Goal: Communication & Community: Answer question/provide support

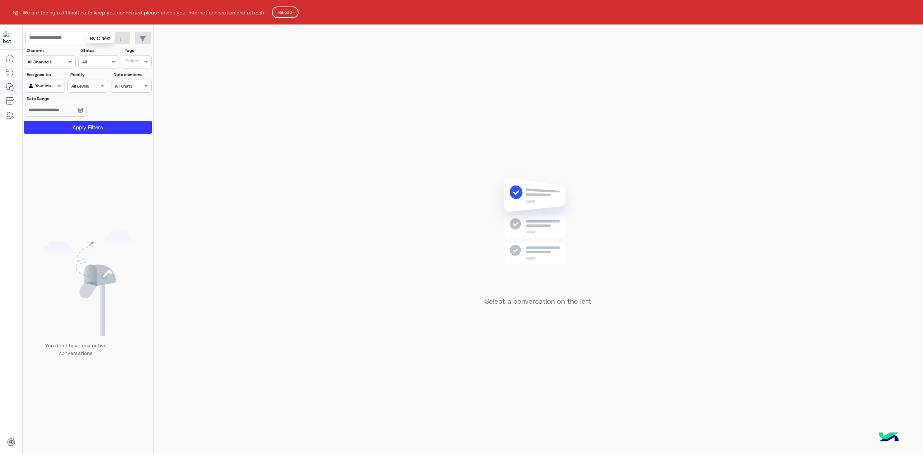
click at [287, 8] on button "Reload" at bounding box center [285, 12] width 27 height 12
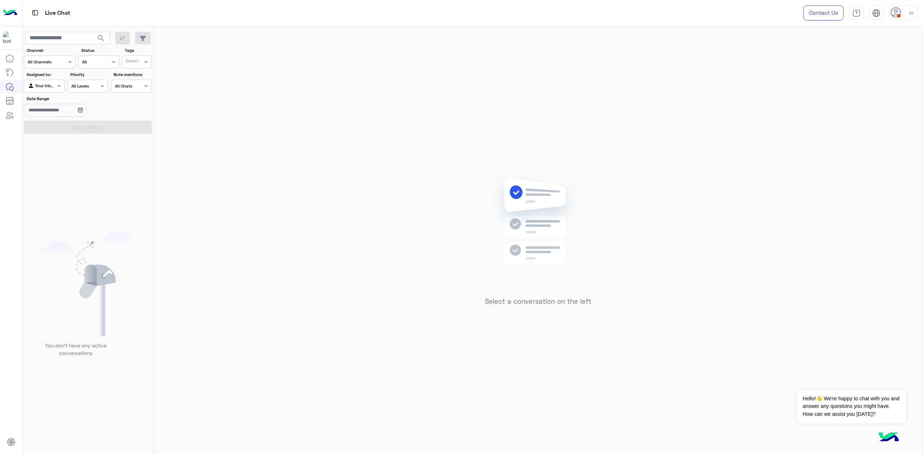
click at [895, 8] on use at bounding box center [896, 12] width 10 height 10
click at [862, 52] on label "Online" at bounding box center [873, 55] width 79 height 13
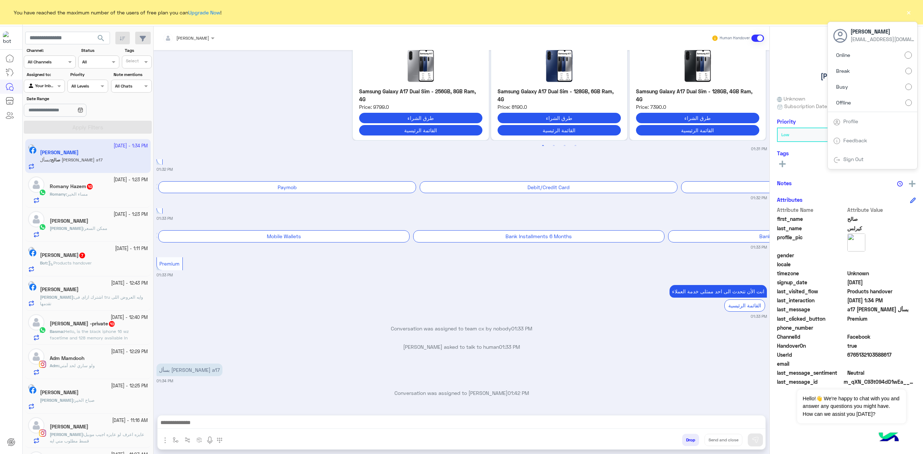
scroll to position [885, 0]
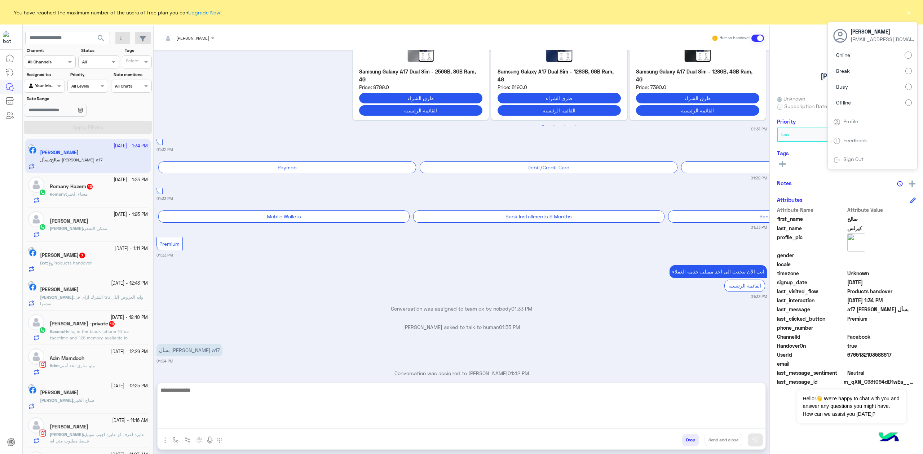
click at [217, 421] on textarea at bounding box center [462, 407] width 608 height 43
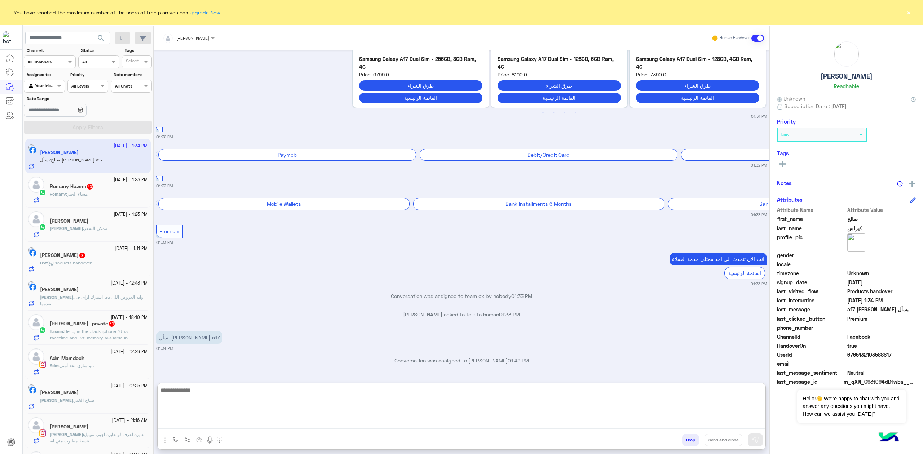
scroll to position [918, 0]
paste textarea "**********"
click at [738, 417] on textarea "**********" at bounding box center [462, 407] width 608 height 43
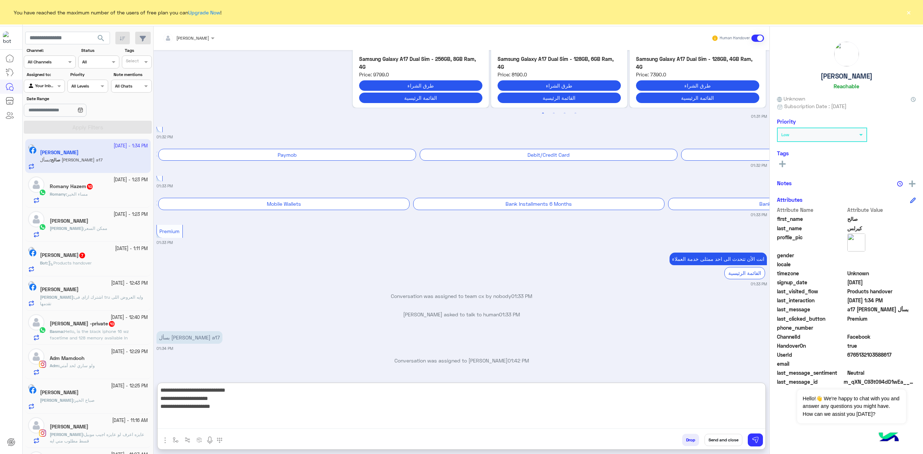
type textarea "**********"
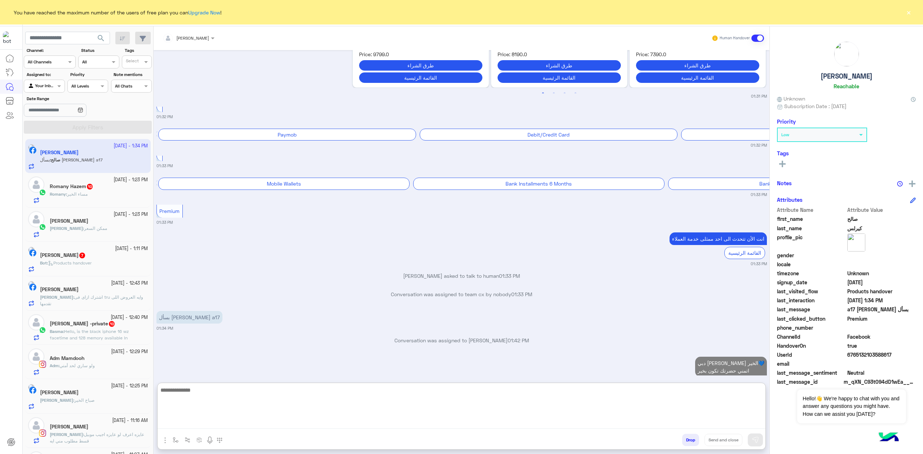
scroll to position [953, 0]
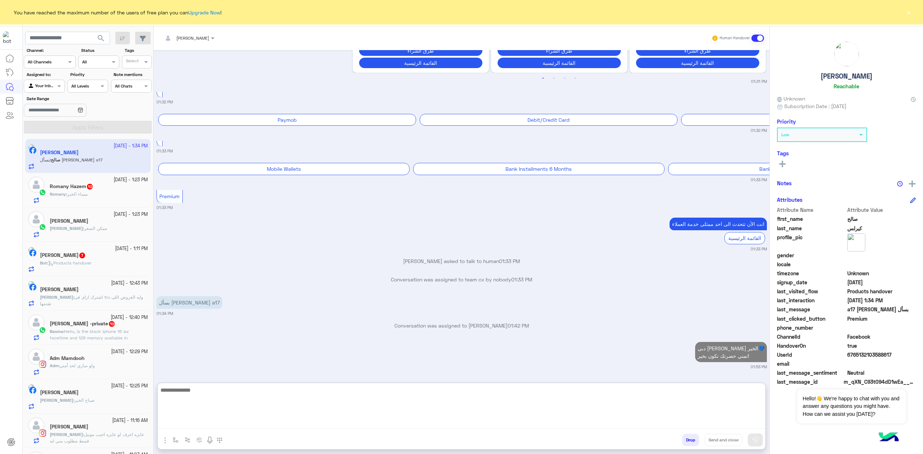
click at [354, 404] on textarea at bounding box center [462, 407] width 608 height 43
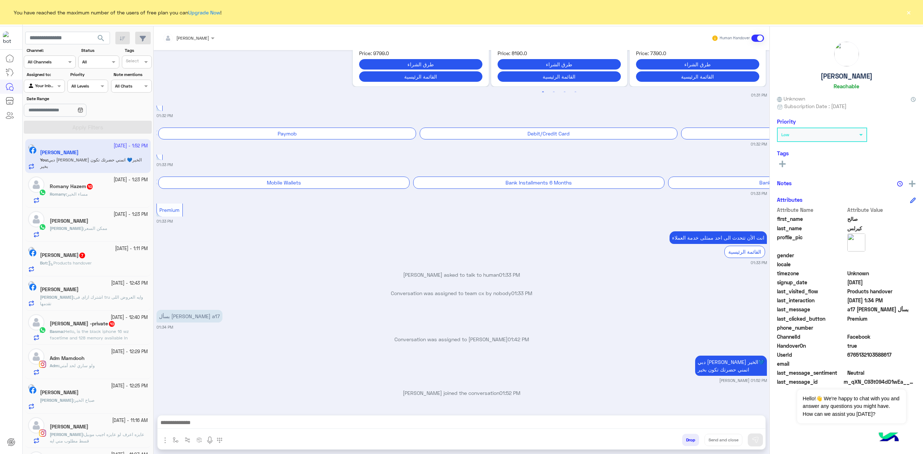
scroll to position [938, 0]
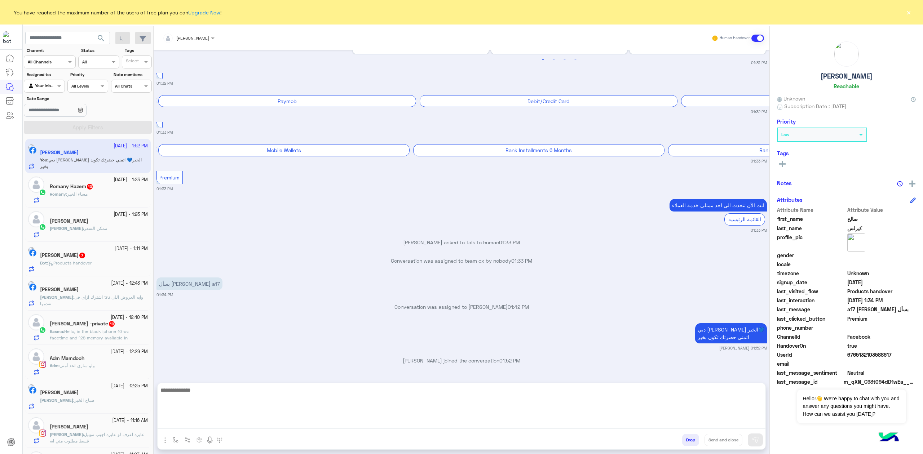
paste textarea "**********"
type textarea "**********"
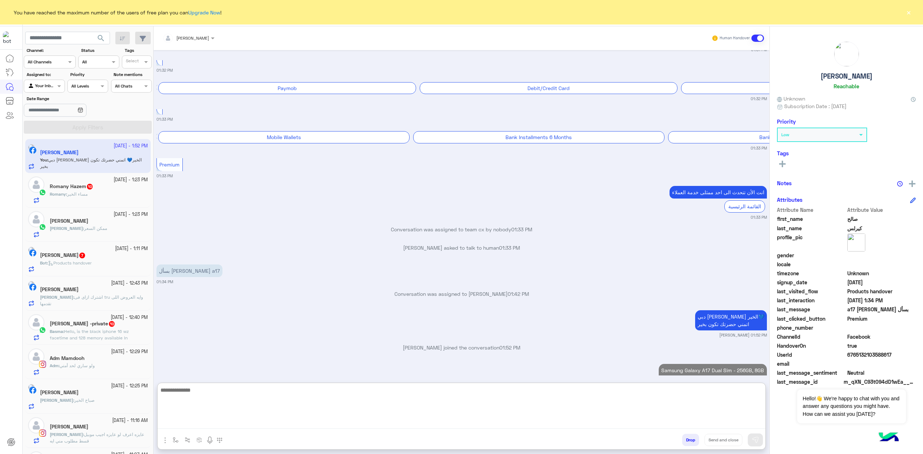
scroll to position [1059, 0]
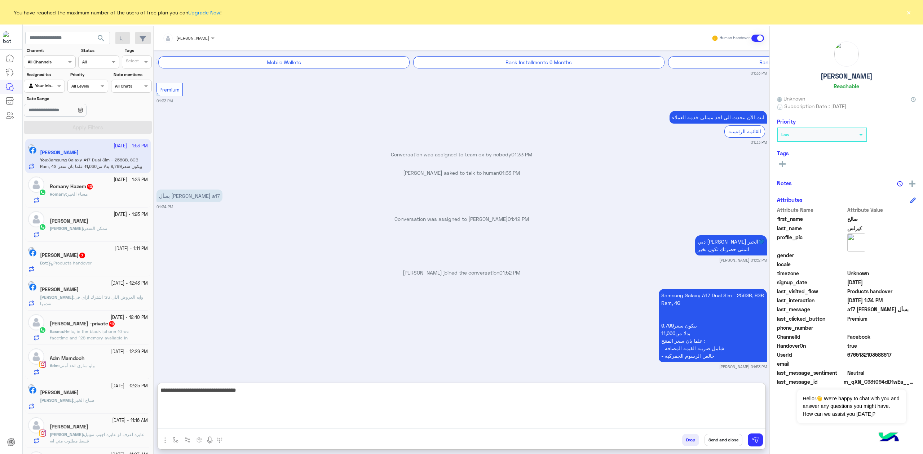
type textarea "**********"
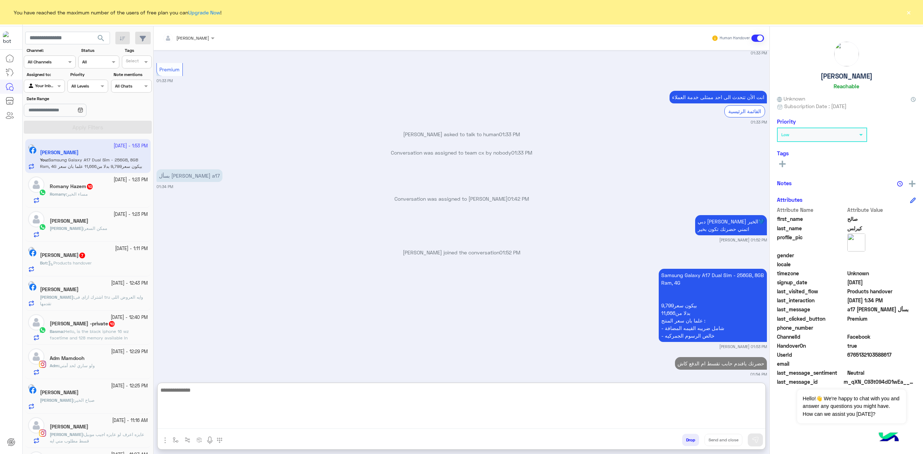
scroll to position [1087, 0]
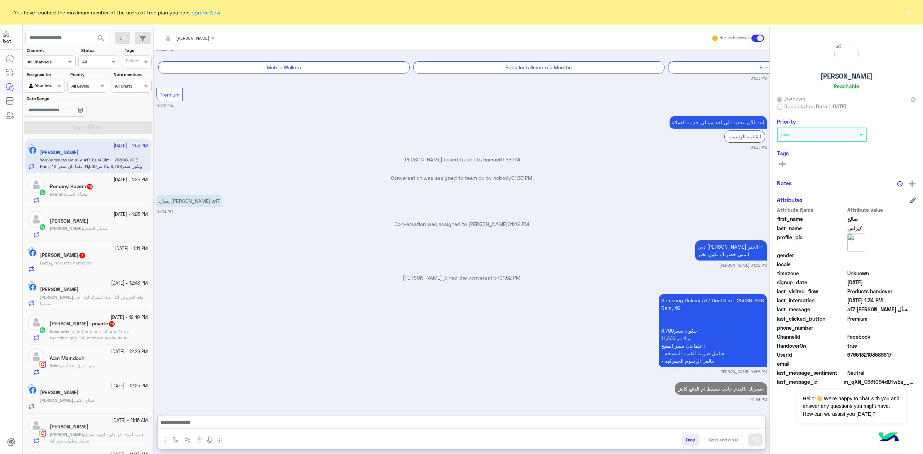
click at [89, 185] on span "10" at bounding box center [90, 187] width 6 height 6
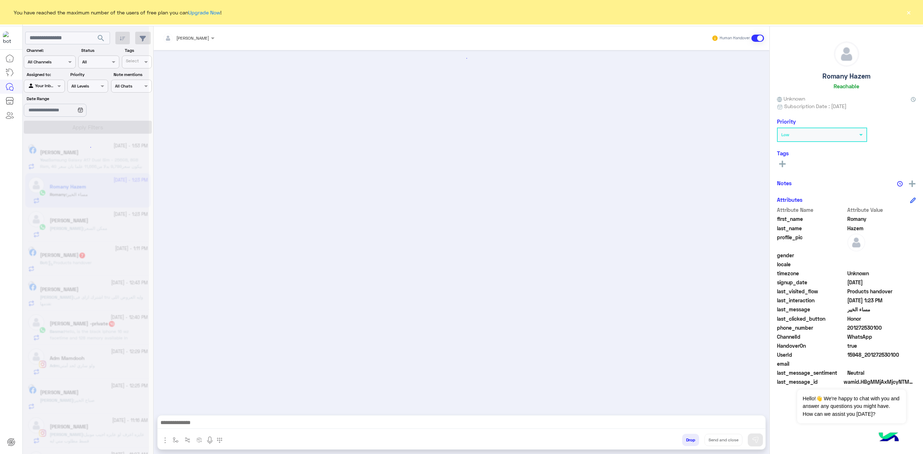
scroll to position [539, 0]
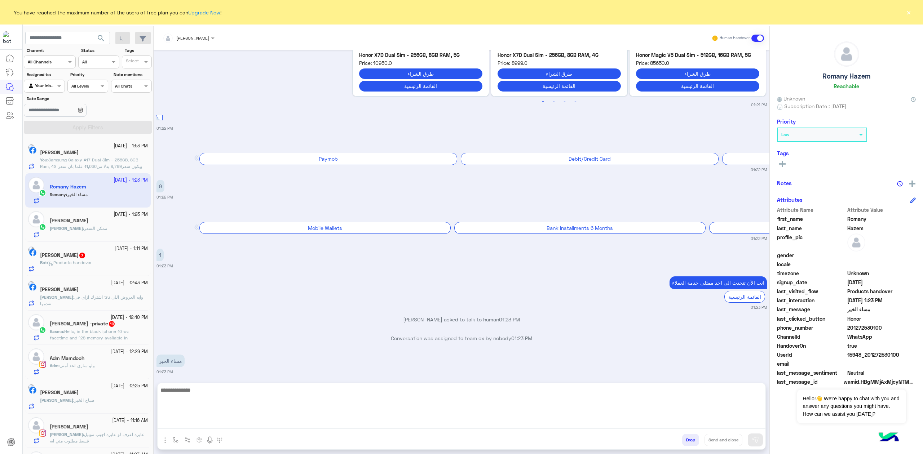
click at [251, 423] on textarea at bounding box center [462, 407] width 608 height 43
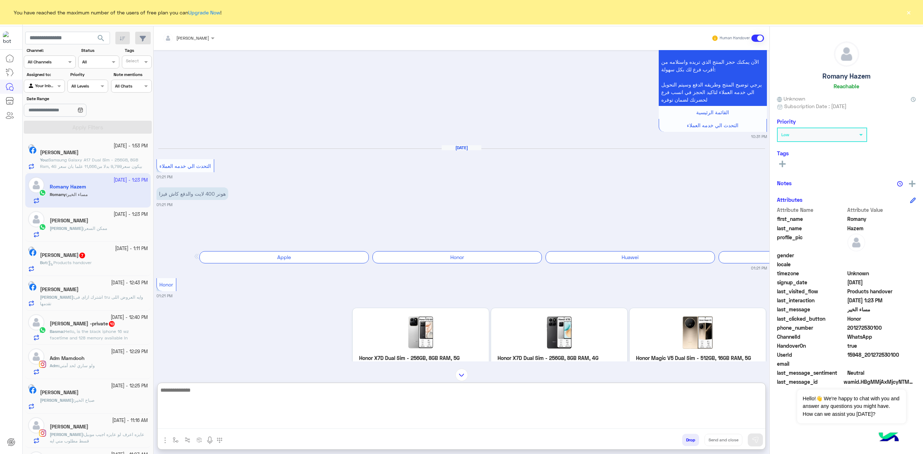
scroll to position [139, 0]
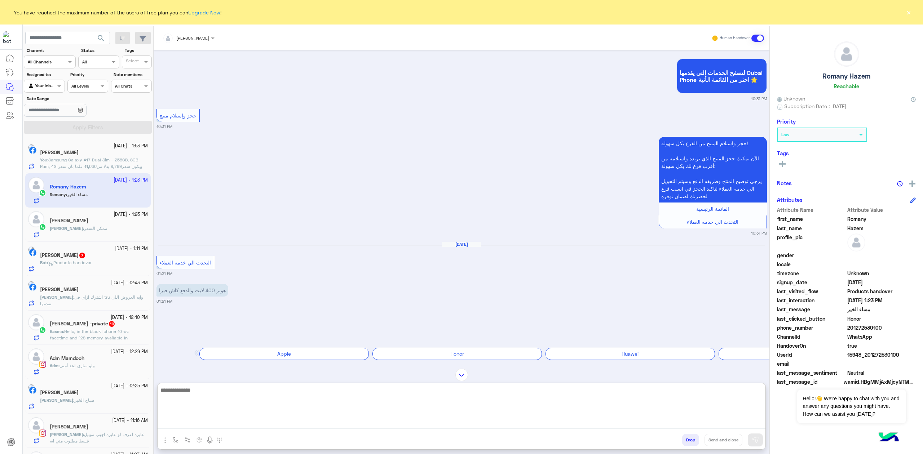
paste textarea "**********"
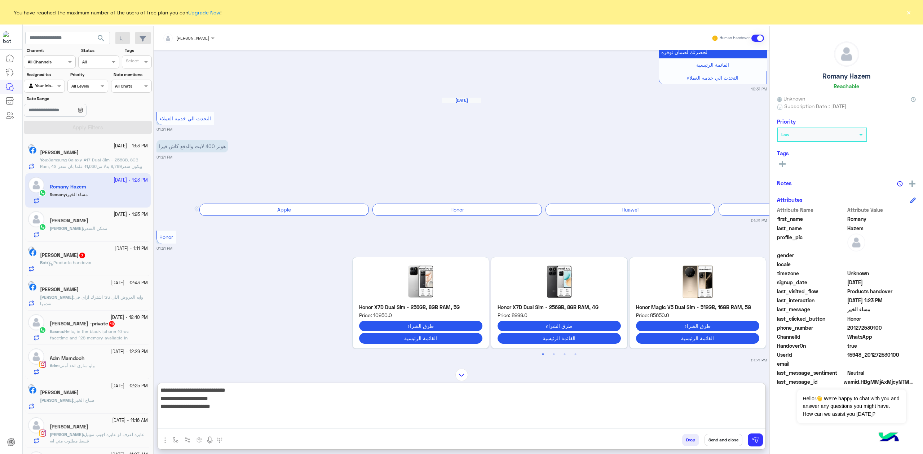
scroll to position [4, 0]
click at [695, 405] on textarea "**********" at bounding box center [462, 407] width 608 height 43
type textarea "**********"
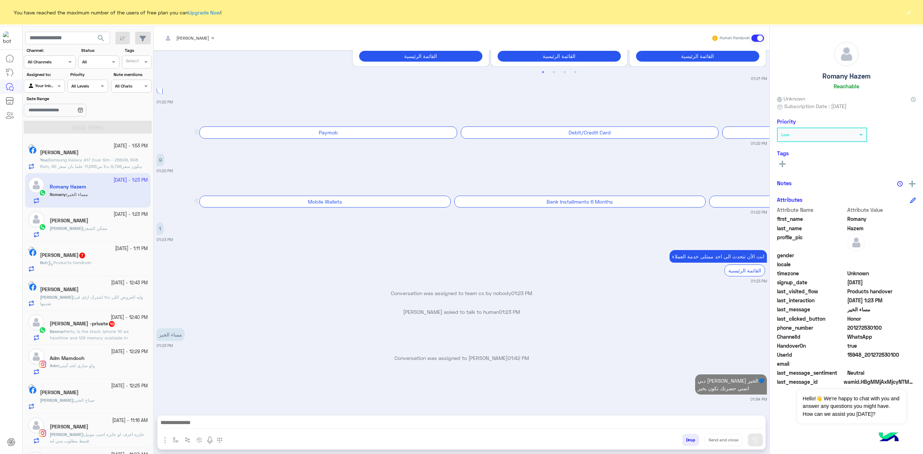
scroll to position [574, 0]
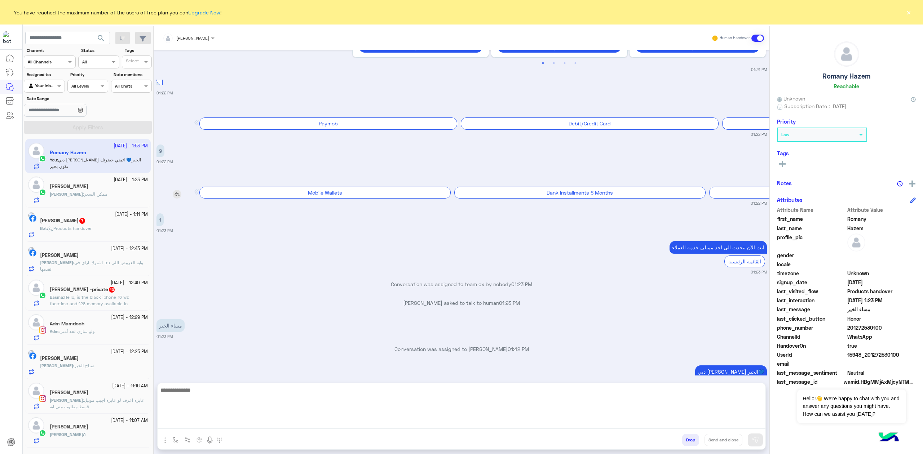
paste textarea "**********"
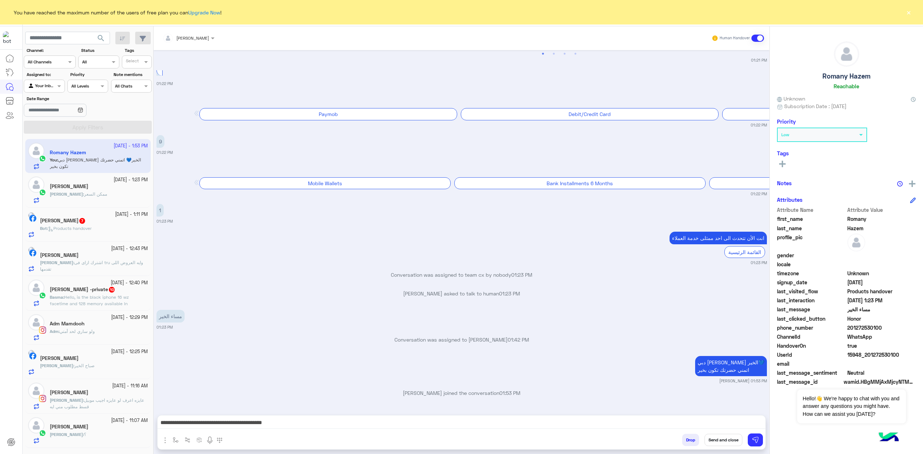
scroll to position [593, 0]
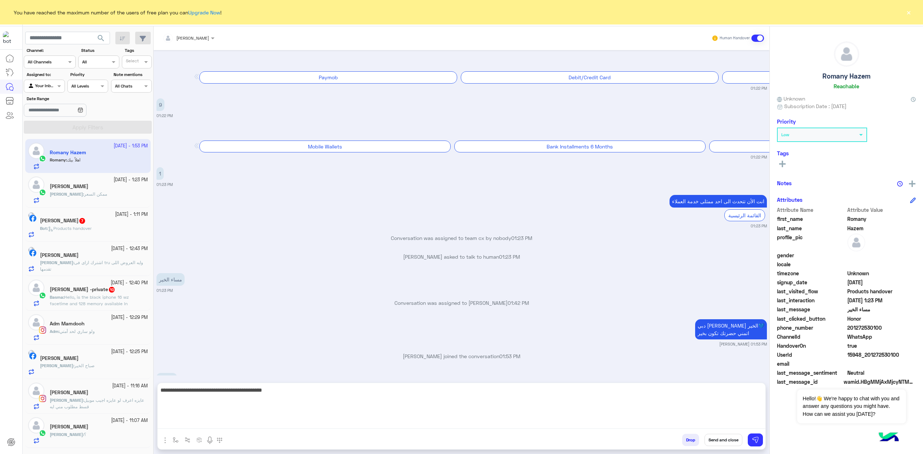
paste textarea "**********"
type textarea "**********"
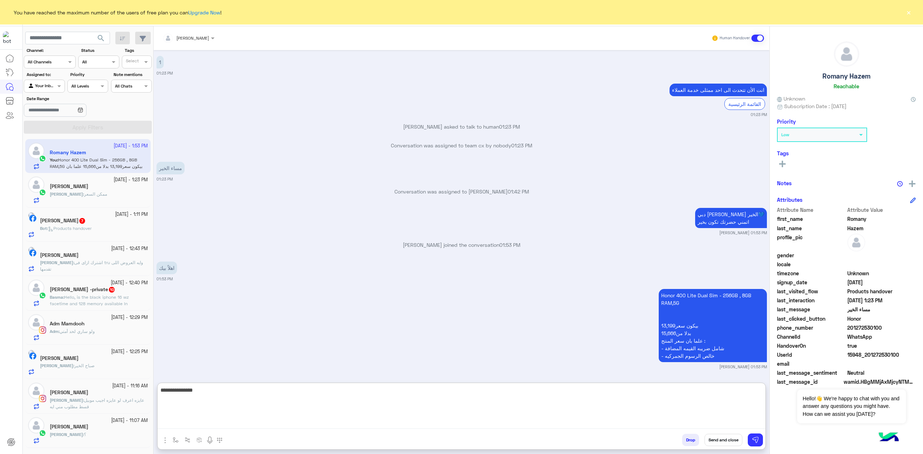
type textarea "**********"
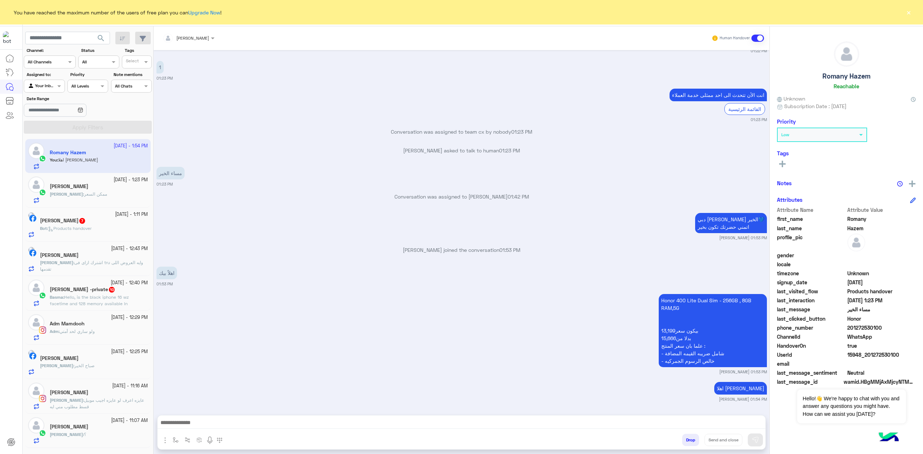
scroll to position [736, 0]
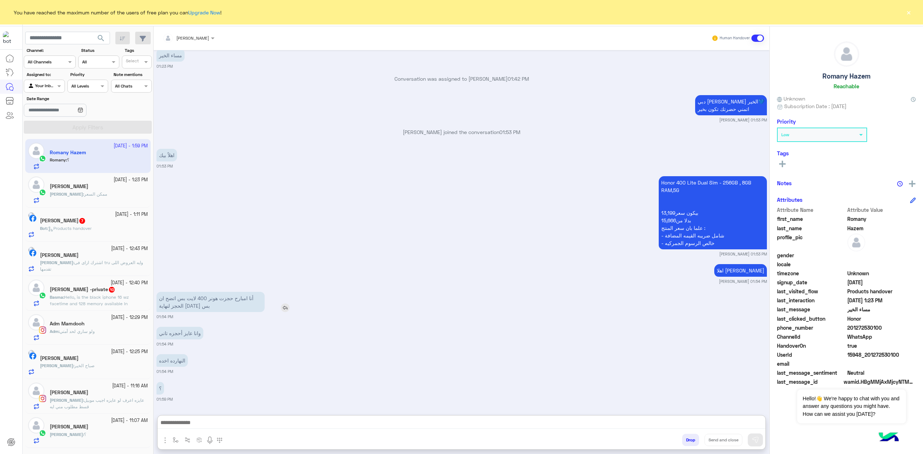
click at [219, 292] on p "أنا امبارح حجزت هونر 400 لايت بس اتضح ان الحجز لنهاية اليوم بس" at bounding box center [211, 302] width 108 height 20
click at [232, 298] on p "أنا امبارح حجزت هونر 400 لايت بس اتضح ان الحجز لنهاية اليوم بس" at bounding box center [211, 302] width 108 height 20
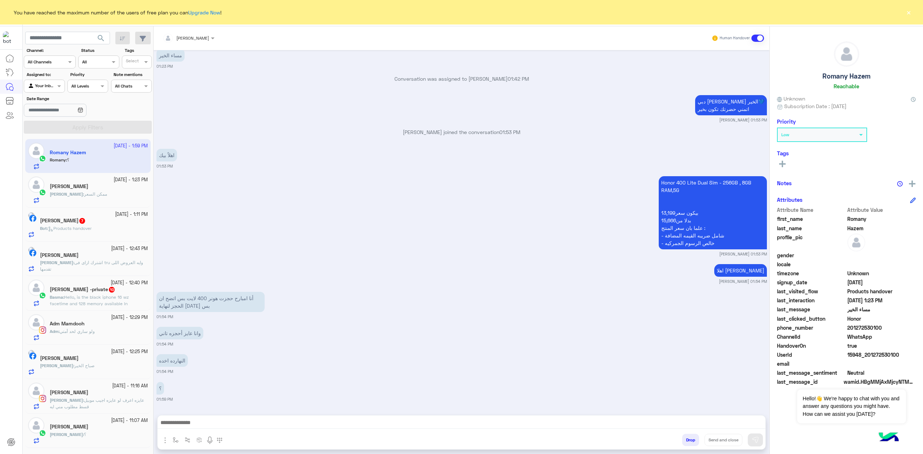
click at [250, 351] on div "Oct 2, 2025 مساء الخير 10:31 PM مساء الخير 🌚 اهلا بك Romany فى Dubai Phone 📱 لت…" at bounding box center [462, 229] width 616 height 358
click at [196, 334] on p "وانا عايز أحجزه تاني" at bounding box center [180, 333] width 47 height 13
click at [197, 334] on p "وانا عايز أحجزه تاني" at bounding box center [180, 333] width 47 height 13
click at [170, 361] on p "النهارده اخده" at bounding box center [172, 361] width 31 height 13
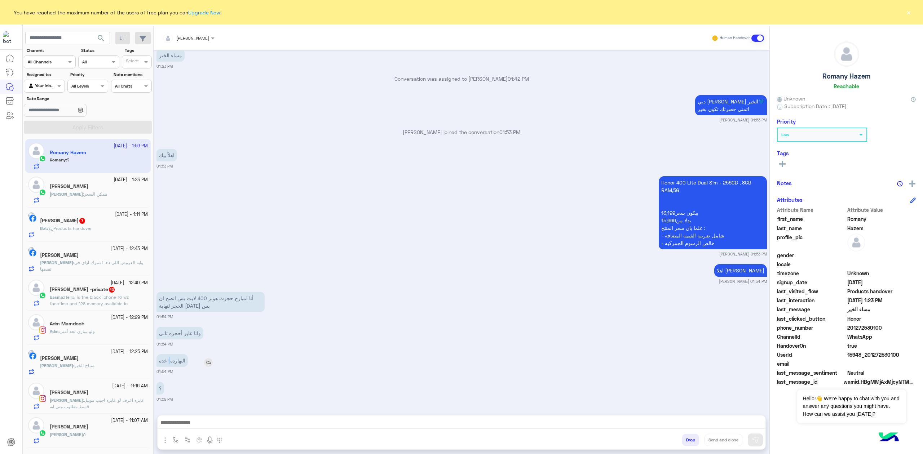
click at [171, 361] on p "النهارده اخده" at bounding box center [172, 361] width 31 height 13
drag, startPoint x: 171, startPoint y: 361, endPoint x: 285, endPoint y: 384, distance: 116.2
click at [172, 362] on p "النهارده اخده" at bounding box center [172, 361] width 31 height 13
click at [286, 383] on div "؟ 01:59 PM" at bounding box center [462, 392] width 611 height 22
click at [667, 188] on p "Honor 400 Lite Dual Sim - 256GB , 8GB RAM,5G بيكون سعر13,199 بدلا من15,666 علما…" at bounding box center [713, 212] width 108 height 73
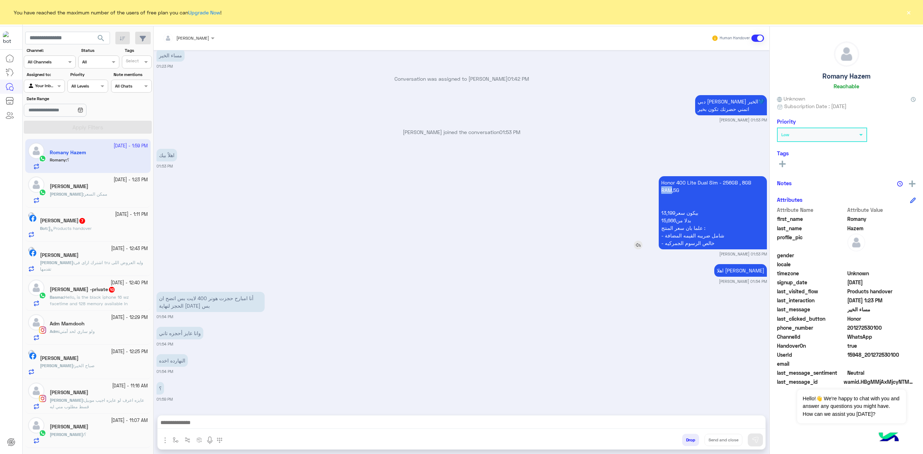
click at [667, 188] on p "Honor 400 Lite Dual Sim - 256GB , 8GB RAM,5G بيكون سعر13,199 بدلا من15,666 علما…" at bounding box center [713, 212] width 108 height 73
copy p "Honor 400 Lite Dual Sim - 256GB , 8GB RAM,5G"
click at [867, 334] on span "WhatsApp" at bounding box center [882, 337] width 69 height 8
click at [867, 328] on span "201272530100" at bounding box center [882, 328] width 69 height 8
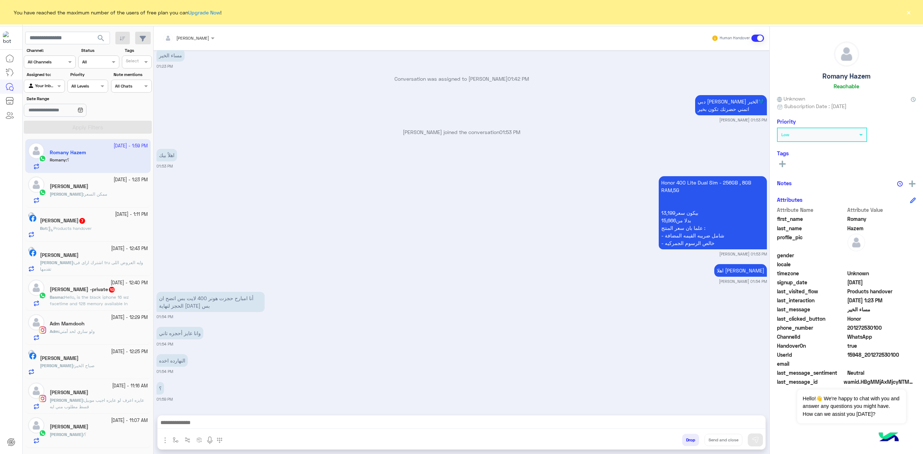
click at [867, 328] on span "201272530100" at bounding box center [882, 328] width 69 height 8
copy span "201272530100"
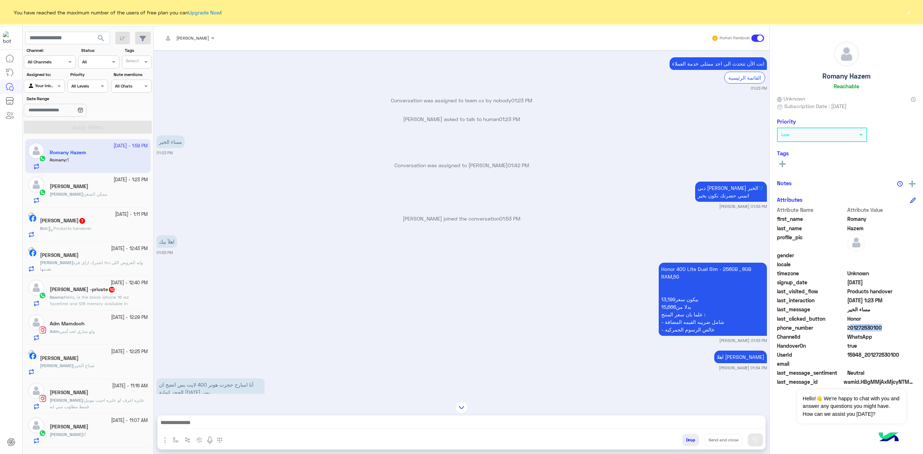
scroll to position [758, 0]
click at [672, 277] on p "Honor 400 Lite Dual Sim - 256GB , 8GB RAM,5G بيكون سعر13,199 بدلا من15,666 علما…" at bounding box center [713, 299] width 108 height 73
copy p "Honor 400 Lite Dual Sim - 256GB , 8GB RAM,5G"
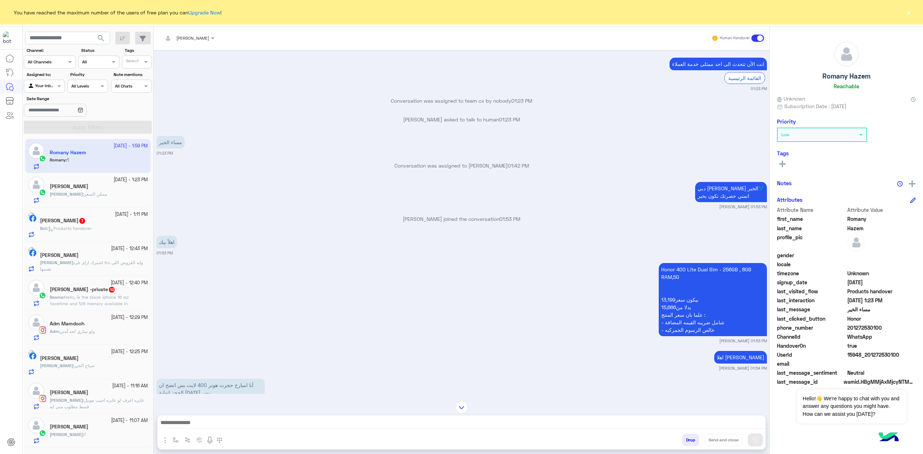
click at [853, 214] on div "Attribute Name Attribute Value" at bounding box center [846, 210] width 139 height 9
click at [853, 77] on h5 "Romany Hazem" at bounding box center [847, 76] width 48 height 8
copy h5 "Romany Hazem"
click at [853, 77] on h5 "Romany Hazem" at bounding box center [847, 76] width 48 height 8
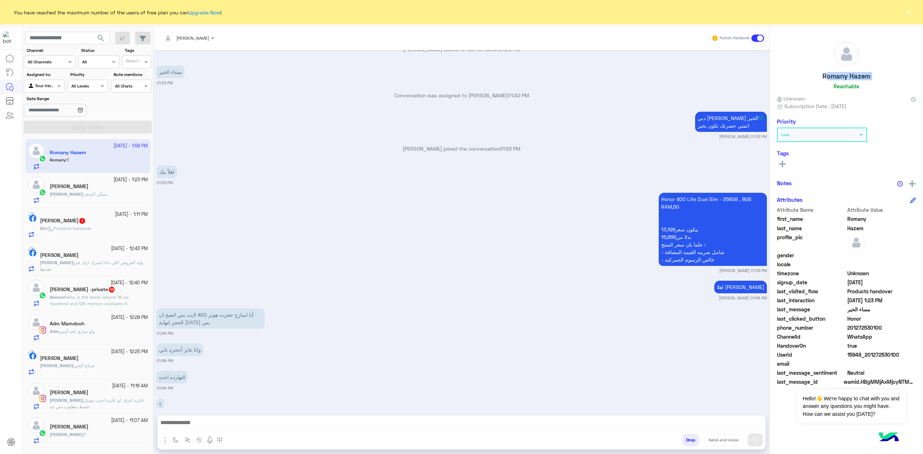
scroll to position [853, 0]
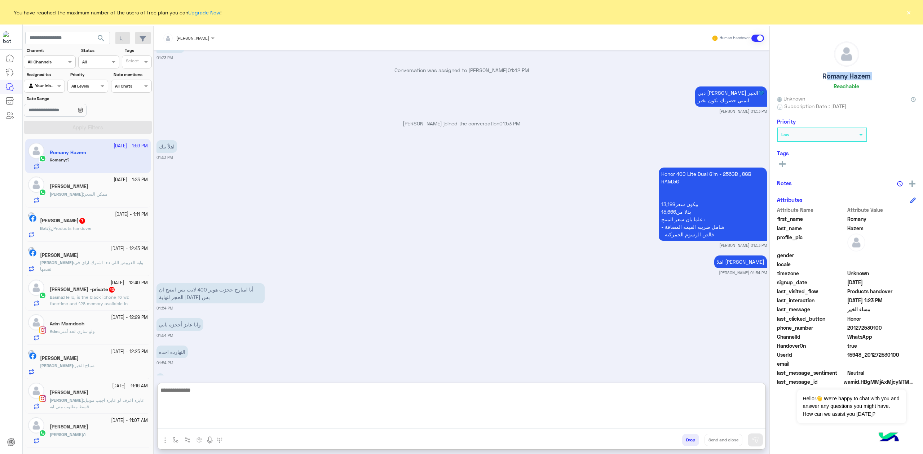
click at [214, 422] on textarea at bounding box center [462, 407] width 608 height 43
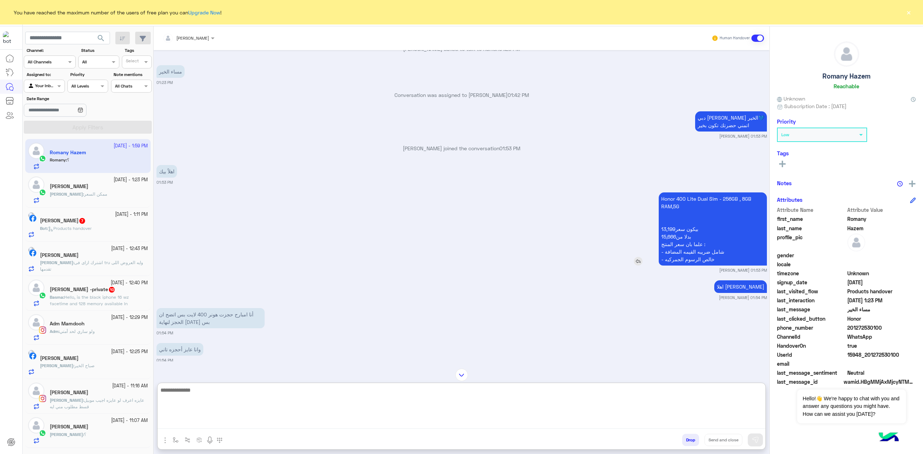
scroll to position [788, 0]
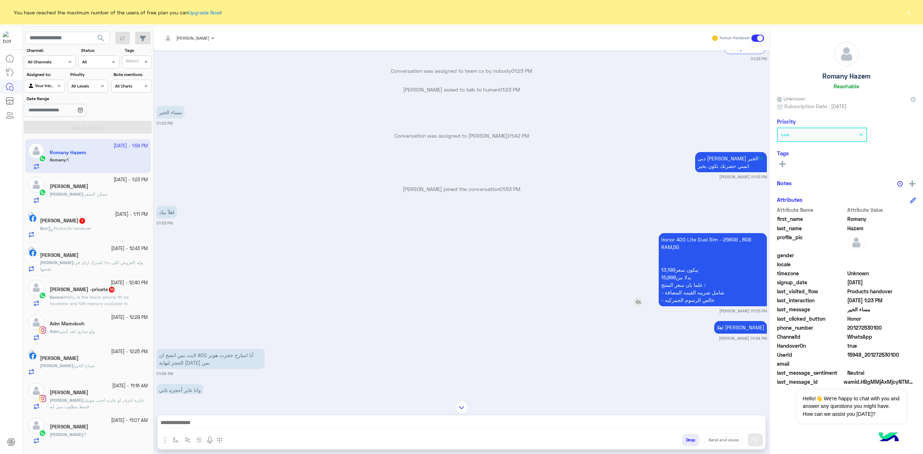
click at [672, 251] on p "Honor 400 Lite Dual Sim - 256GB , 8GB RAM,5G بيكون سعر13,199 بدلا من15,666 علما…" at bounding box center [713, 269] width 108 height 73
copy p "Honor 400 Lite Dual Sim - 256GB , 8GB RAM,5G"
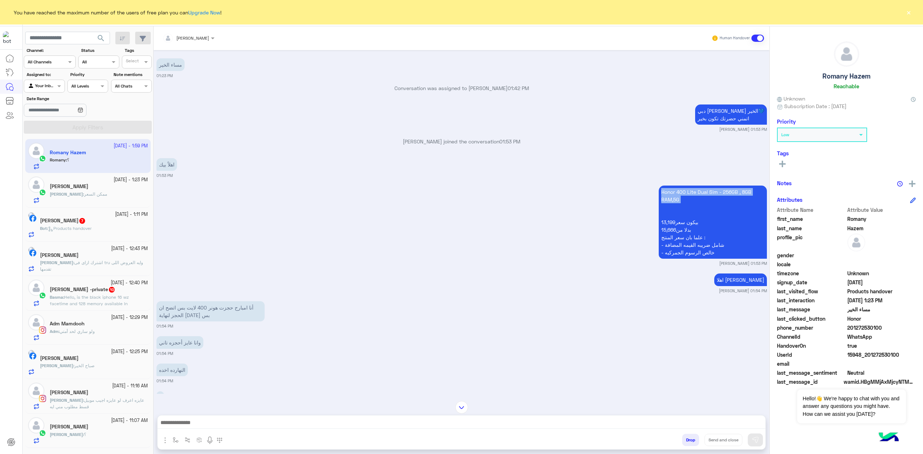
scroll to position [853, 0]
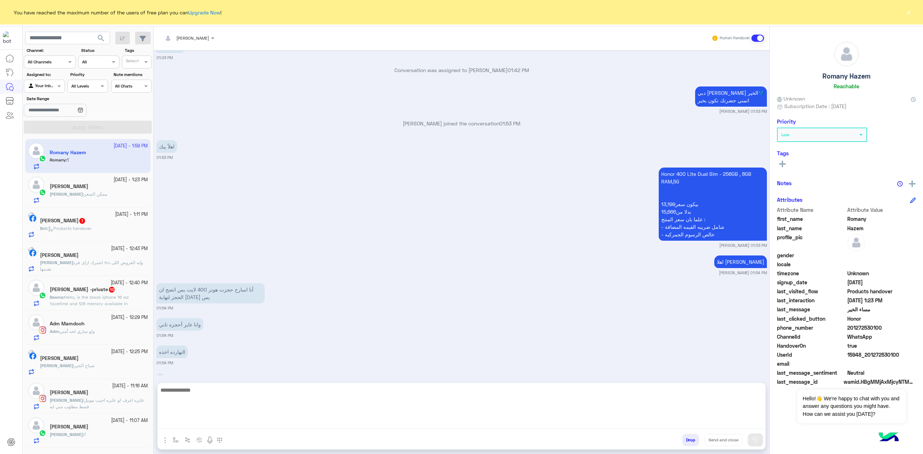
click at [223, 425] on textarea at bounding box center [462, 407] width 608 height 43
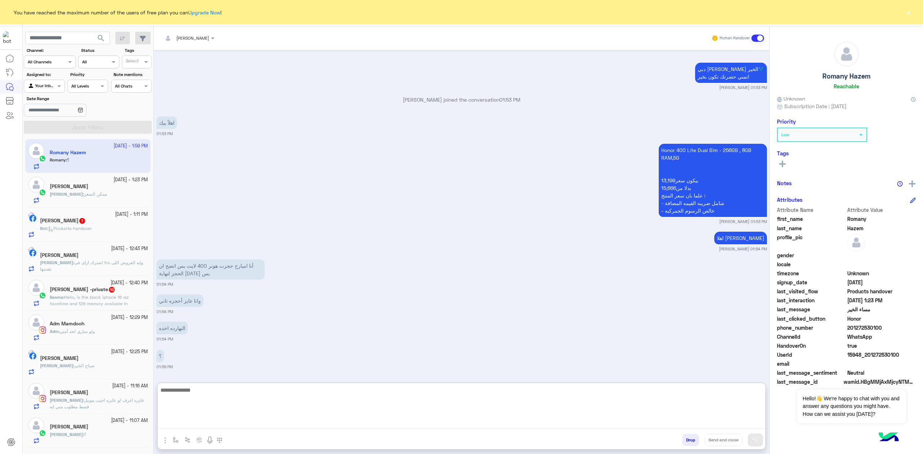
click at [603, 399] on textarea at bounding box center [462, 407] width 608 height 43
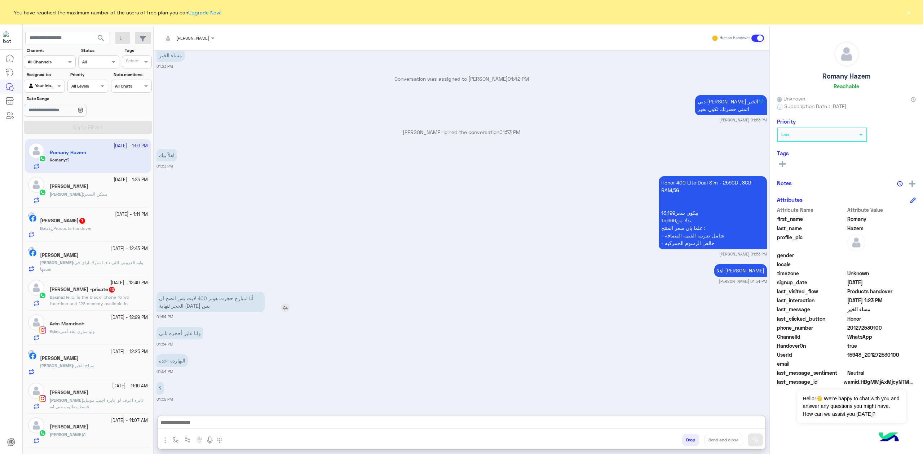
click at [198, 292] on p "أنا امبارح حجزت هونر 400 لايت بس اتضح ان الحجز لنهاية اليوم بس" at bounding box center [211, 302] width 108 height 20
click at [198, 273] on div "Oct 2, 2025 مساء الخير 10:31 PM مساء الخير 🌚 اهلا بك Romany فى Dubai Phone 📱 لت…" at bounding box center [462, 229] width 616 height 358
click at [198, 295] on p "أنا امبارح حجزت هونر 400 لايت بس اتضح ان الحجز لنهاية اليوم بس" at bounding box center [211, 302] width 108 height 20
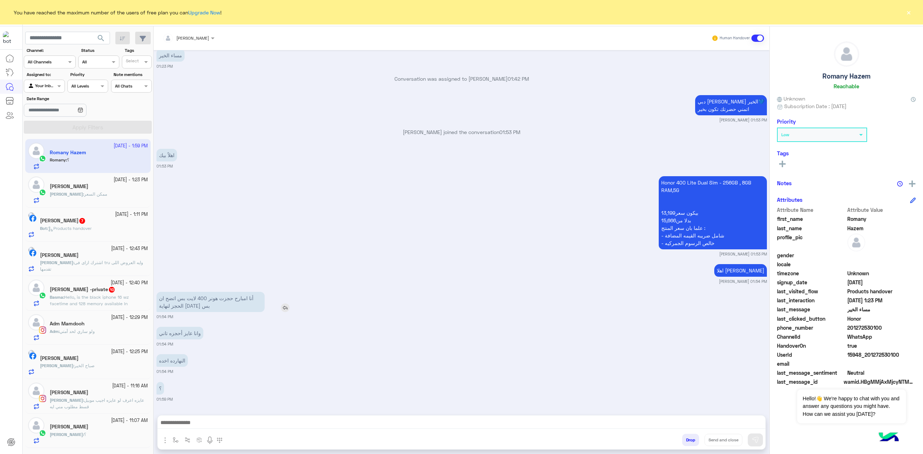
click at [198, 295] on p "أنا امبارح حجزت هونر 400 لايت بس اتضح ان الحجز لنهاية اليوم بس" at bounding box center [211, 302] width 108 height 20
click at [225, 269] on div "اهلا بيك يافندم mohaned hassanen 01:54 PM" at bounding box center [462, 274] width 611 height 22
click at [177, 333] on p "وانا عايز أحجزه تاني" at bounding box center [180, 333] width 47 height 13
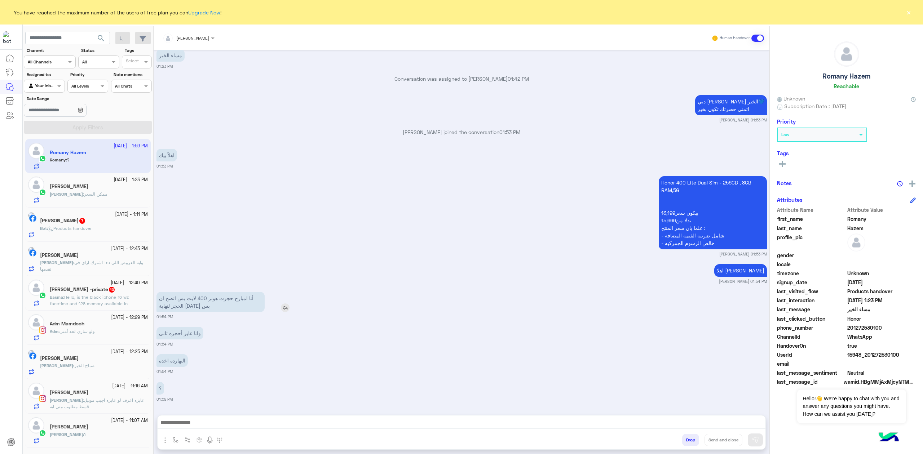
click at [216, 298] on p "أنا امبارح حجزت هونر 400 لايت بس اتضح ان الحجز لنهاية اليوم بس" at bounding box center [211, 302] width 108 height 20
click at [249, 271] on div "اهلا بيك يافندم mohaned hassanen 01:54 PM" at bounding box center [462, 274] width 611 height 22
click at [186, 327] on p "وانا عايز أحجزه تاني" at bounding box center [180, 333] width 47 height 13
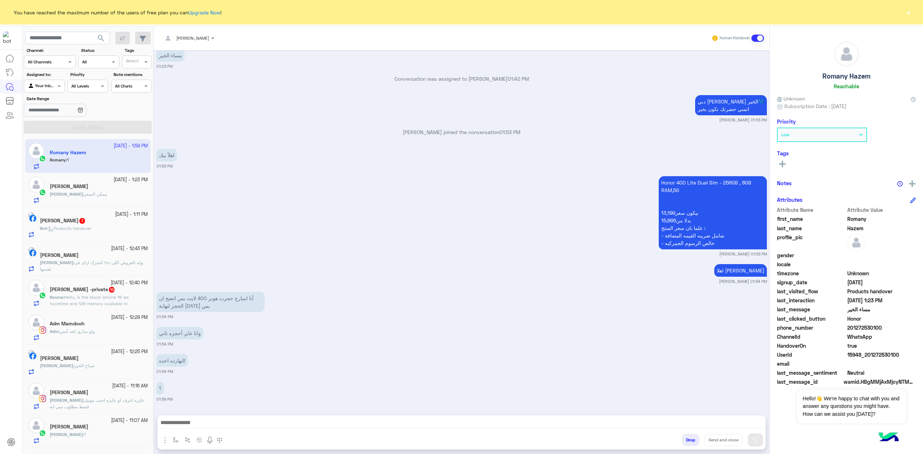
click at [179, 342] on small "01:54 PM" at bounding box center [462, 345] width 611 height 6
click at [183, 339] on p "وانا عايز أحجزه تاني" at bounding box center [180, 333] width 47 height 13
click at [179, 361] on p "النهارده اخده" at bounding box center [172, 361] width 31 height 13
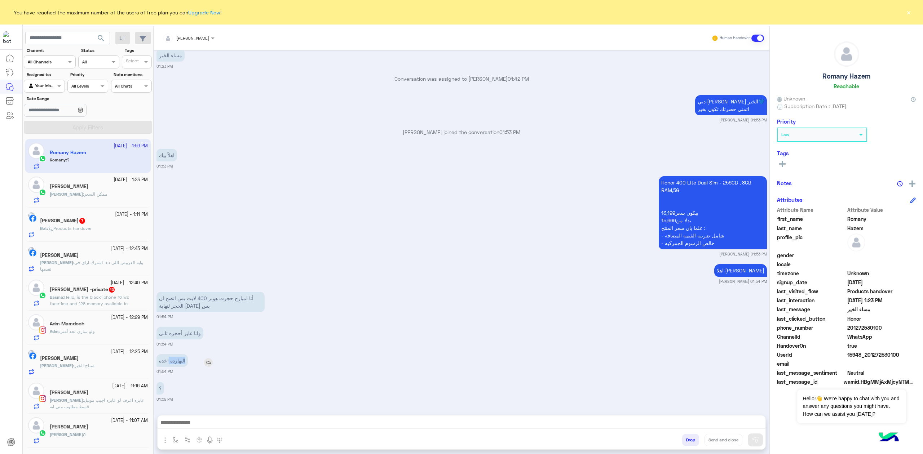
click at [179, 361] on p "النهارده اخده" at bounding box center [172, 361] width 31 height 13
click at [265, 335] on div "وانا عايز أحجزه تاني 01:54 PM" at bounding box center [462, 336] width 611 height 22
click at [162, 387] on p "؟" at bounding box center [161, 388] width 8 height 13
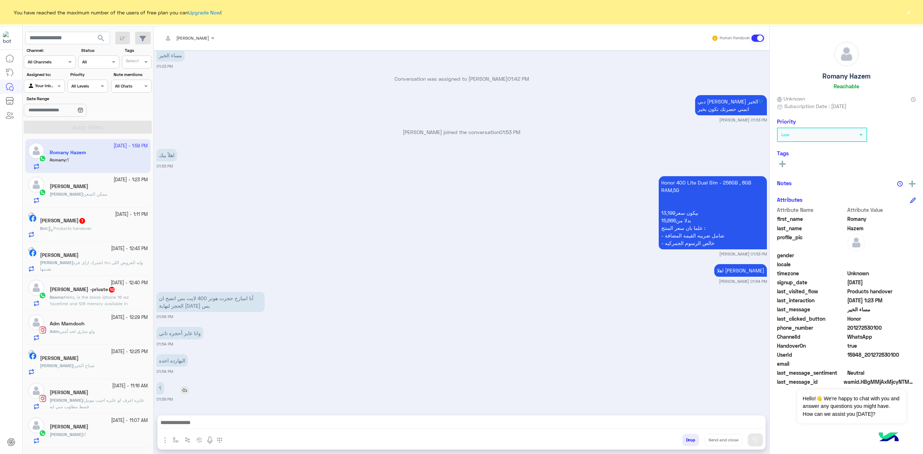
click at [162, 387] on p "؟" at bounding box center [161, 388] width 8 height 13
click at [208, 417] on div at bounding box center [462, 425] width 608 height 18
click at [218, 417] on div at bounding box center [462, 425] width 608 height 18
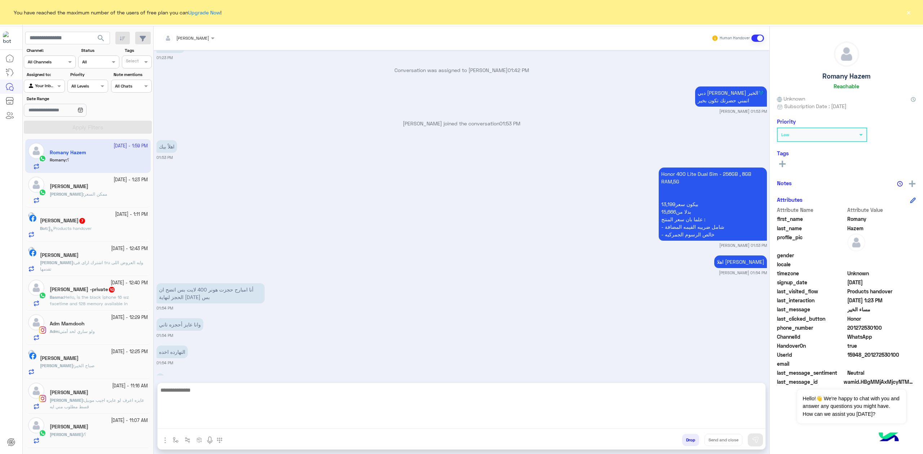
click at [215, 422] on textarea at bounding box center [462, 407] width 608 height 43
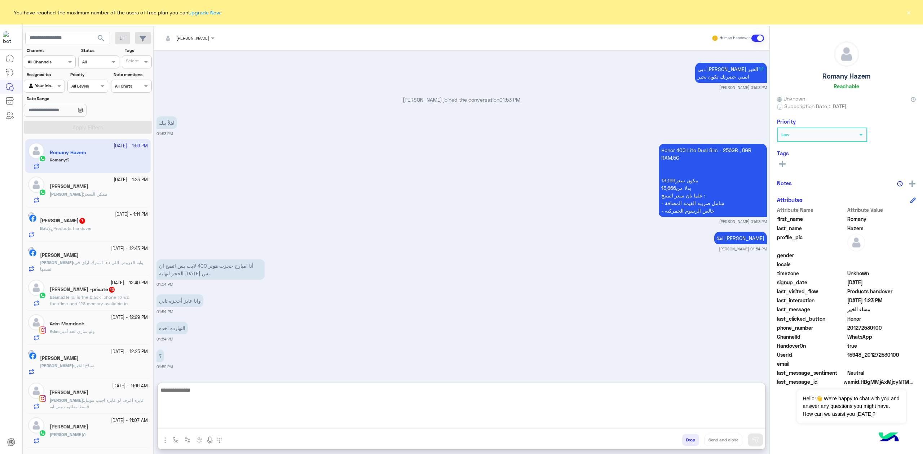
scroll to position [886, 0]
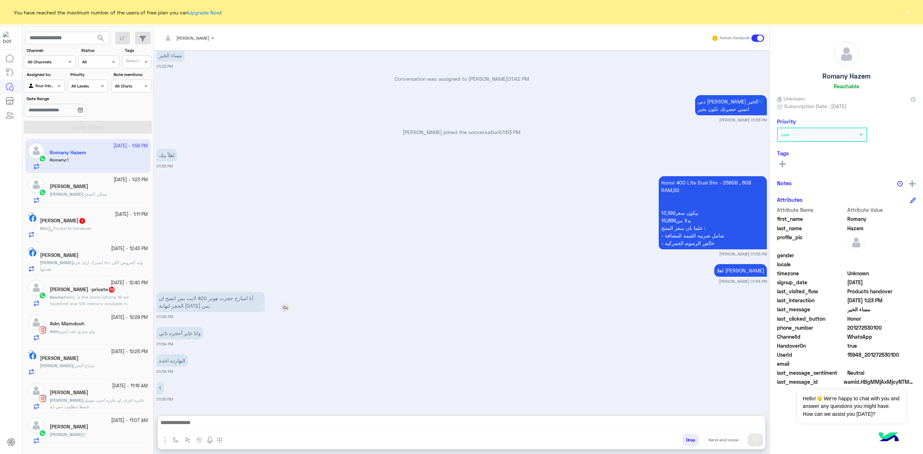
click at [198, 292] on p "أنا امبارح حجزت هونر 400 لايت بس اتضح ان الحجز لنهاية اليوم بس" at bounding box center [211, 302] width 108 height 20
click at [198, 269] on div "اهلا بيك يافندم mohaned hassanen 01:54 PM" at bounding box center [462, 274] width 611 height 22
click at [198, 298] on p "أنا امبارح حجزت هونر 400 لايت بس اتضح ان الحجز لنهاية اليوم بس" at bounding box center [211, 302] width 108 height 20
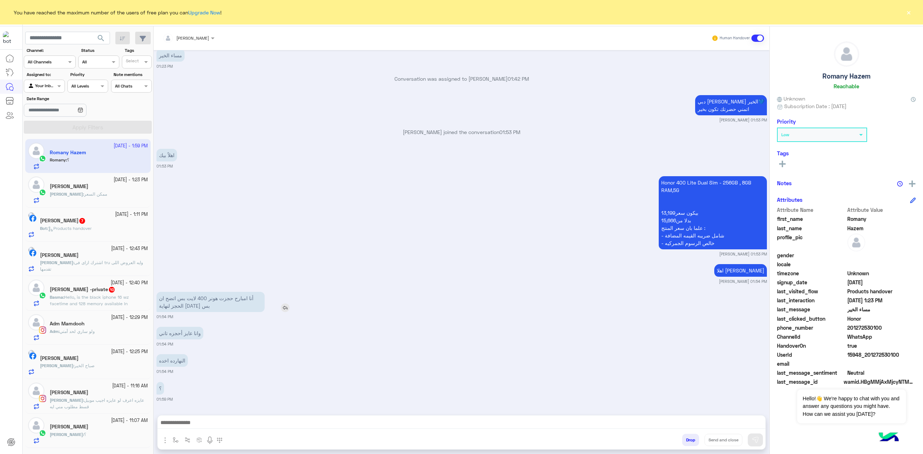
click at [198, 298] on p "أنا امبارح حجزت هونر 400 لايت بس اتضح ان الحجز لنهاية اليوم بس" at bounding box center [211, 302] width 108 height 20
click at [230, 335] on div "وانا عايز أحجزه تاني" at bounding box center [201, 333] width 88 height 13
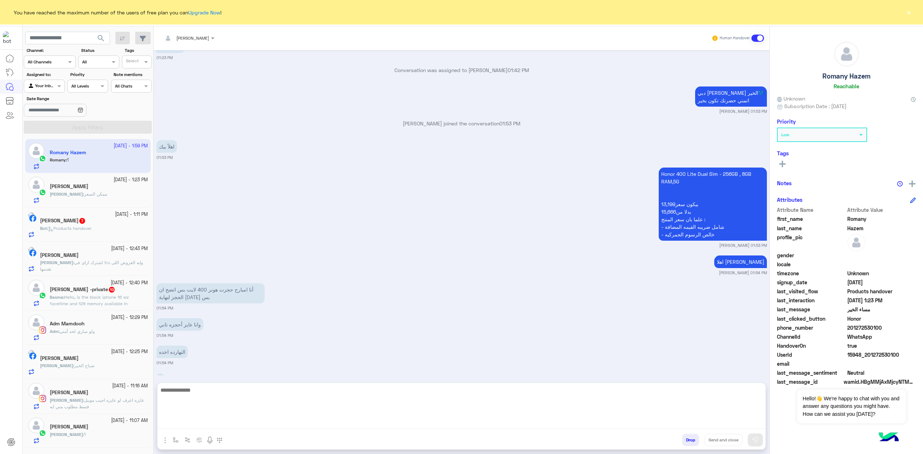
click at [186, 425] on textarea at bounding box center [462, 407] width 608 height 43
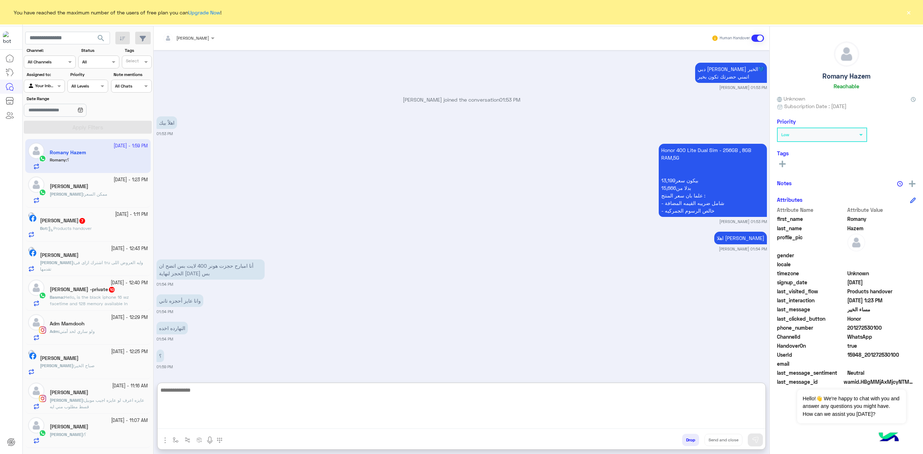
scroll to position [886, 0]
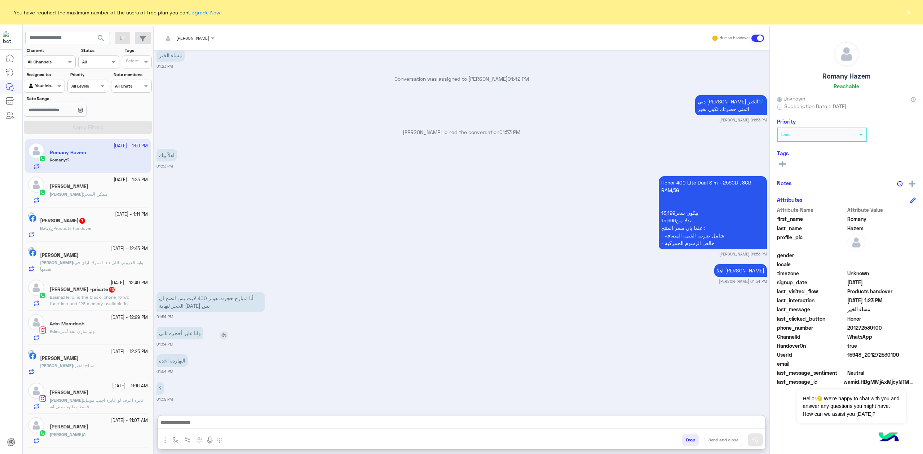
click at [170, 325] on div "وانا عايز أحجزه تاني" at bounding box center [201, 333] width 88 height 16
click at [179, 326] on div "وانا عايز أحجزه تاني" at bounding box center [201, 333] width 88 height 16
click at [177, 331] on p "وانا عايز أحجزه تاني" at bounding box center [180, 333] width 47 height 13
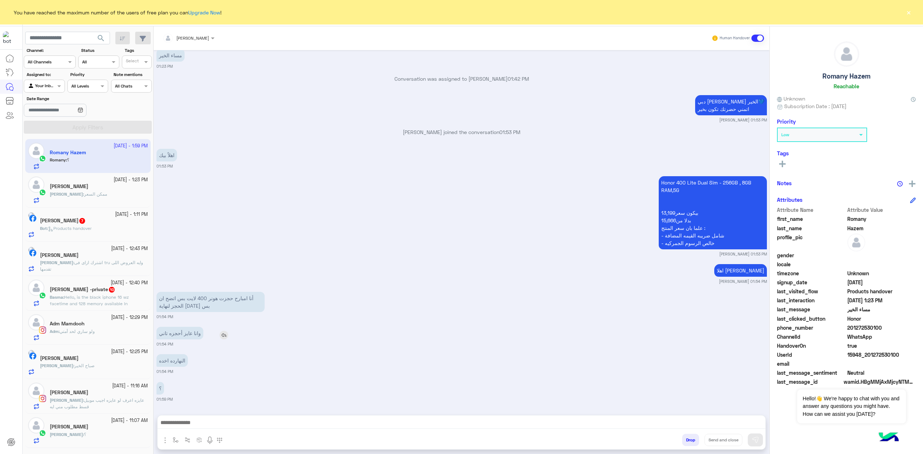
click at [177, 331] on p "وانا عايز أحجزه تاني" at bounding box center [180, 333] width 47 height 13
click at [191, 312] on p "أنا امبارح حجزت هونر 400 لايت بس اتضح ان الحجز لنهاية اليوم بس" at bounding box center [211, 302] width 108 height 20
click at [191, 307] on p "أنا امبارح حجزت هونر 400 لايت بس اتضح ان الحجز لنهاية اليوم بس" at bounding box center [211, 302] width 108 height 20
click at [333, 358] on div "النهارده اخده 01:54 PM" at bounding box center [462, 364] width 611 height 22
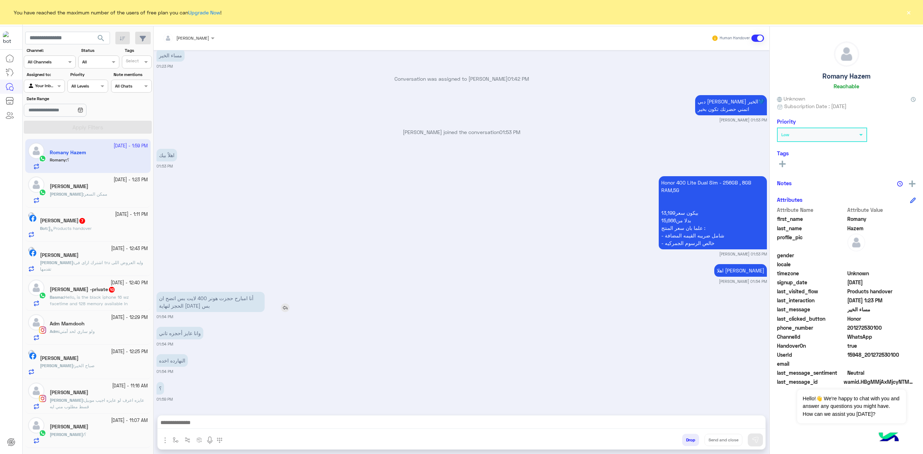
click at [234, 298] on p "أنا امبارح حجزت هونر 400 لايت بس اتضح ان الحجز لنهاية اليوم بس" at bounding box center [211, 302] width 108 height 20
click at [372, 351] on div "Oct 2, 2025 مساء الخير 10:31 PM مساء الخير 🌚 اهلا بك Romany فى Dubai Phone 📱 لت…" at bounding box center [462, 229] width 616 height 358
click at [204, 301] on p "أنا امبارح حجزت هونر 400 لايت بس اتضح ان الحجز لنهاية اليوم بس" at bounding box center [211, 302] width 108 height 20
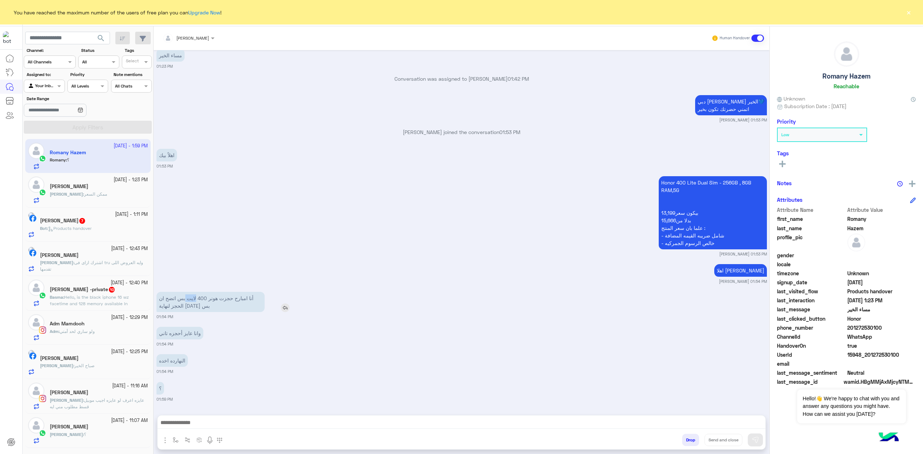
click at [204, 301] on p "أنا امبارح حجزت هونر 400 لايت بس اتضح ان الحجز لنهاية اليوم بس" at bounding box center [211, 302] width 108 height 20
click at [208, 302] on p "أنا امبارح حجزت هونر 400 لايت بس اتضح ان الحجز لنهاية اليوم بس" at bounding box center [211, 302] width 108 height 20
click at [199, 300] on p "أنا امبارح حجزت هونر 400 لايت بس اتضح ان الحجز لنهاية اليوم بس" at bounding box center [211, 302] width 108 height 20
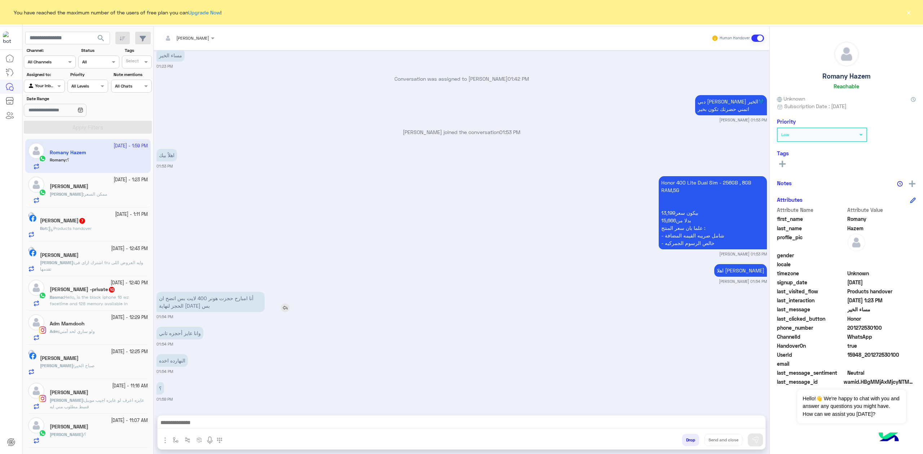
click at [199, 300] on p "أنا امبارح حجزت هونر 400 لايت بس اتضح ان الحجز لنهاية اليوم بس" at bounding box center [211, 302] width 108 height 20
click at [244, 333] on div "وانا عايز أحجزه تاني 01:54 PM" at bounding box center [462, 336] width 611 height 22
click at [194, 305] on p "أنا امبارح حجزت هونر 400 لايت بس اتضح ان الحجز لنهاية اليوم بس" at bounding box center [211, 302] width 108 height 20
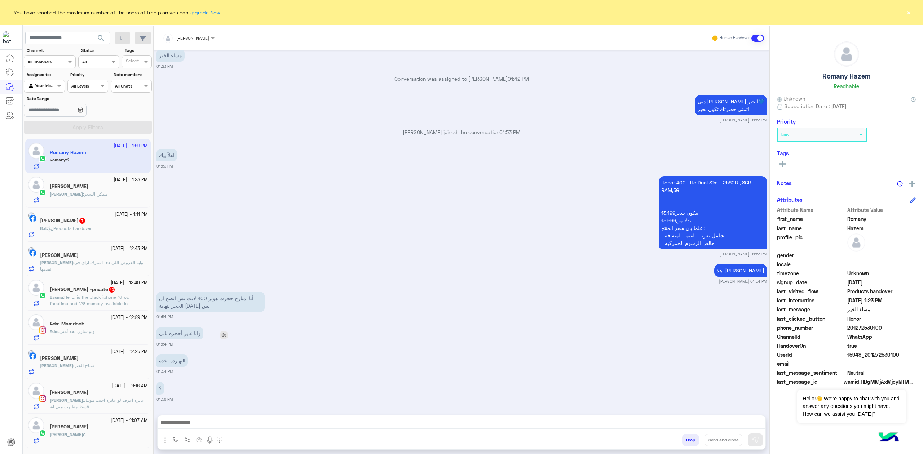
click at [185, 334] on p "وانا عايز أحجزه تاني" at bounding box center [180, 333] width 47 height 13
click at [280, 333] on div "وانا عايز أحجزه تاني 01:54 PM" at bounding box center [462, 336] width 611 height 22
click at [208, 418] on div at bounding box center [462, 425] width 608 height 18
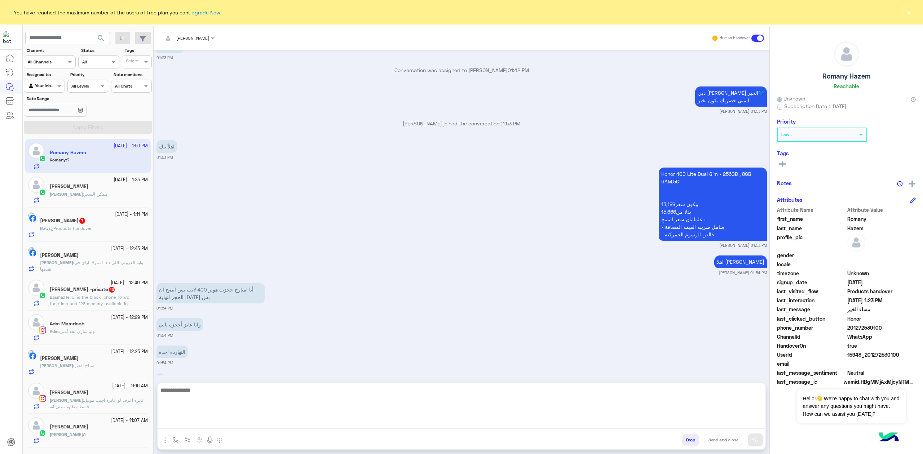
click at [208, 420] on textarea at bounding box center [462, 407] width 608 height 43
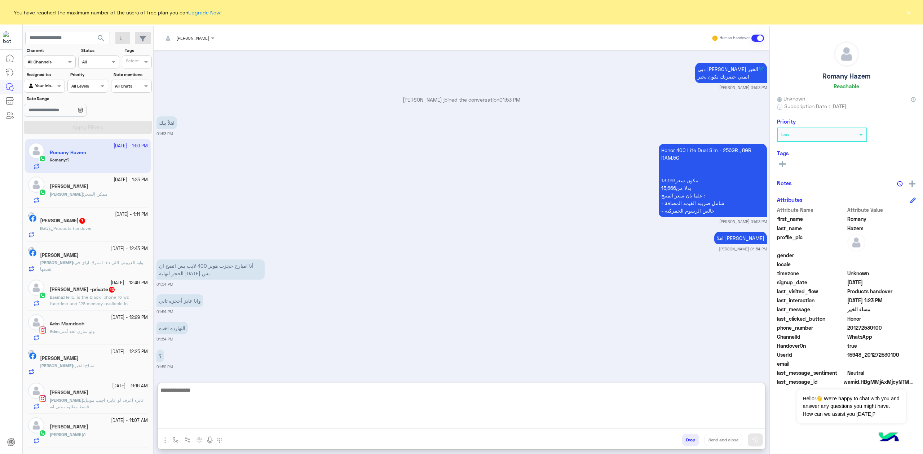
scroll to position [886, 0]
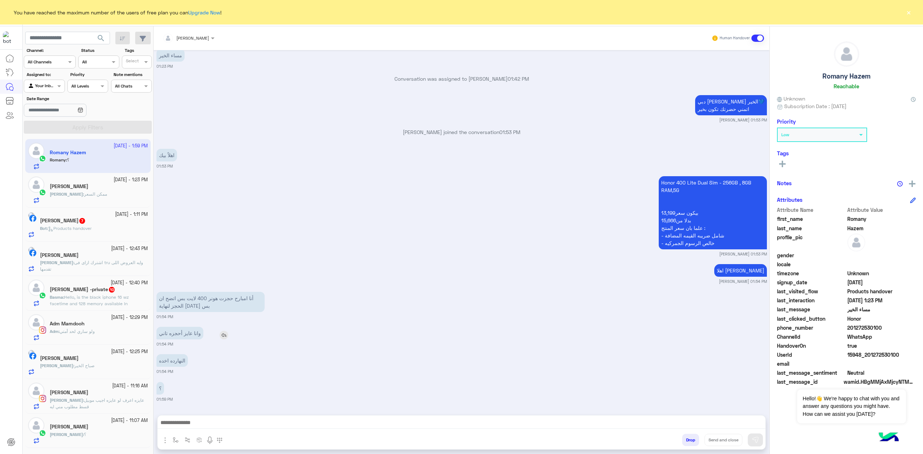
click at [180, 327] on p "وانا عايز أحجزه تاني" at bounding box center [180, 333] width 47 height 13
click at [178, 333] on p "وانا عايز أحجزه تاني" at bounding box center [180, 333] width 47 height 13
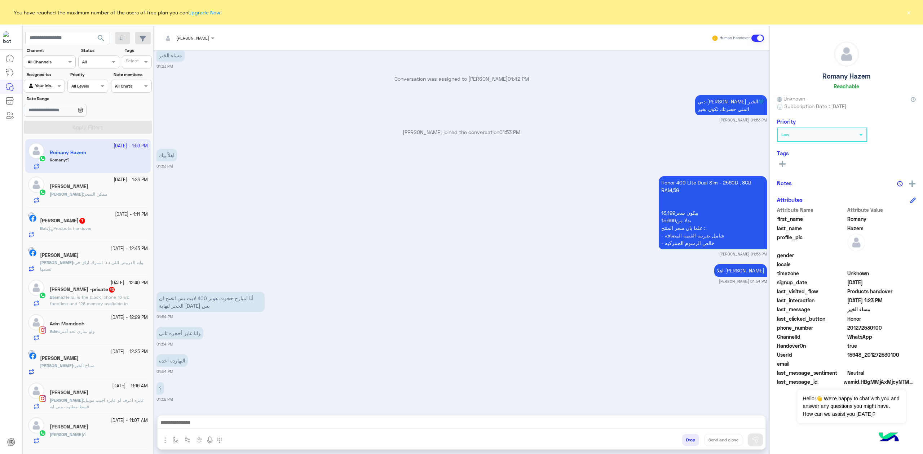
click at [275, 335] on div "وانا عايز أحجزه تاني 01:54 PM" at bounding box center [462, 336] width 611 height 22
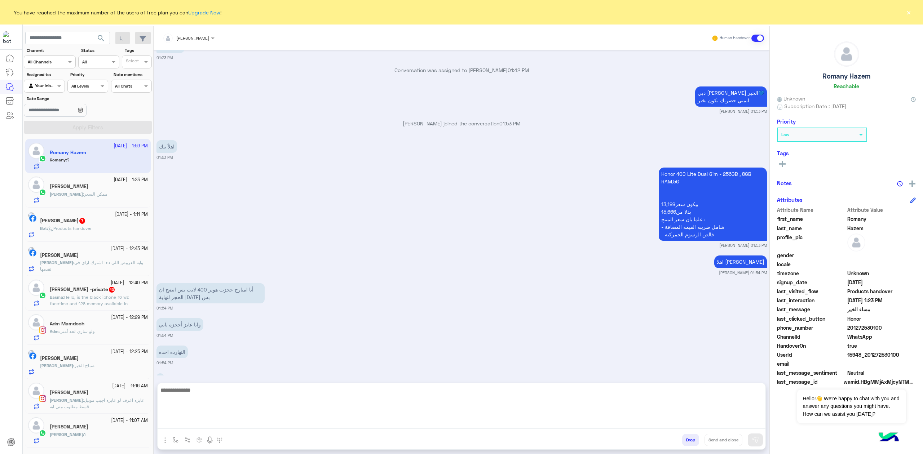
click at [205, 422] on textarea at bounding box center [462, 407] width 608 height 43
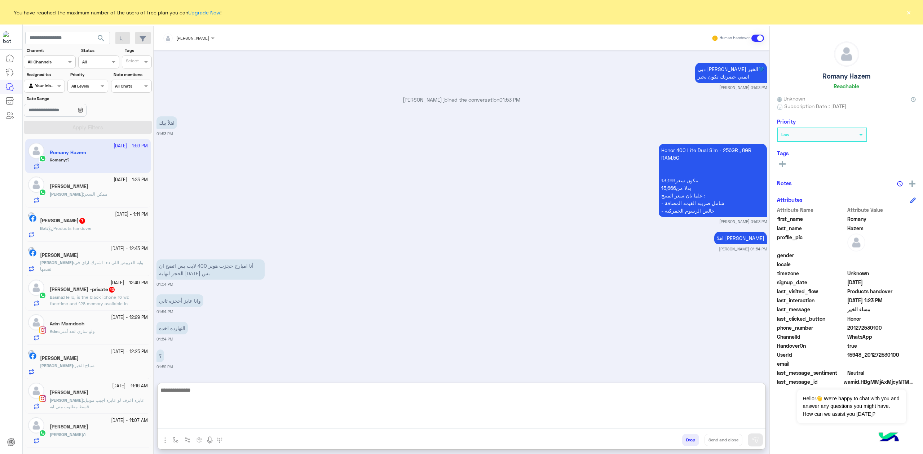
scroll to position [886, 0]
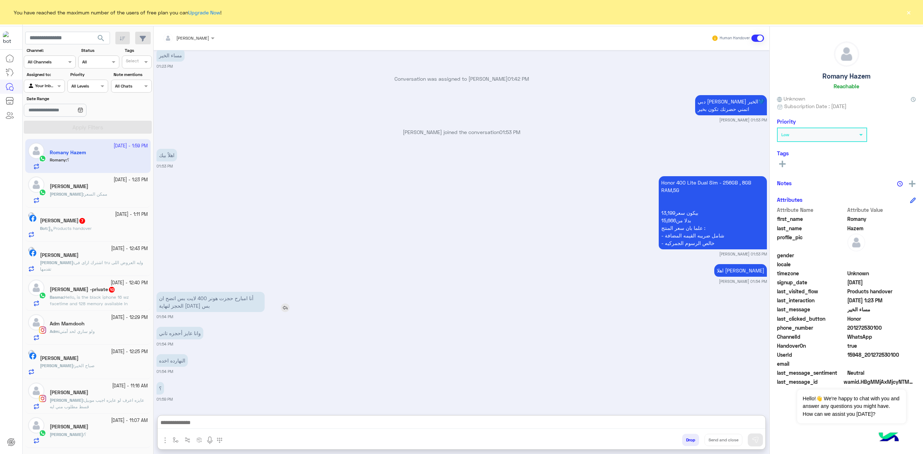
click at [193, 292] on p "أنا امبارح حجزت هونر 400 لايت بس اتضح ان الحجز لنهاية اليوم بس" at bounding box center [211, 302] width 108 height 20
click at [192, 301] on p "أنا امبارح حجزت هونر 400 لايت بس اتضح ان الحجز لنهاية اليوم بس" at bounding box center [211, 302] width 108 height 20
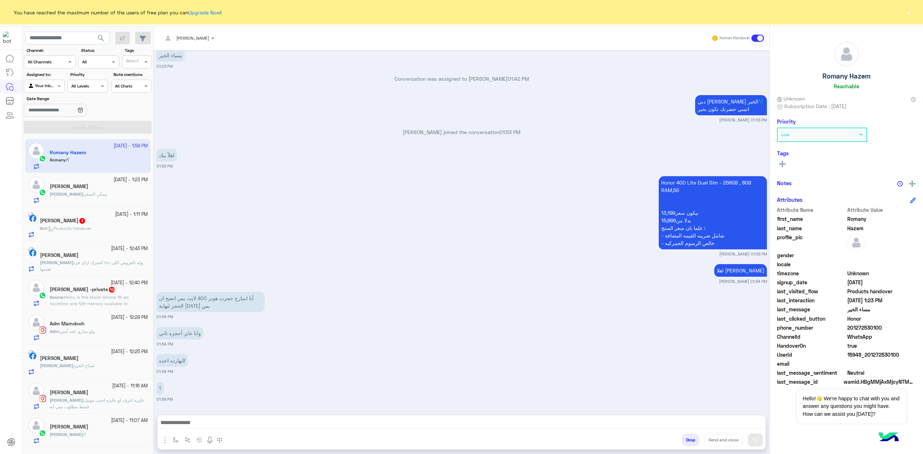
click at [224, 263] on div "اهلا بيك يافندم mohaned hassanen 01:54 PM" at bounding box center [462, 274] width 611 height 22
click at [204, 297] on p "أنا امبارح حجزت هونر 400 لايت بس اتضح ان الحجز لنهاية اليوم بس" at bounding box center [211, 302] width 108 height 20
click at [206, 284] on small "mohaned hassanen 01:54 PM" at bounding box center [462, 282] width 611 height 6
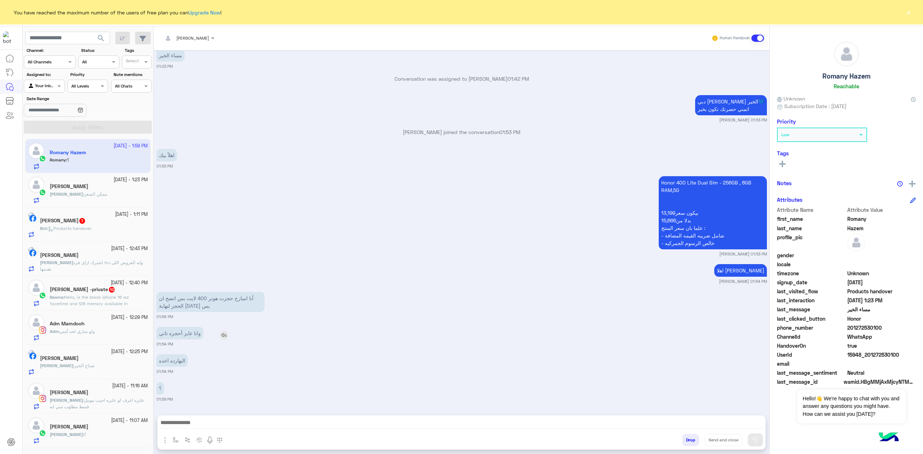
click at [184, 336] on p "وانا عايز أحجزه تاني" at bounding box center [180, 333] width 47 height 13
click at [195, 309] on p "أنا امبارح حجزت هونر 400 لايت بس اتضح ان الحجز لنهاية اليوم بس" at bounding box center [211, 302] width 108 height 20
click at [171, 361] on p "النهارده اخده" at bounding box center [172, 361] width 31 height 13
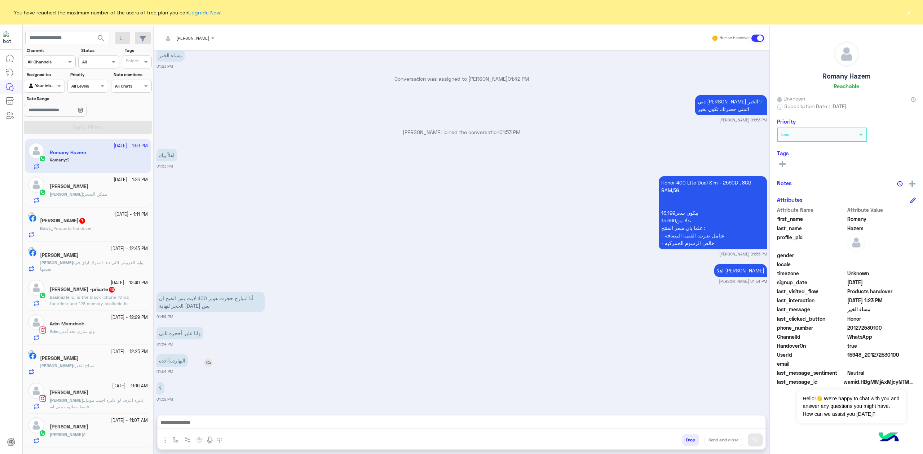
click at [171, 361] on p "النهارده اخده" at bounding box center [172, 361] width 31 height 13
click at [190, 313] on div "أنا امبارح حجزت هونر 400 لايت بس اتضح ان الحجز لنهاية اليوم بس" at bounding box center [231, 302] width 149 height 24
click at [189, 314] on small "01:54 PM" at bounding box center [462, 317] width 611 height 6
click at [192, 309] on p "أنا امبارح حجزت هونر 400 لايت بس اتضح ان الحجز لنهاية اليوم بس" at bounding box center [211, 302] width 108 height 20
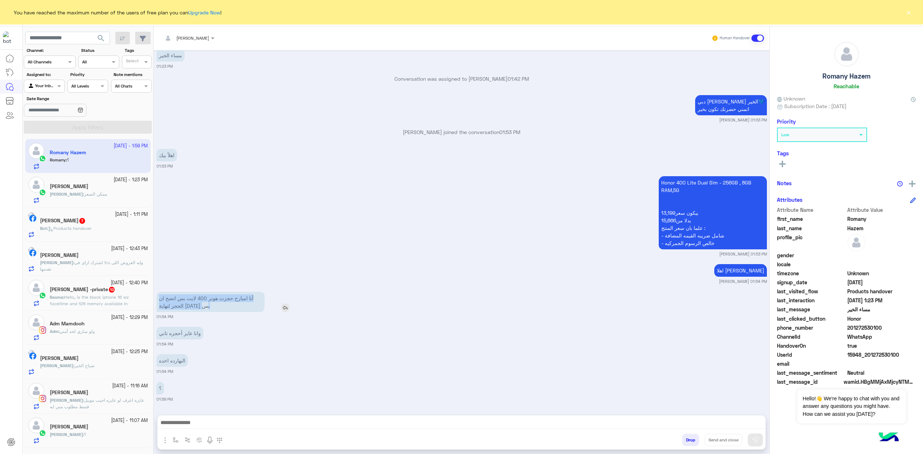
click at [192, 309] on p "أنا امبارح حجزت هونر 400 لايت بس اتضح ان الحجز لنهاية اليوم بس" at bounding box center [211, 302] width 108 height 20
click at [193, 338] on p "وانا عايز أحجزه تاني" at bounding box center [180, 333] width 47 height 13
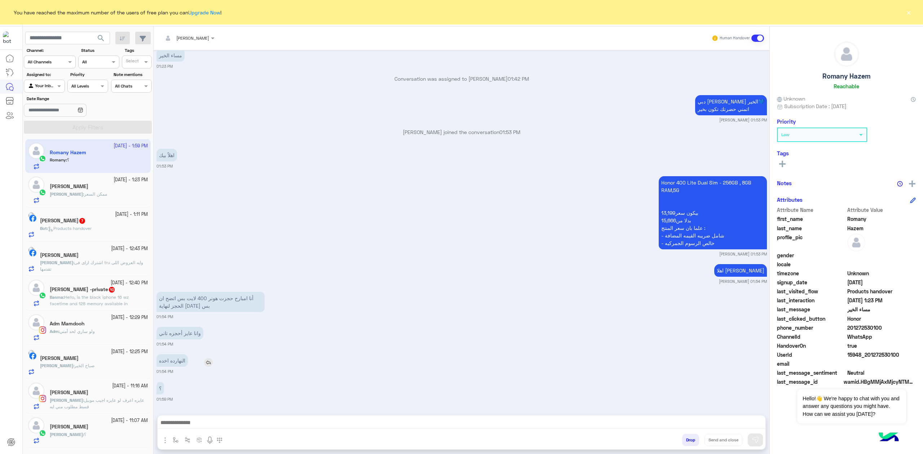
click at [172, 360] on p "النهارده اخده" at bounding box center [172, 361] width 31 height 13
click at [178, 311] on p "أنا امبارح حجزت هونر 400 لايت بس اتضح ان الحجز لنهاية اليوم بس" at bounding box center [211, 302] width 108 height 20
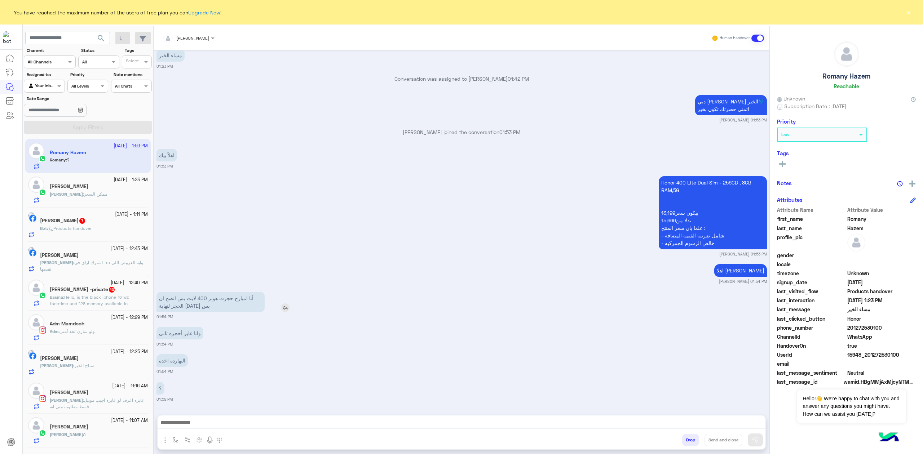
click at [178, 311] on p "أنا امبارح حجزت هونر 400 لايت بس اتضح ان الحجز لنهاية اليوم بس" at bounding box center [211, 302] width 108 height 20
click at [211, 298] on p "أنا امبارح حجزت هونر 400 لايت بس اتضح ان الحجز لنهاية اليوم بس" at bounding box center [211, 302] width 108 height 20
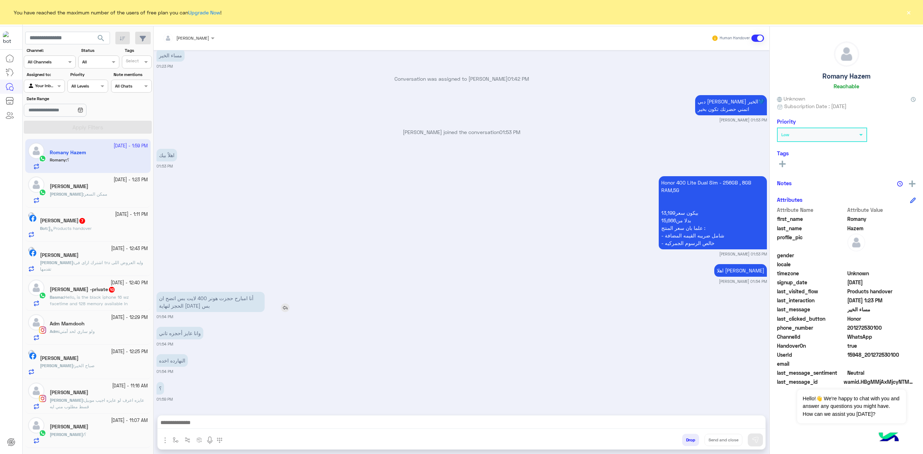
click at [211, 304] on p "أنا امبارح حجزت هونر 400 لايت بس اتضح ان الحجز لنهاية اليوم بس" at bounding box center [211, 302] width 108 height 20
click at [179, 331] on p "وانا عايز أحجزه تاني" at bounding box center [180, 333] width 47 height 13
click at [196, 309] on p "أنا امبارح حجزت هونر 400 لايت بس اتضح ان الحجز لنهاية اليوم بس" at bounding box center [211, 302] width 108 height 20
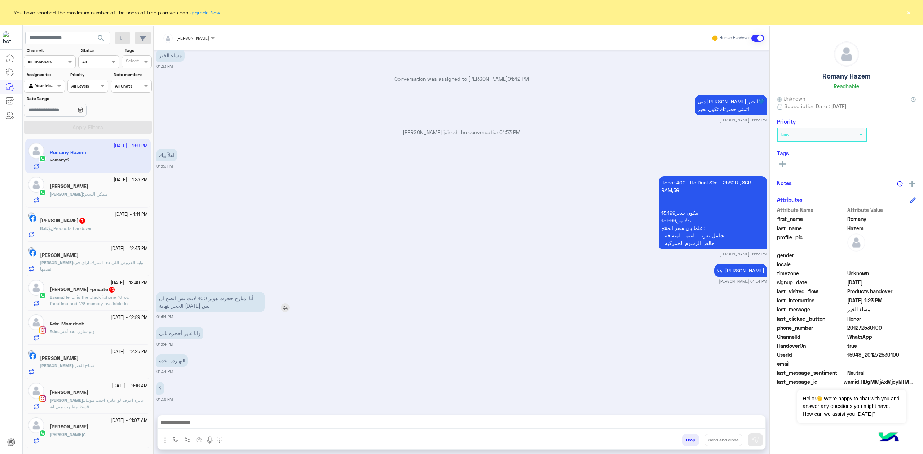
click at [195, 304] on p "أنا امبارح حجزت هونر 400 لايت بس اتضح ان الحجز لنهاية اليوم بس" at bounding box center [211, 302] width 108 height 20
click at [210, 302] on p "أنا امبارح حجزت هونر 400 لايت بس اتضح ان الحجز لنهاية اليوم بس" at bounding box center [211, 302] width 108 height 20
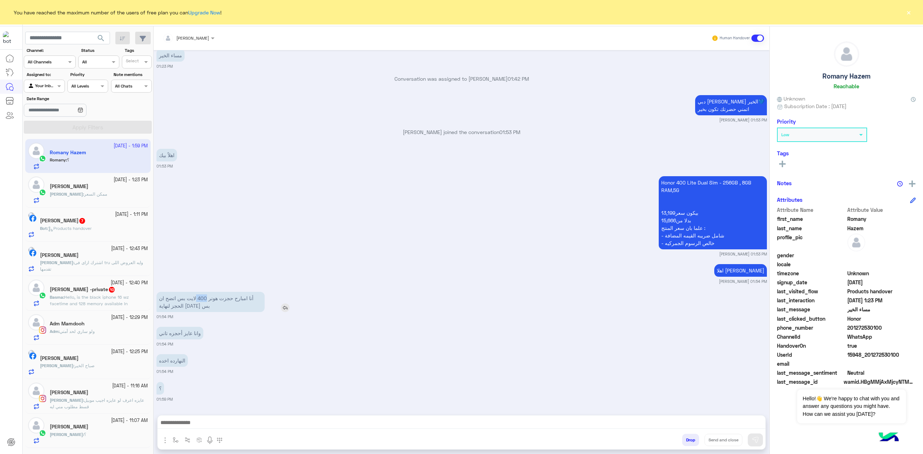
click at [210, 302] on p "أنا امبارح حجزت هونر 400 لايت بس اتضح ان الحجز لنهاية اليوم بس" at bounding box center [211, 302] width 108 height 20
click at [176, 336] on p "وانا عايز أحجزه تاني" at bounding box center [180, 333] width 47 height 13
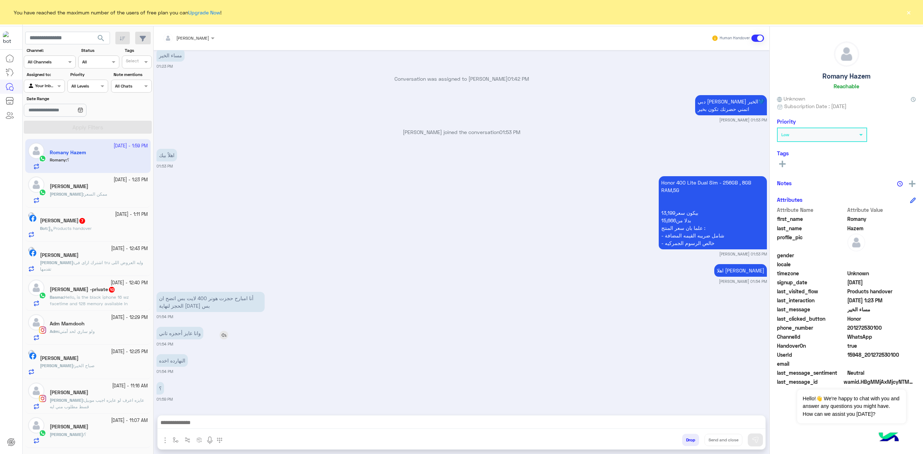
click at [176, 336] on p "وانا عايز أحجزه تاني" at bounding box center [180, 333] width 47 height 13
click at [205, 305] on p "أنا امبارح حجزت هونر 400 لايت بس اتضح ان الحجز لنهاية اليوم بس" at bounding box center [211, 302] width 108 height 20
click at [170, 365] on p "النهارده اخده" at bounding box center [172, 361] width 31 height 13
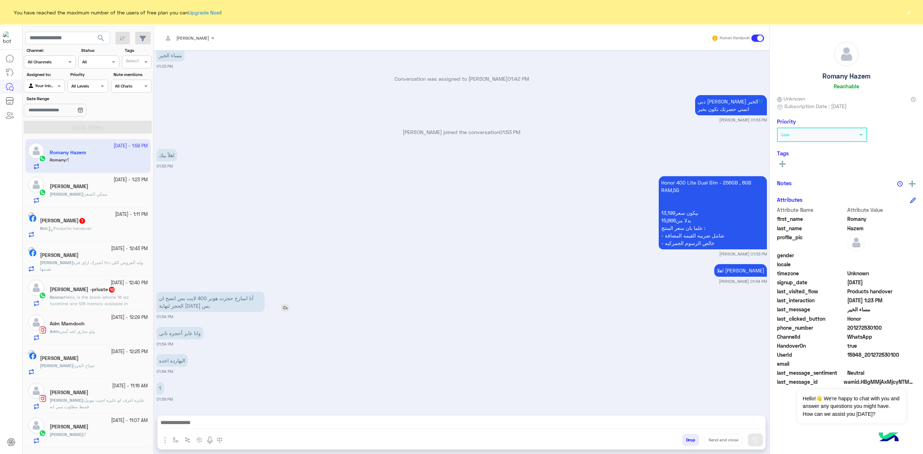
click at [208, 305] on p "أنا امبارح حجزت هونر 400 لايت بس اتضح ان الحجز لنهاية اليوم بس" at bounding box center [211, 302] width 108 height 20
click at [198, 304] on p "أنا امبارح حجزت هونر 400 لايت بس اتضح ان الحجز لنهاية اليوم بس" at bounding box center [211, 302] width 108 height 20
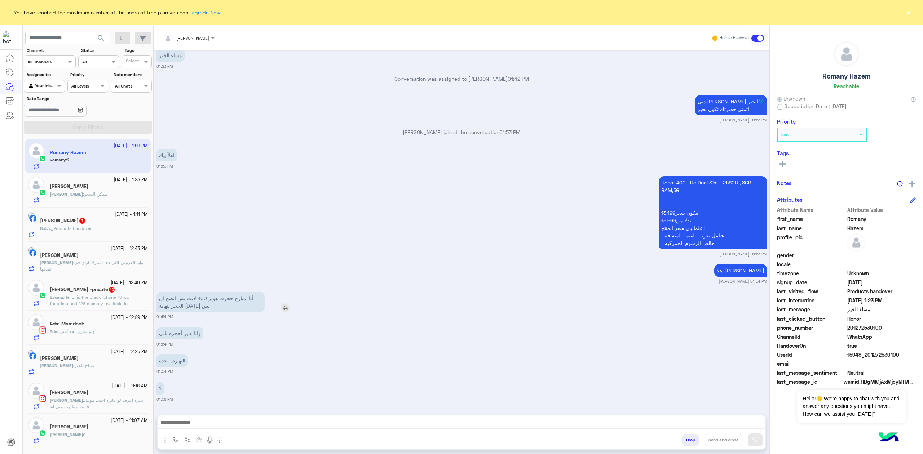
click at [229, 303] on p "أنا امبارح حجزت هونر 400 لايت بس اتضح ان الحجز لنهاية اليوم بس" at bounding box center [211, 302] width 108 height 20
click at [230, 322] on div "Oct 2, 2025 مساء الخير 10:31 PM مساء الخير 🌚 اهلا بك Romany فى Dubai Phone 📱 لت…" at bounding box center [462, 229] width 616 height 358
click at [167, 338] on p "وانا عايز أحجزه تاني" at bounding box center [180, 333] width 47 height 13
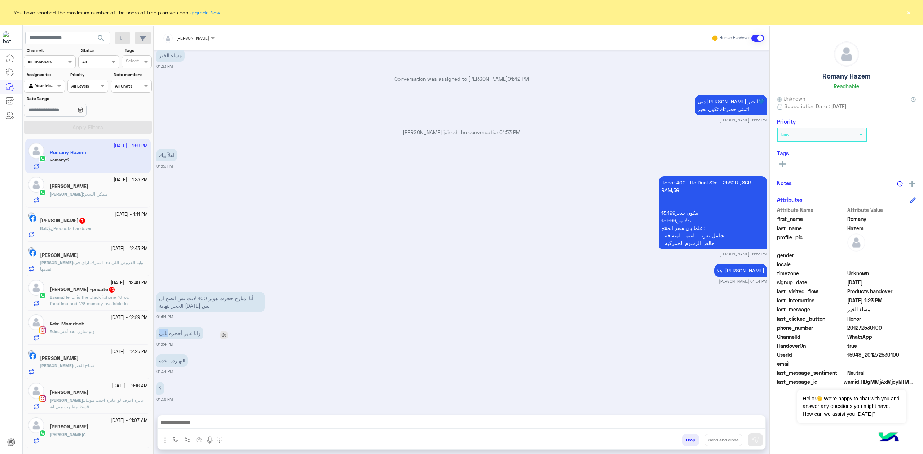
click at [167, 338] on p "وانا عايز أحجزه تاني" at bounding box center [180, 333] width 47 height 13
click at [212, 302] on p "أنا امبارح حجزت هونر 400 لايت بس اتضح ان الحجز لنهاية اليوم بس" at bounding box center [211, 302] width 108 height 20
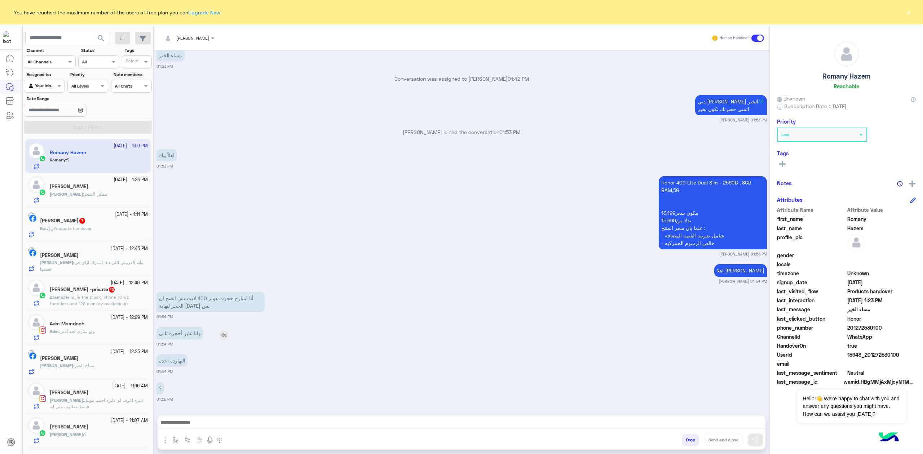
click at [178, 333] on p "وانا عايز أحجزه تاني" at bounding box center [180, 333] width 47 height 13
click at [199, 309] on p "أنا امبارح حجزت هونر 400 لايت بس اتضح ان الحجز لنهاية اليوم بس" at bounding box center [211, 302] width 108 height 20
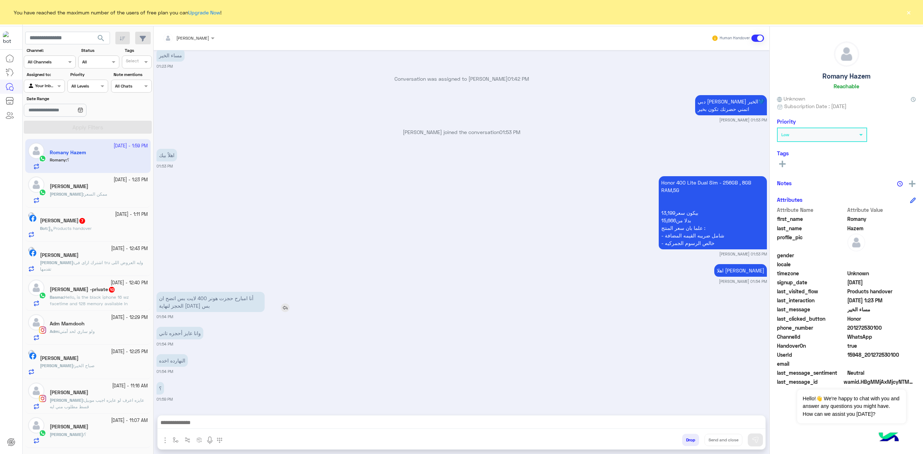
click at [199, 309] on p "أنا امبارح حجزت هونر 400 لايت بس اتضح ان الحجز لنهاية اليوم بس" at bounding box center [211, 302] width 108 height 20
click at [185, 337] on p "وانا عايز أحجزه تاني" at bounding box center [180, 333] width 47 height 13
click at [178, 357] on p "النهارده اخده" at bounding box center [172, 361] width 31 height 13
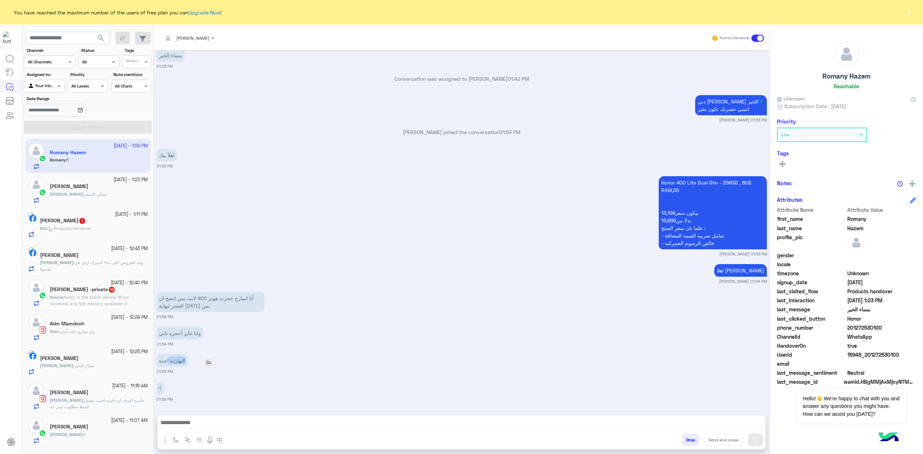
click at [178, 357] on p "النهارده اخده" at bounding box center [172, 361] width 31 height 13
click at [192, 331] on p "وانا عايز أحجزه تاني" at bounding box center [180, 333] width 47 height 13
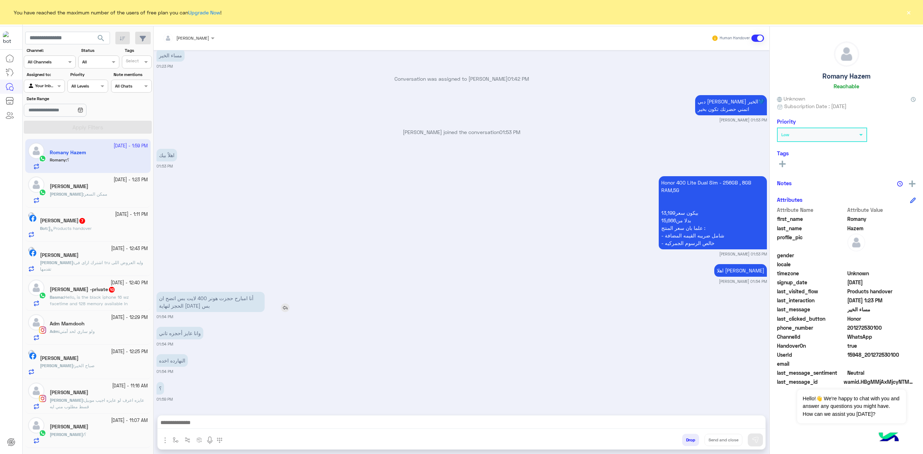
click at [207, 304] on p "أنا امبارح حجزت هونر 400 لايت بس اتضح ان الحجز لنهاية اليوم بس" at bounding box center [211, 302] width 108 height 20
click at [246, 313] on div "أنا امبارح حجزت هونر 400 لايت بس اتضح ان الحجز لنهاية اليوم بس" at bounding box center [231, 302] width 149 height 24
click at [188, 306] on p "أنا امبارح حجزت هونر 400 لايت بس اتضح ان الحجز لنهاية اليوم بس" at bounding box center [211, 302] width 108 height 20
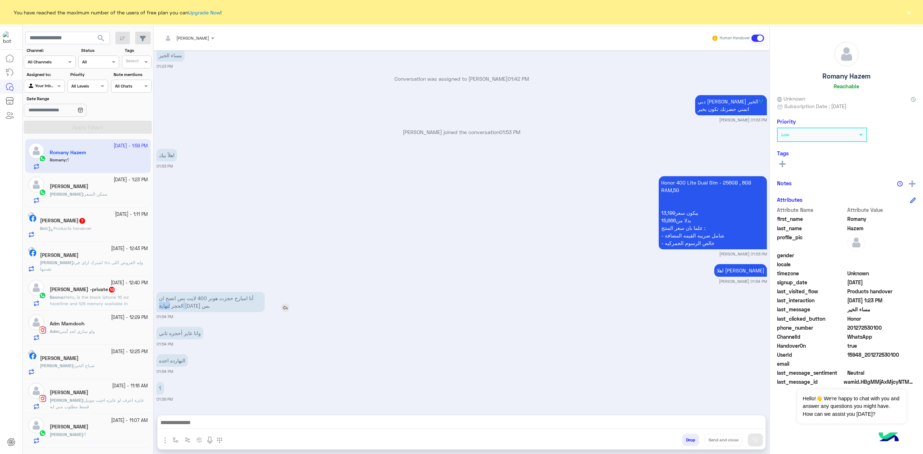
click at [188, 306] on p "أنا امبارح حجزت هونر 400 لايت بس اتضح ان الحجز لنهاية اليوم بس" at bounding box center [211, 302] width 108 height 20
click at [204, 304] on p "أنا امبارح حجزت هونر 400 لايت بس اتضح ان الحجز لنهاية اليوم بس" at bounding box center [211, 302] width 108 height 20
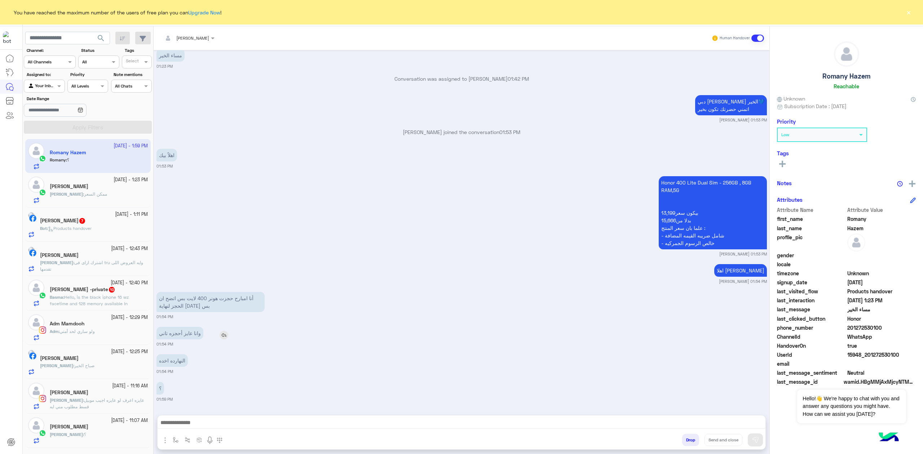
click at [185, 334] on p "وانا عايز أحجزه تاني" at bounding box center [180, 333] width 47 height 13
click at [198, 305] on p "أنا امبارح حجزت هونر 400 لايت بس اتضح ان الحجز لنهاية اليوم بس" at bounding box center [211, 302] width 108 height 20
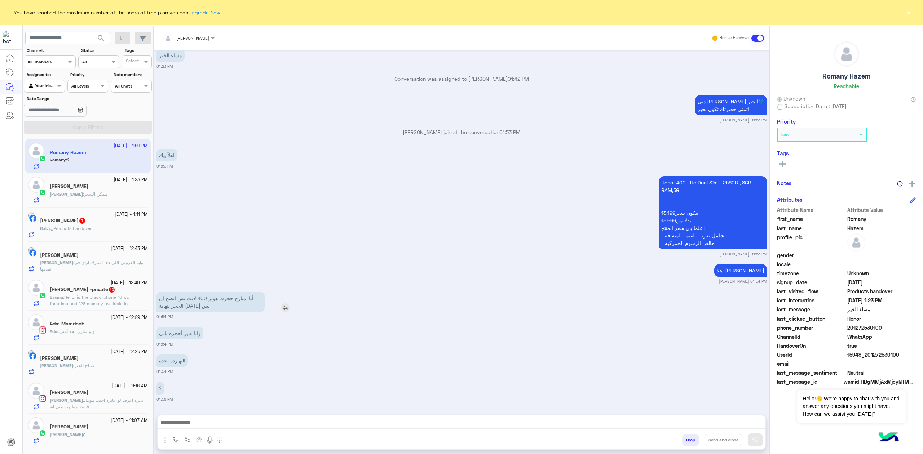
click at [198, 305] on p "أنا امبارح حجزت هونر 400 لايت بس اتضح ان الحجز لنهاية اليوم بس" at bounding box center [211, 302] width 108 height 20
click at [250, 350] on div "Oct 2, 2025 مساء الخير 10:31 PM مساء الخير 🌚 اهلا بك Romany فى Dubai Phone 📱 لت…" at bounding box center [462, 229] width 616 height 358
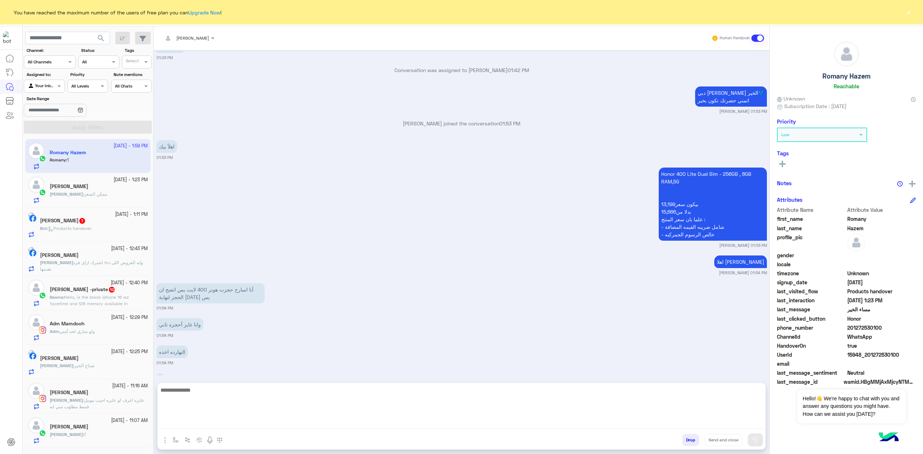
click at [211, 418] on textarea at bounding box center [462, 407] width 608 height 43
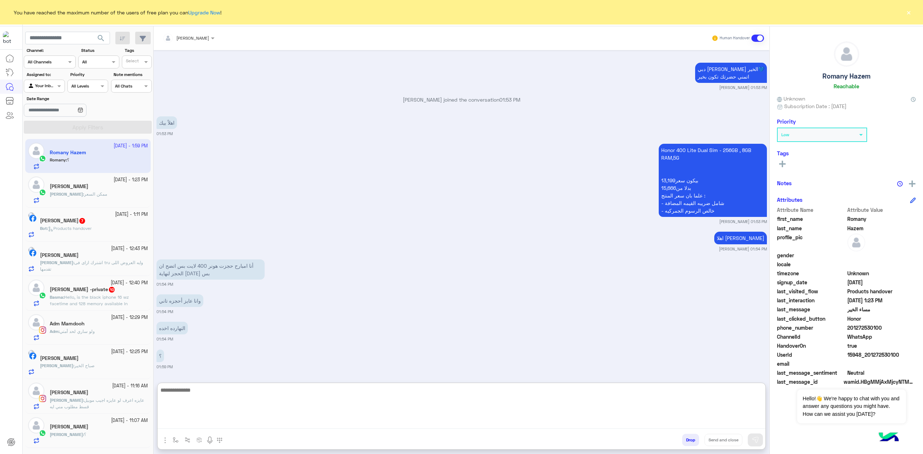
scroll to position [886, 0]
type textarea "*"
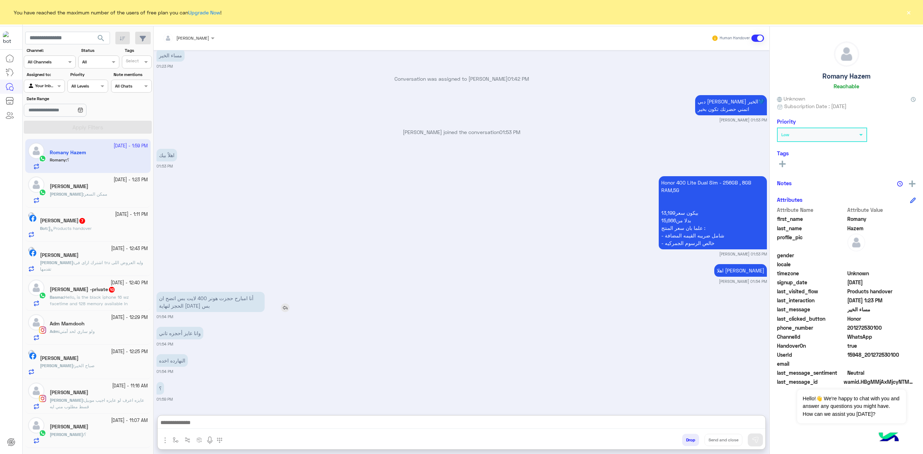
click at [208, 292] on p "أنا امبارح حجزت هونر 400 لايت بس اتضح ان الحجز لنهاية اليوم بس" at bounding box center [211, 302] width 108 height 20
click at [191, 292] on p "أنا امبارح حجزت هونر 400 لايت بس اتضح ان الحجز لنهاية اليوم بس" at bounding box center [211, 302] width 108 height 20
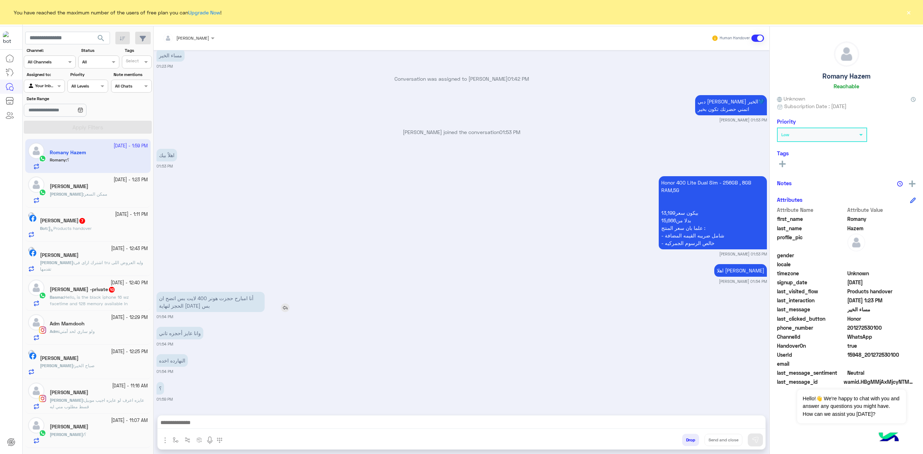
click at [203, 309] on p "أنا امبارح حجزت هونر 400 لايت بس اتضح ان الحجز لنهاية اليوم بس" at bounding box center [211, 302] width 108 height 20
click at [185, 337] on p "وانا عايز أحجزه تاني" at bounding box center [180, 333] width 47 height 13
click at [208, 298] on p "أنا امبارح حجزت هونر 400 لايت بس اتضح ان الحجز لنهاية اليوم بس" at bounding box center [211, 302] width 108 height 20
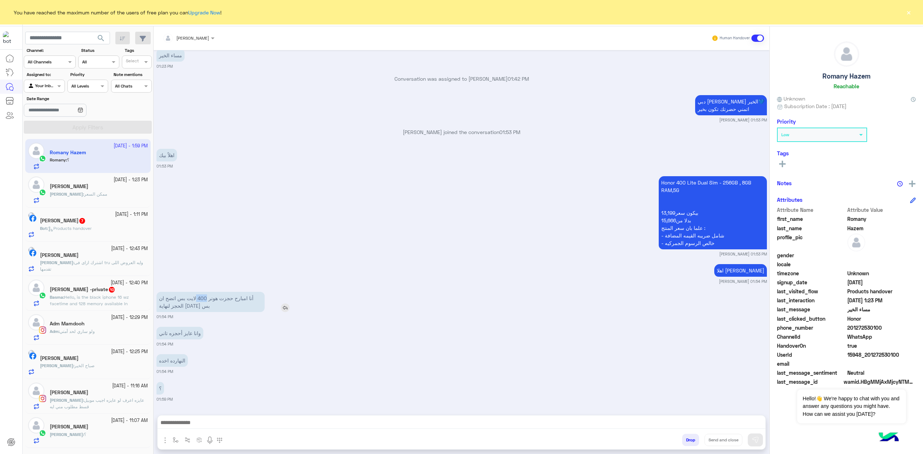
click at [208, 298] on p "أنا امبارح حجزت هونر 400 لايت بس اتضح ان الحجز لنهاية اليوم بس" at bounding box center [211, 302] width 108 height 20
click at [179, 300] on p "أنا امبارح حجزت هونر 400 لايت بس اتضح ان الحجز لنهاية اليوم بس" at bounding box center [211, 302] width 108 height 20
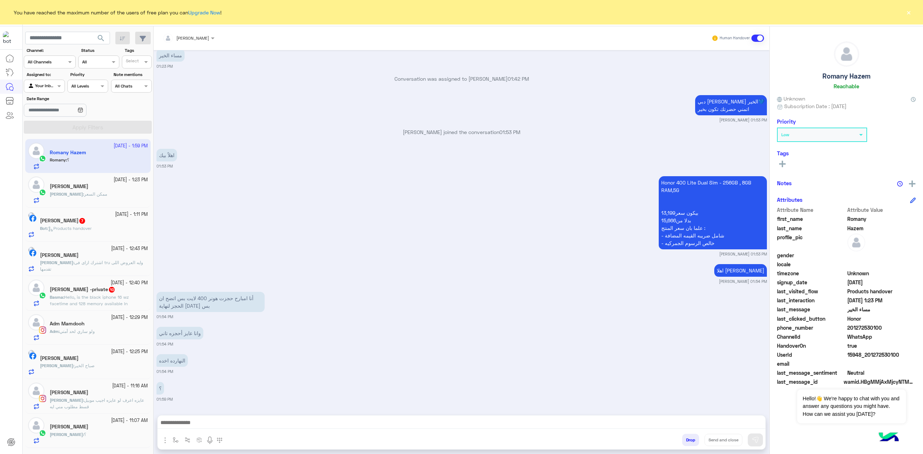
click at [174, 340] on div "وانا عايز أحجزه تاني" at bounding box center [201, 333] width 88 height 16
click at [197, 315] on small "01:54 PM" at bounding box center [462, 317] width 611 height 6
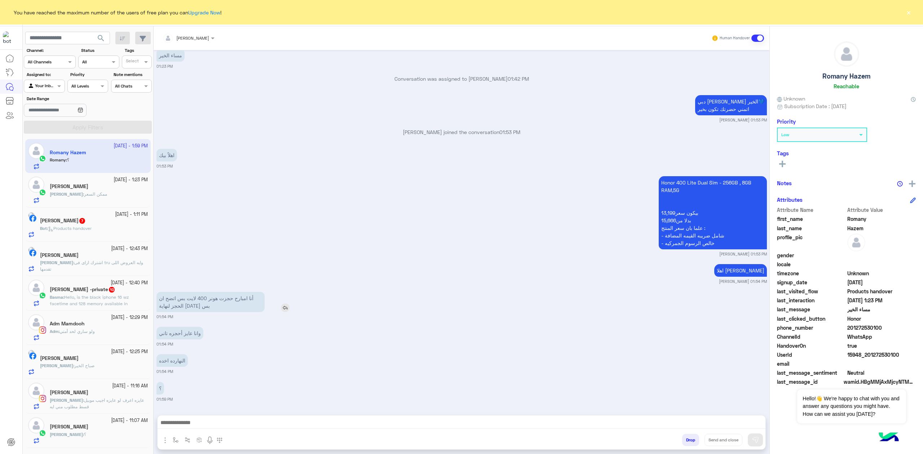
click at [197, 307] on p "أنا امبارح حجزت هونر 400 لايت بس اتضح ان الحجز لنهاية اليوم بس" at bounding box center [211, 302] width 108 height 20
click at [178, 337] on p "وانا عايز أحجزه تاني" at bounding box center [180, 333] width 47 height 13
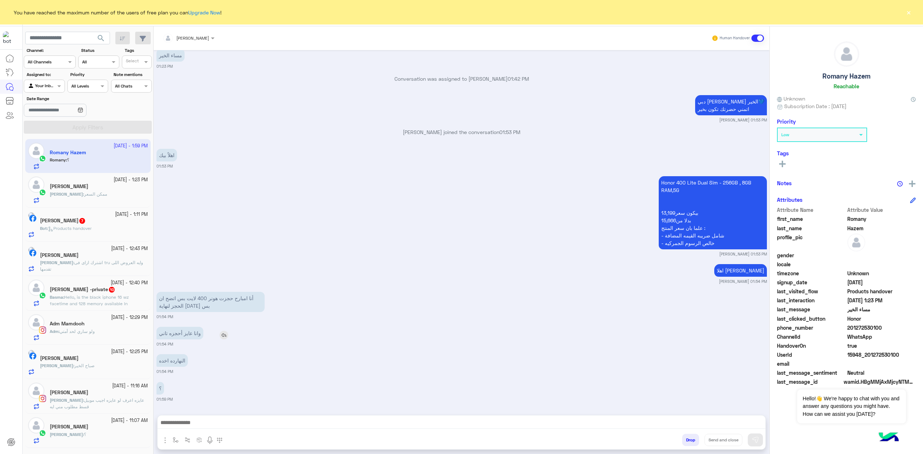
click at [178, 337] on p "وانا عايز أحجزه تاني" at bounding box center [180, 333] width 47 height 13
click at [198, 308] on p "أنا امبارح حجزت هونر 400 لايت بس اتضح ان الحجز لنهاية اليوم بس" at bounding box center [211, 302] width 108 height 20
click at [186, 334] on p "وانا عايز أحجزه تاني" at bounding box center [180, 333] width 47 height 13
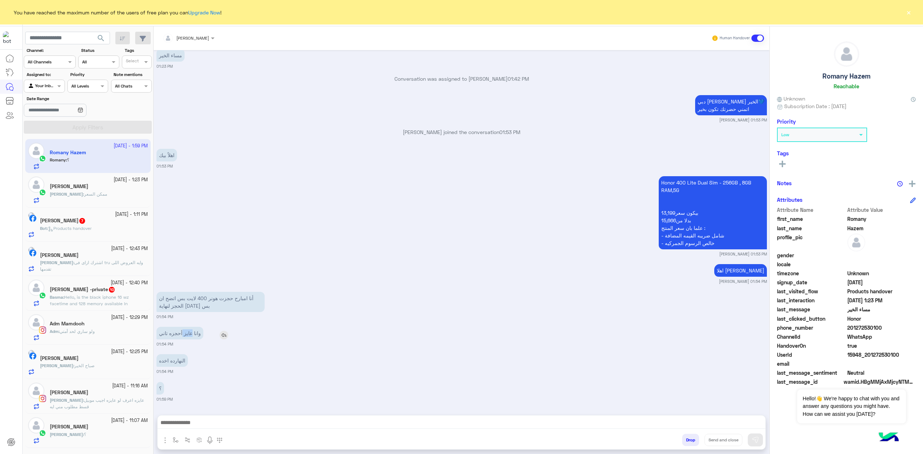
click at [186, 334] on p "وانا عايز أحجزه تاني" at bounding box center [180, 333] width 47 height 13
click at [203, 304] on p "أنا امبارح حجزت هونر 400 لايت بس اتضح ان الحجز لنهاية اليوم بس" at bounding box center [211, 302] width 108 height 20
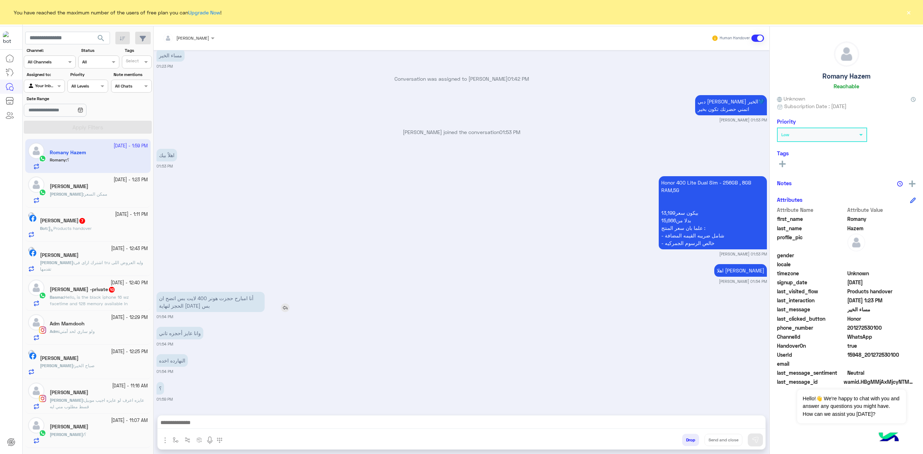
click at [190, 299] on p "أنا امبارح حجزت هونر 400 لايت بس اتضح ان الحجز لنهاية اليوم بس" at bounding box center [211, 302] width 108 height 20
click at [189, 299] on p "أنا امبارح حجزت هونر 400 لايت بس اتضح ان الحجز لنهاية اليوم بس" at bounding box center [211, 302] width 108 height 20
click at [186, 325] on div "Oct 2, 2025 مساء الخير 10:31 PM مساء الخير 🌚 اهلا بك Romany فى Dubai Phone 📱 لت…" at bounding box center [462, 229] width 616 height 358
click at [185, 330] on p "وانا عايز أحجزه تاني" at bounding box center [180, 333] width 47 height 13
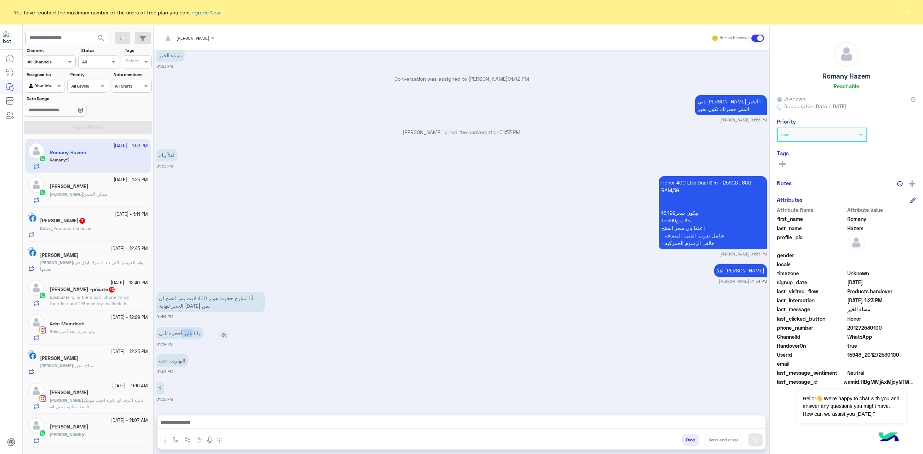
click at [185, 330] on p "وانا عايز أحجزه تاني" at bounding box center [180, 333] width 47 height 13
click at [201, 307] on p "أنا امبارح حجزت هونر 400 لايت بس اتضح ان الحجز لنهاية اليوم بس" at bounding box center [211, 302] width 108 height 20
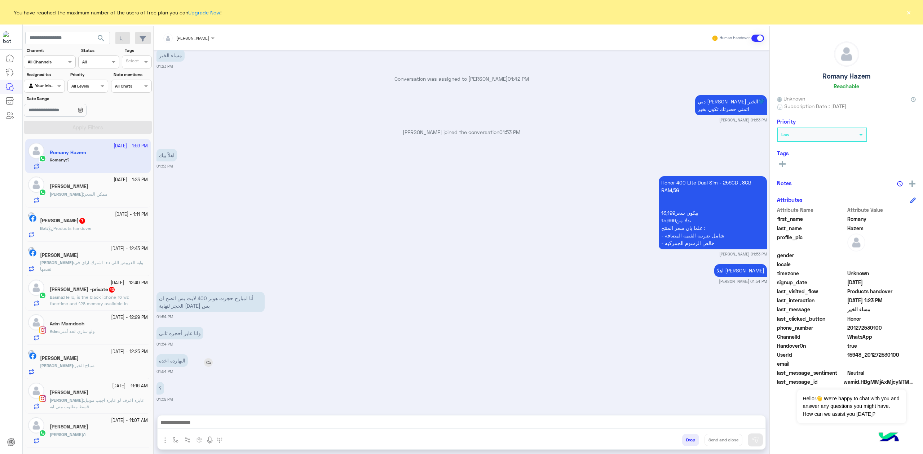
click at [162, 357] on p "النهارده اخده" at bounding box center [172, 361] width 31 height 13
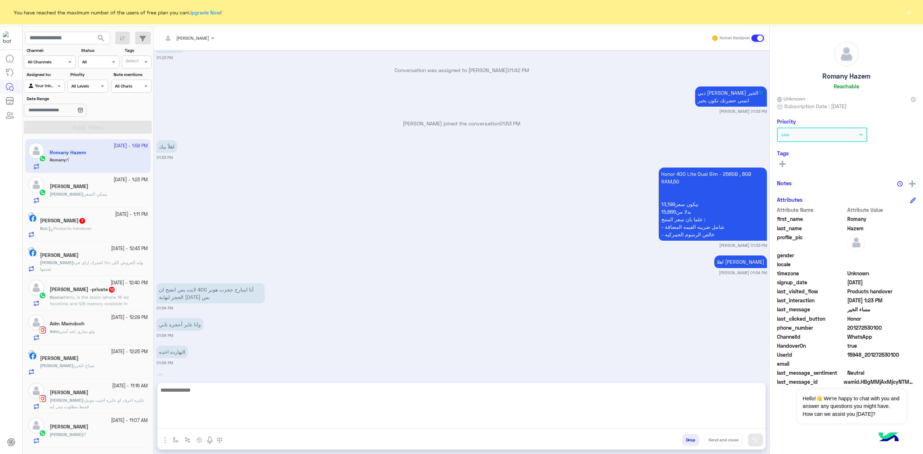
click at [208, 421] on textarea at bounding box center [462, 407] width 608 height 43
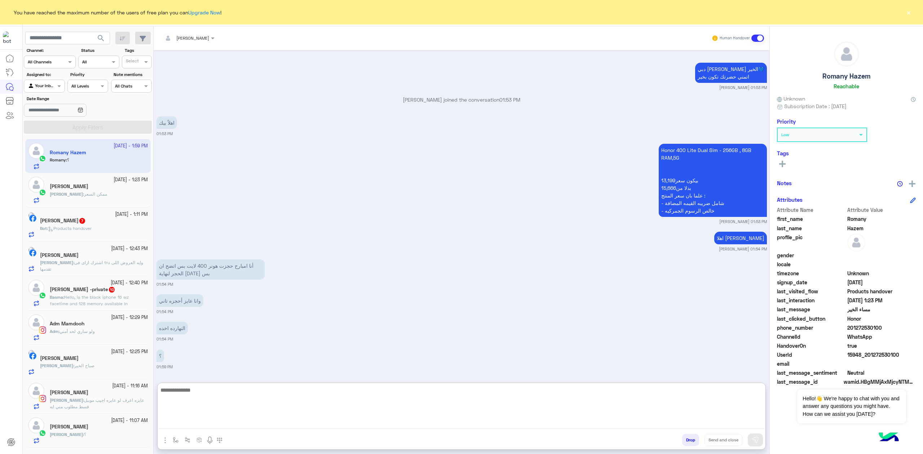
scroll to position [886, 0]
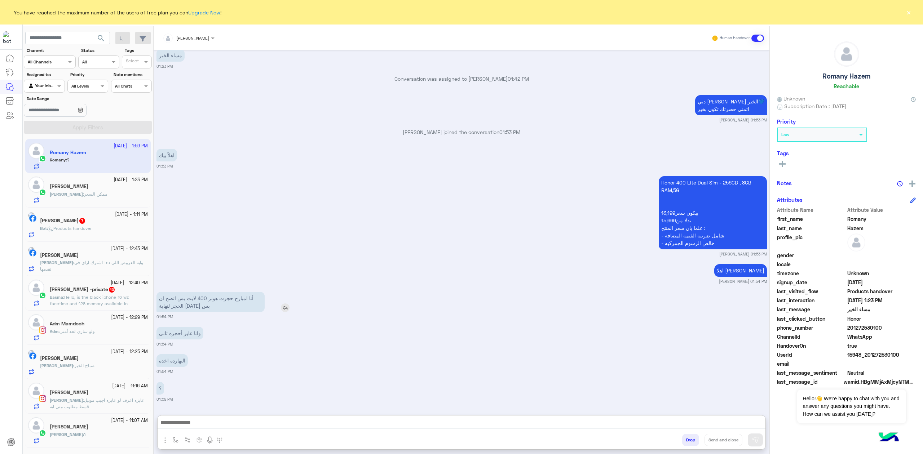
click at [223, 292] on p "أنا امبارح حجزت هونر 400 لايت بس اتضح ان الحجز لنهاية اليوم بس" at bounding box center [211, 302] width 108 height 20
click at [223, 268] on div "اهلا بيك يافندم mohaned hassanen 01:54 PM" at bounding box center [462, 274] width 611 height 22
click at [225, 298] on p "أنا امبارح حجزت هونر 400 لايت بس اتضح ان الحجز لنهاية اليوم بس" at bounding box center [211, 302] width 108 height 20
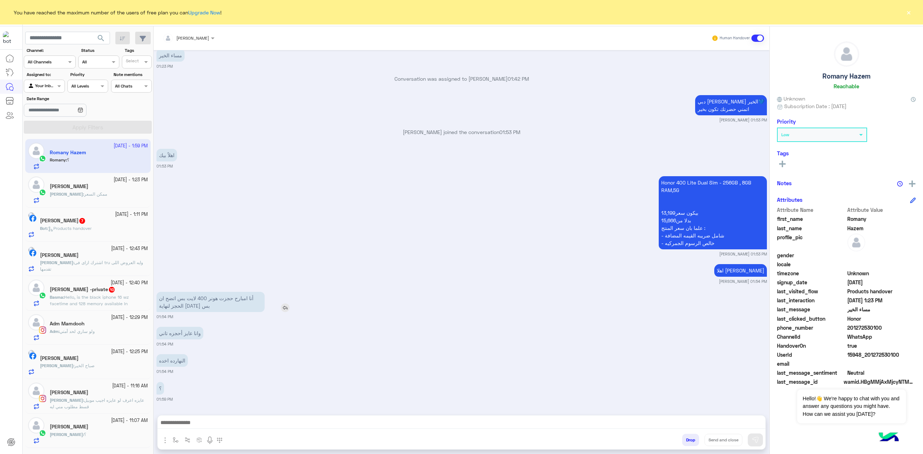
click at [225, 298] on p "أنا امبارح حجزت هونر 400 لايت بس اتضح ان الحجز لنهاية اليوم بس" at bounding box center [211, 302] width 108 height 20
click at [351, 279] on small "mohaned hassanen 01:54 PM" at bounding box center [462, 282] width 611 height 6
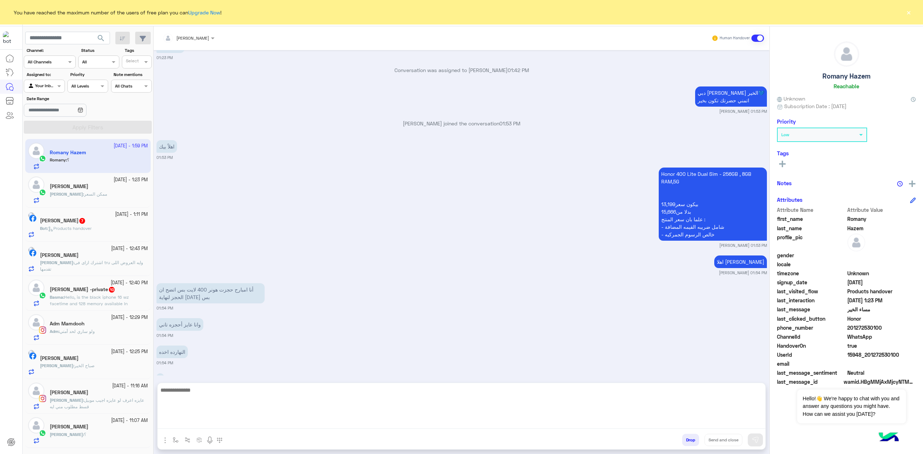
click at [263, 426] on textarea at bounding box center [462, 407] width 608 height 43
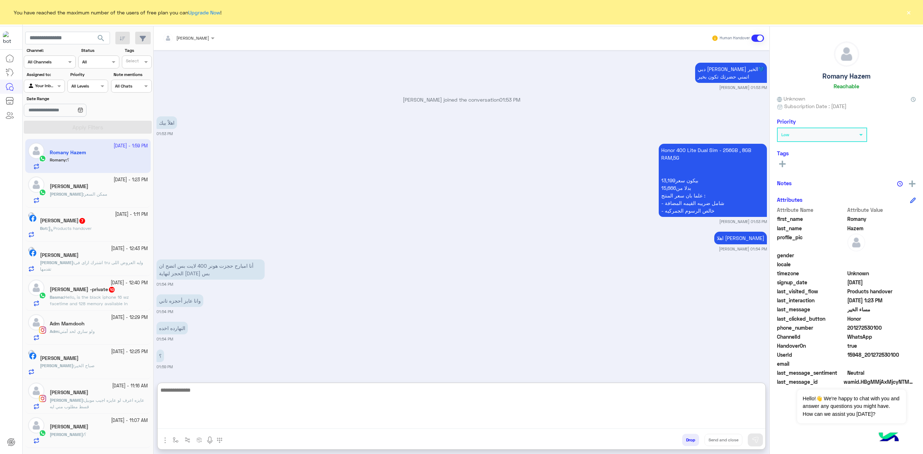
scroll to position [886, 0]
type textarea "**********"
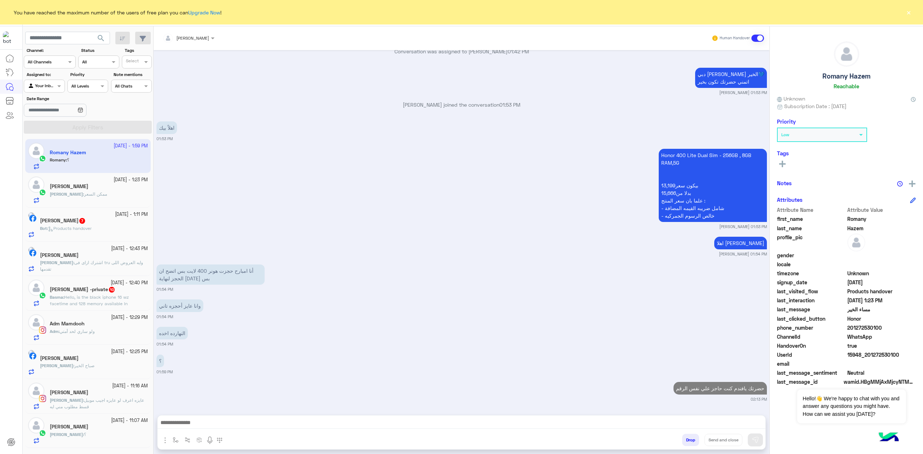
click at [869, 328] on span "201272530100" at bounding box center [882, 328] width 69 height 8
copy span "201272530100"
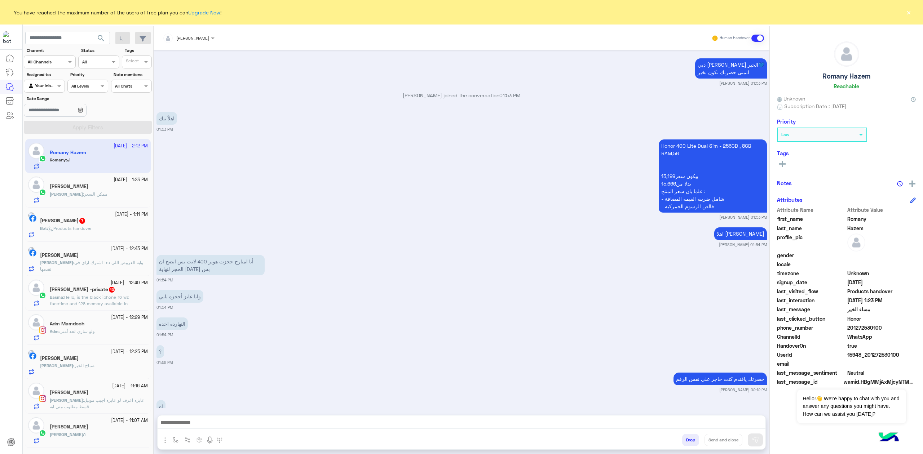
scroll to position [909, 0]
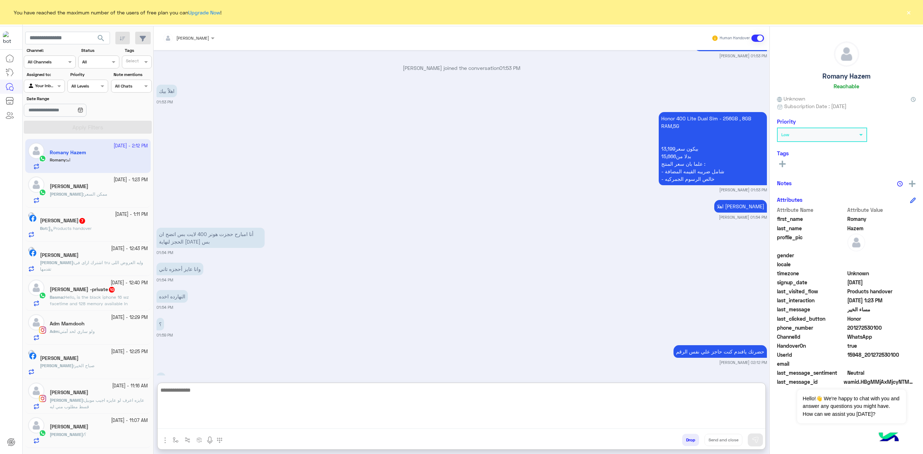
click at [219, 418] on textarea at bounding box center [462, 407] width 608 height 43
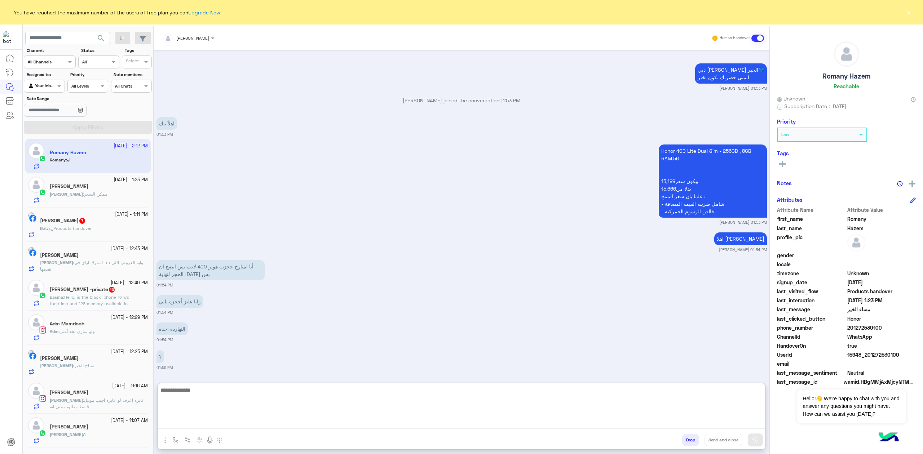
scroll to position [941, 0]
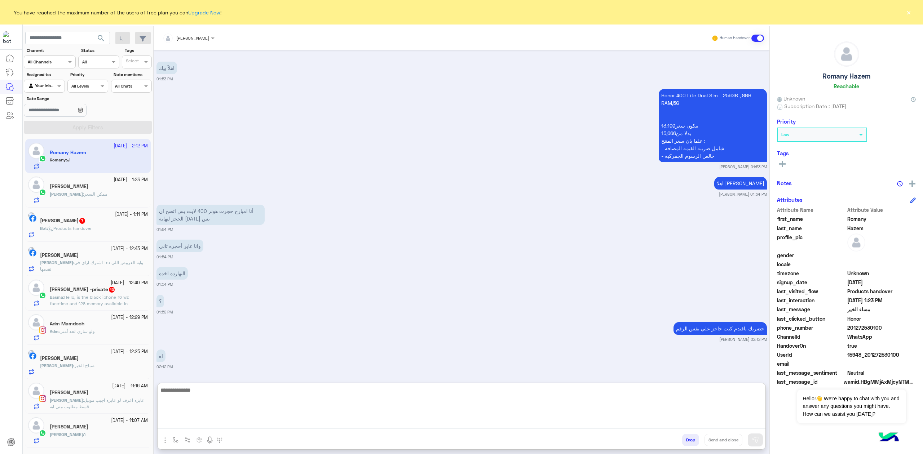
drag, startPoint x: 217, startPoint y: 400, endPoint x: 237, endPoint y: 387, distance: 23.4
click at [219, 397] on textarea at bounding box center [462, 407] width 608 height 43
click at [494, 406] on textarea at bounding box center [462, 407] width 608 height 43
type textarea "**********"
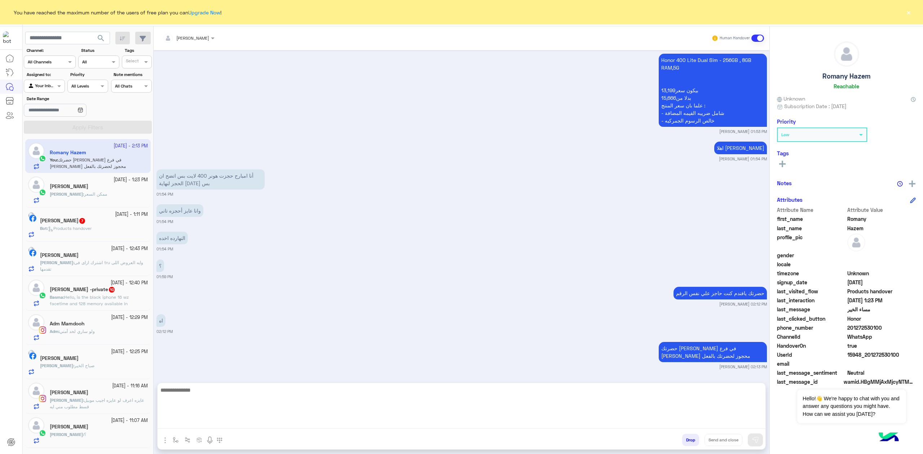
scroll to position [977, 0]
click at [260, 396] on textarea at bounding box center [462, 407] width 608 height 43
paste textarea "**********"
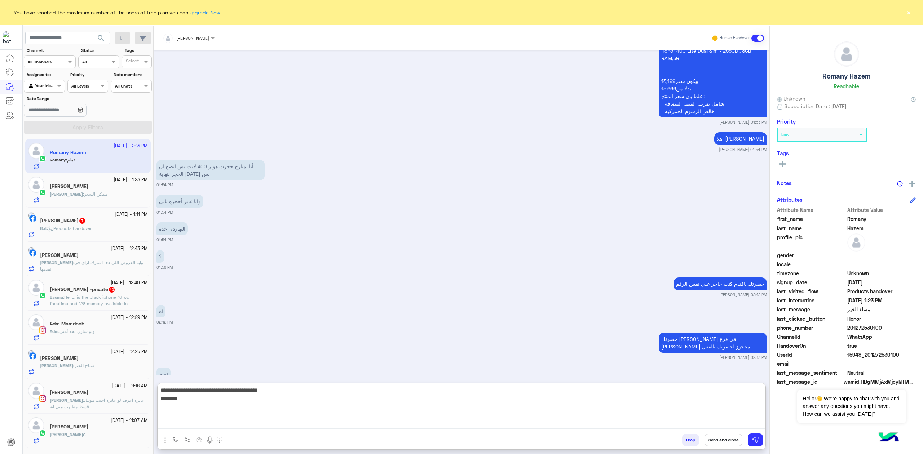
type textarea "**********"
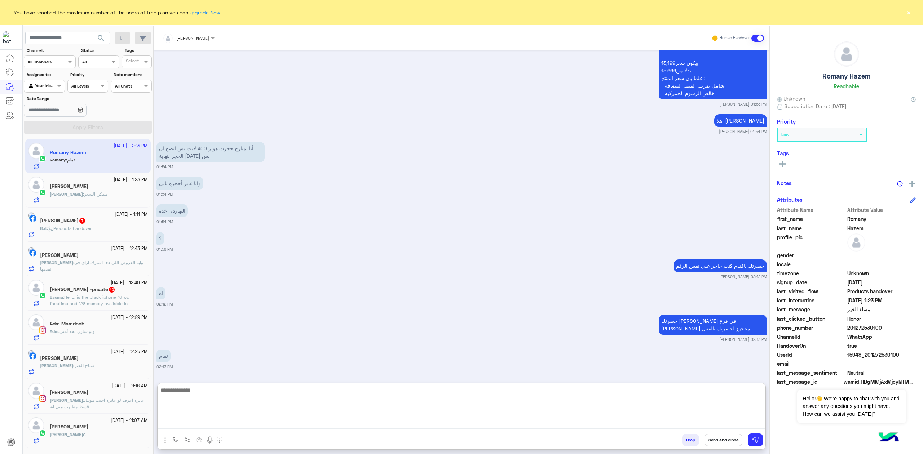
scroll to position [1047, 0]
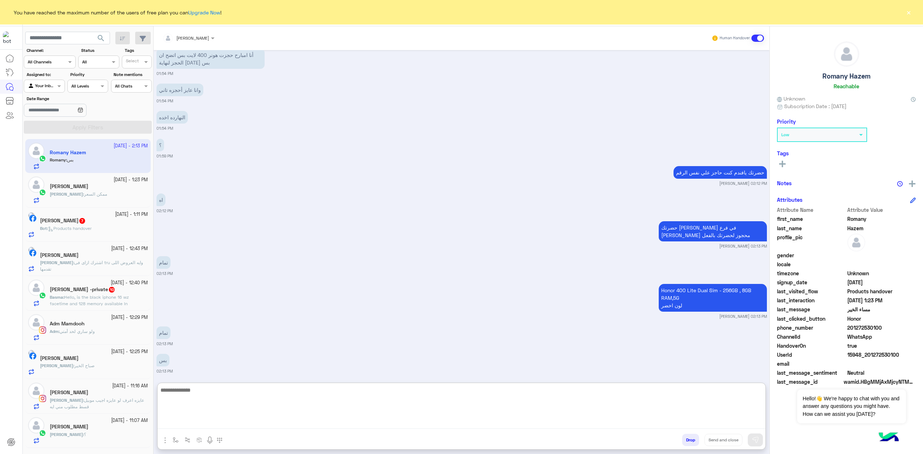
click at [352, 402] on textarea at bounding box center [462, 407] width 608 height 43
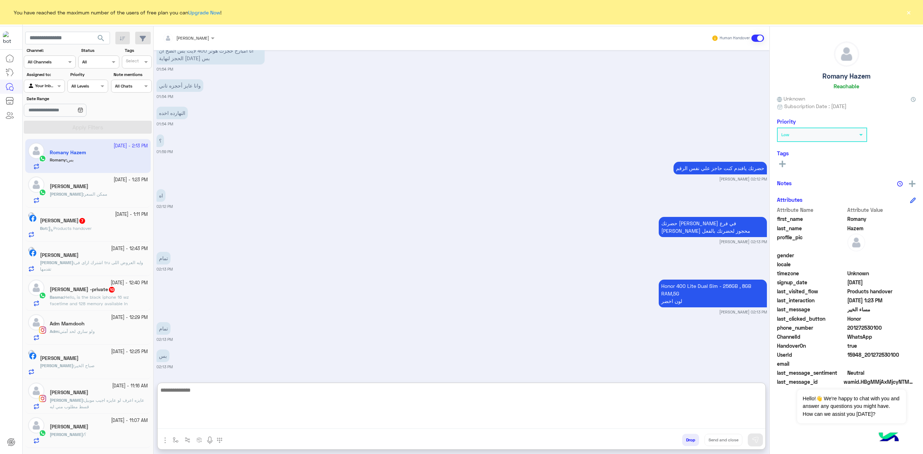
scroll to position [1102, 0]
type textarea "*********"
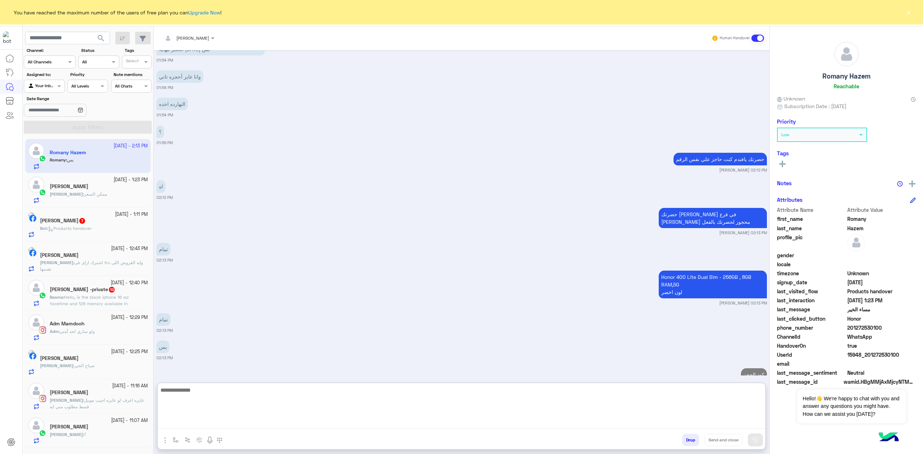
scroll to position [1130, 0]
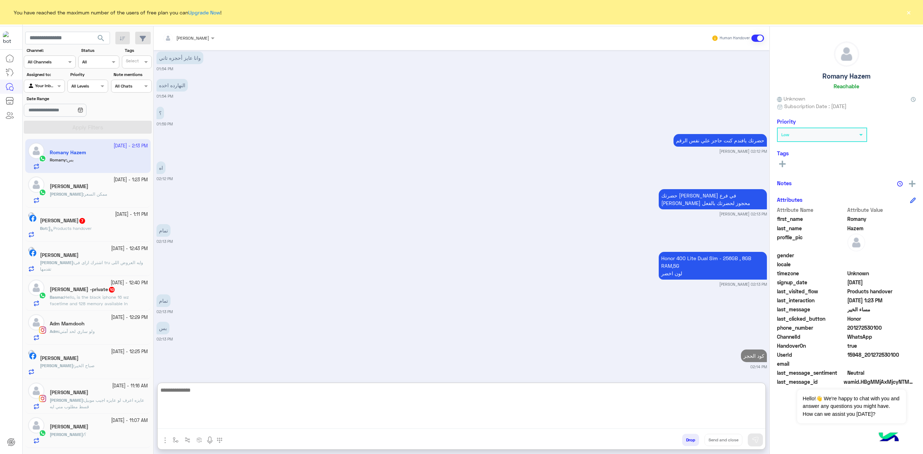
paste textarea "*******"
type textarea "**********"
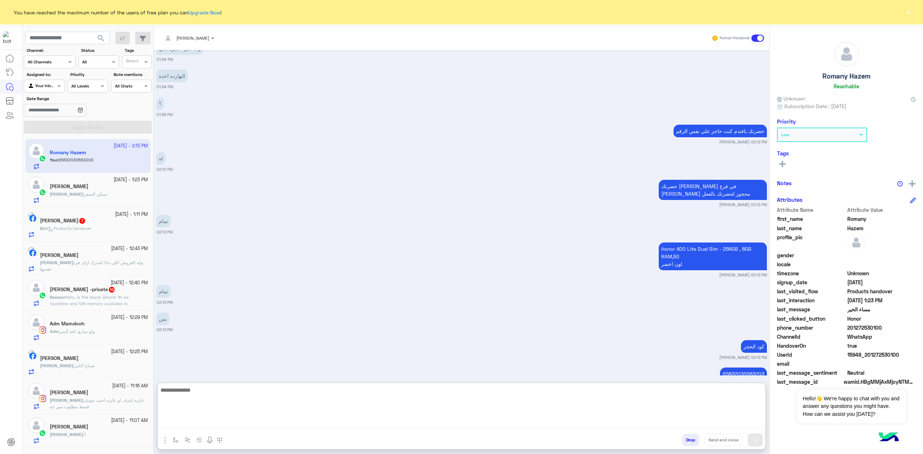
scroll to position [1157, 0]
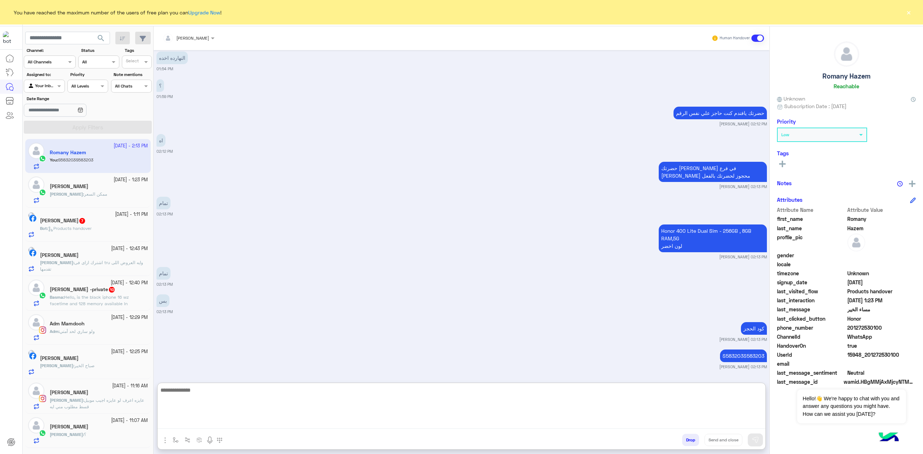
paste textarea "*******"
type textarea "*"
type textarea "****"
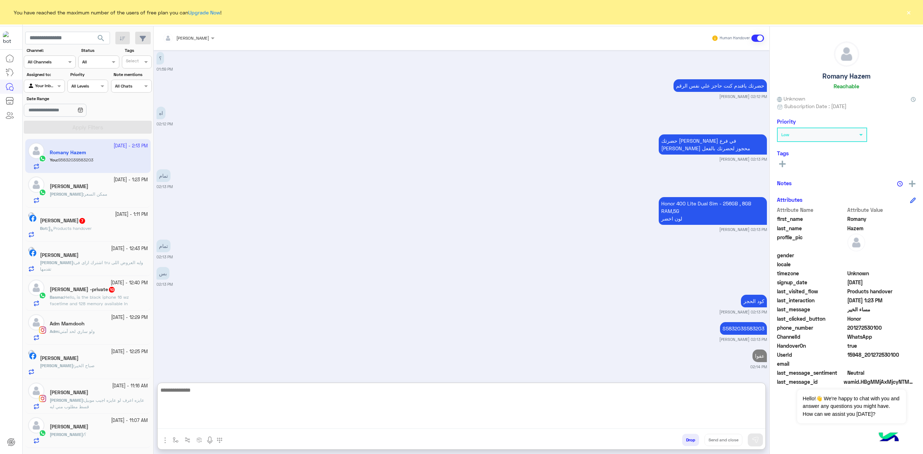
paste textarea "*******"
type textarea "*******"
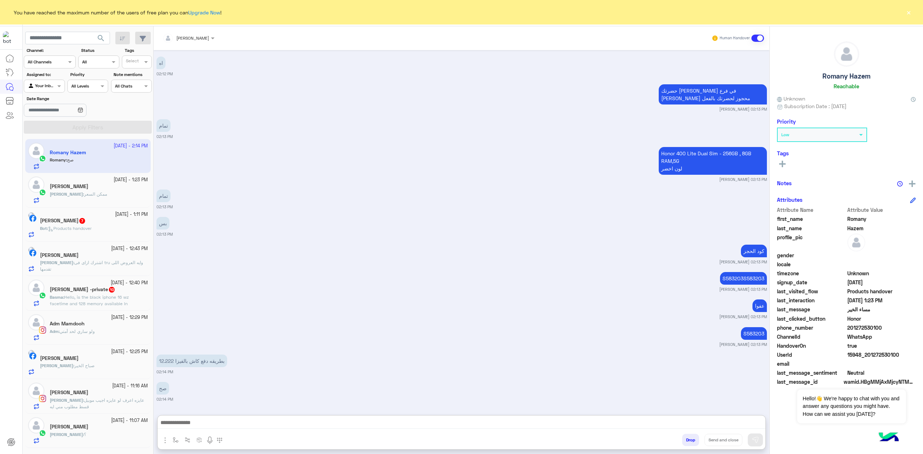
scroll to position [1267, 0]
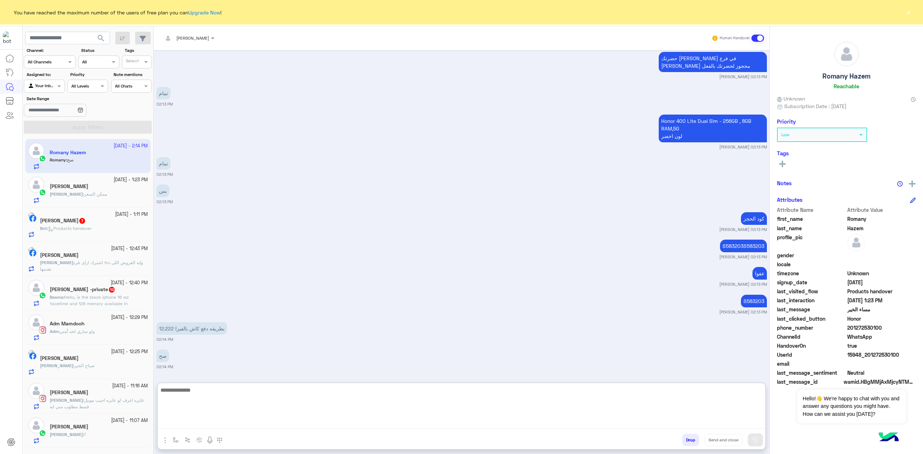
click at [409, 410] on textarea at bounding box center [462, 407] width 608 height 43
type textarea "**********"
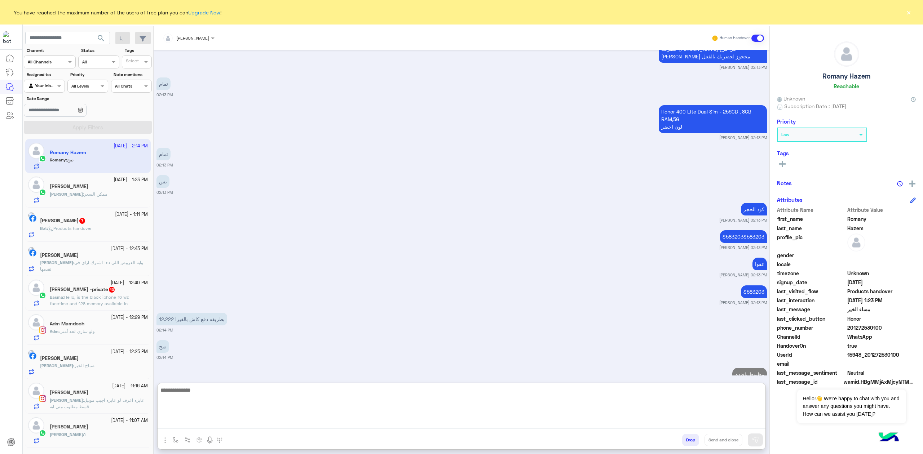
scroll to position [1295, 0]
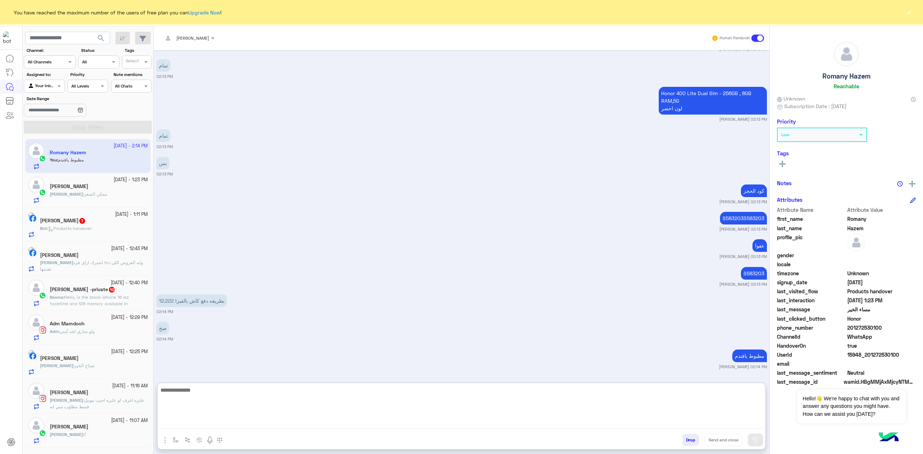
click at [228, 409] on textarea at bounding box center [462, 407] width 608 height 43
type textarea "**********"
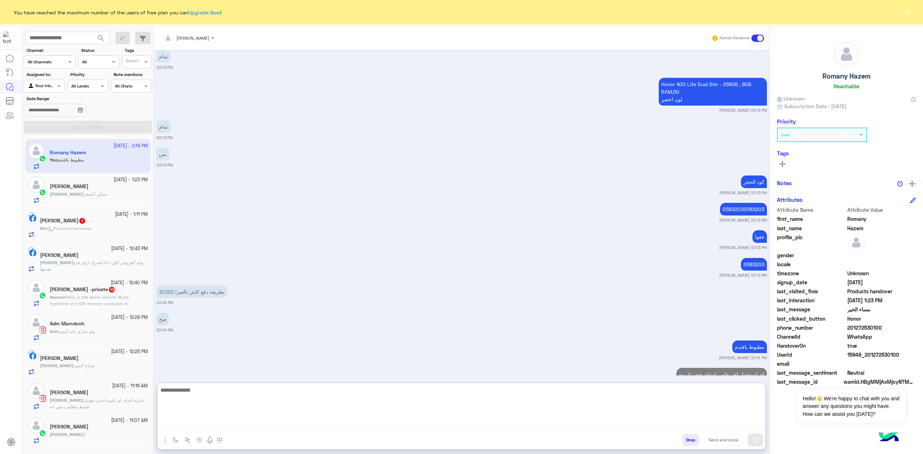
scroll to position [1322, 0]
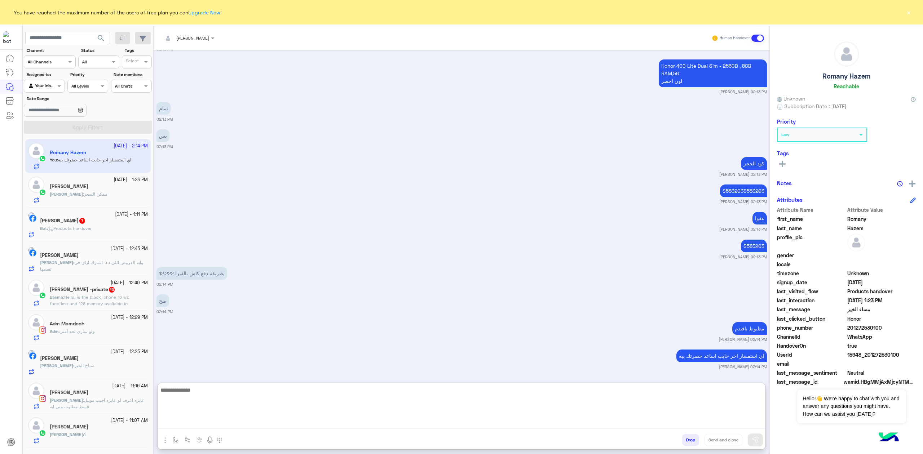
paste textarea "**********"
type textarea "**********"
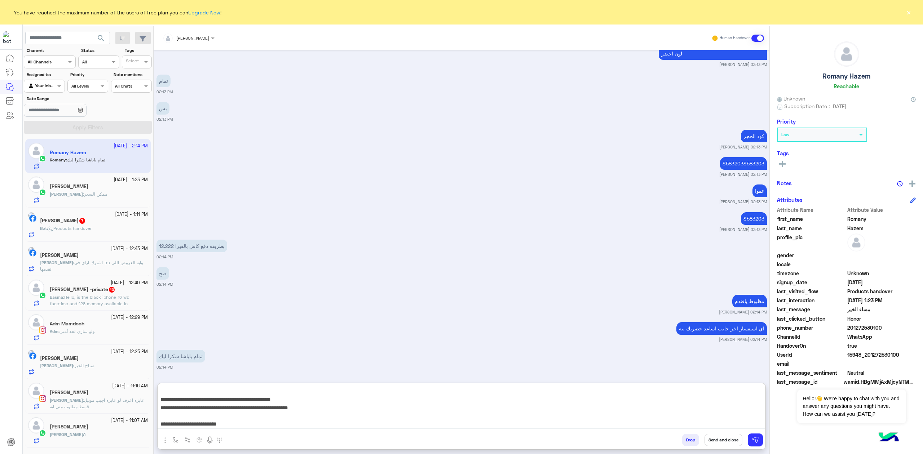
scroll to position [0, 0]
drag, startPoint x: 684, startPoint y: 421, endPoint x: 918, endPoint y: 313, distance: 257.1
click at [918, 313] on mat-drawer-container "mohaned hassanen Human Handover Oct 2, 2025 مساء الخير 10:31 PM مساء الخير 🌚 اه…" at bounding box center [539, 241] width 770 height 431
type textarea "**********"
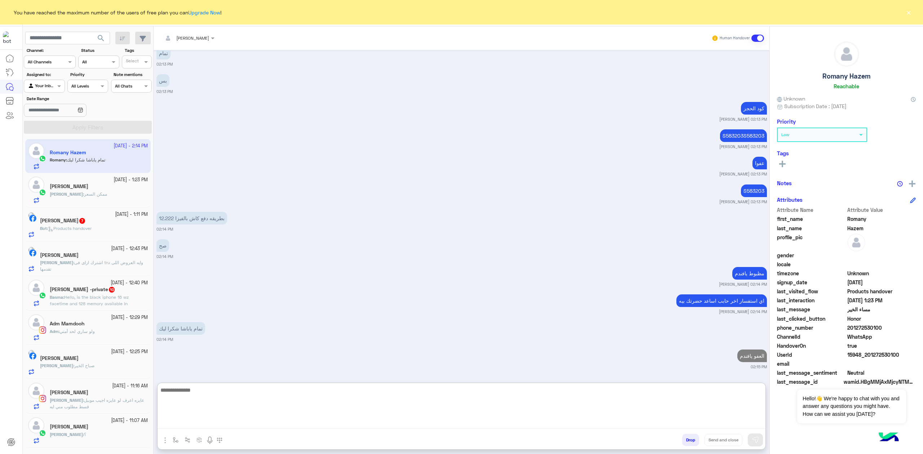
paste textarea "**********"
type textarea "**********"
click at [716, 439] on button "Send and close" at bounding box center [724, 440] width 38 height 12
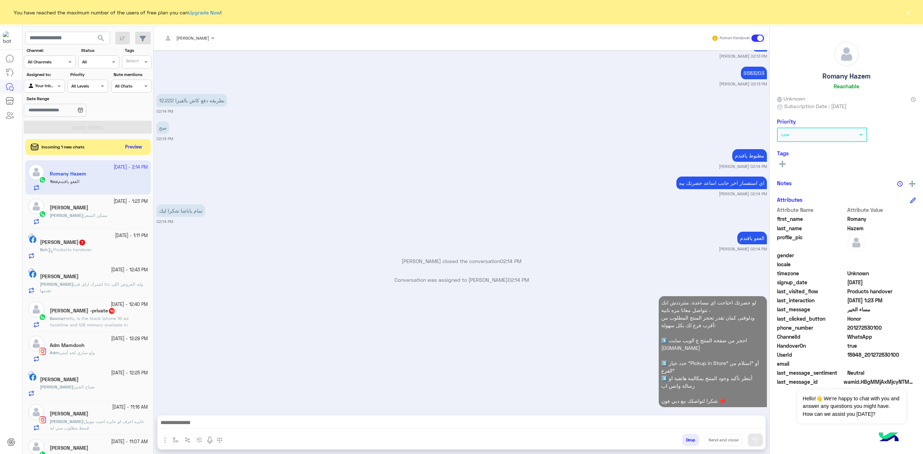
scroll to position [1508, 0]
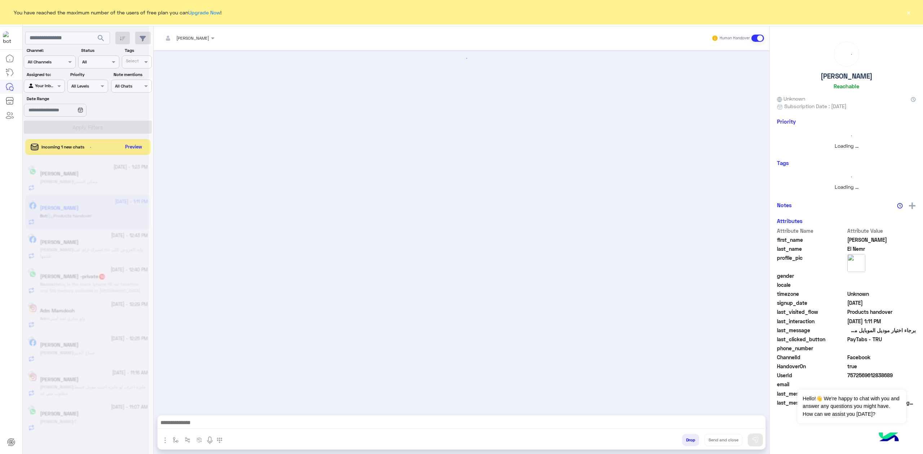
click at [907, 12] on button "×" at bounding box center [908, 12] width 7 height 7
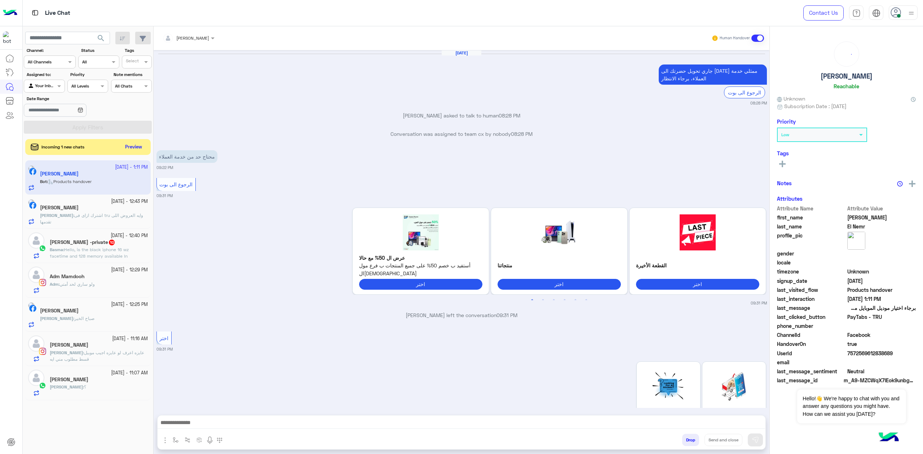
scroll to position [2047, 0]
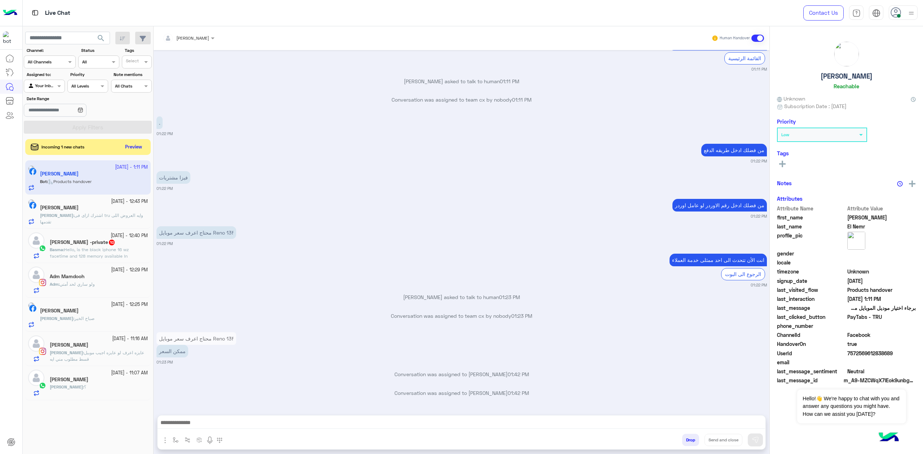
click at [896, 12] on icon at bounding box center [896, 12] width 11 height 11
drag, startPoint x: 875, startPoint y: 84, endPoint x: 873, endPoint y: 97, distance: 13.5
drag, startPoint x: 873, startPoint y: 97, endPoint x: 886, endPoint y: 90, distance: 14.7
click at [884, 90] on label "Busy" at bounding box center [873, 86] width 79 height 13
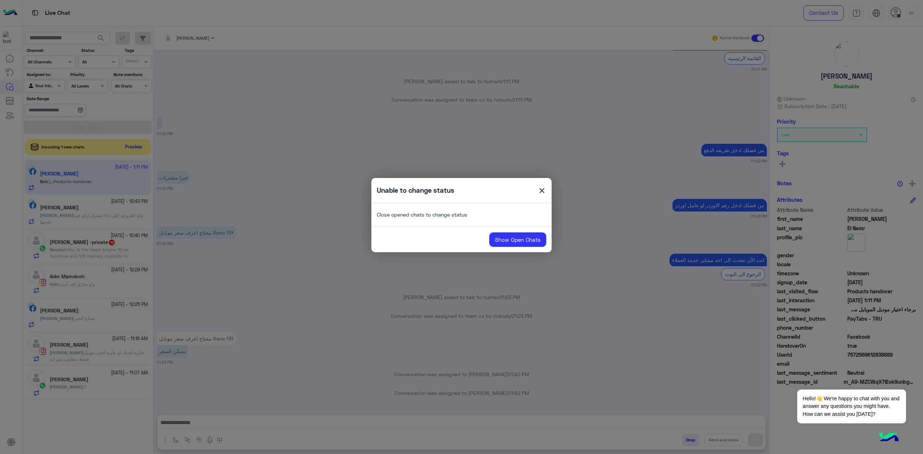
drag, startPoint x: 546, startPoint y: 192, endPoint x: 540, endPoint y: 192, distance: 5.8
click at [545, 192] on span "close" at bounding box center [542, 191] width 9 height 11
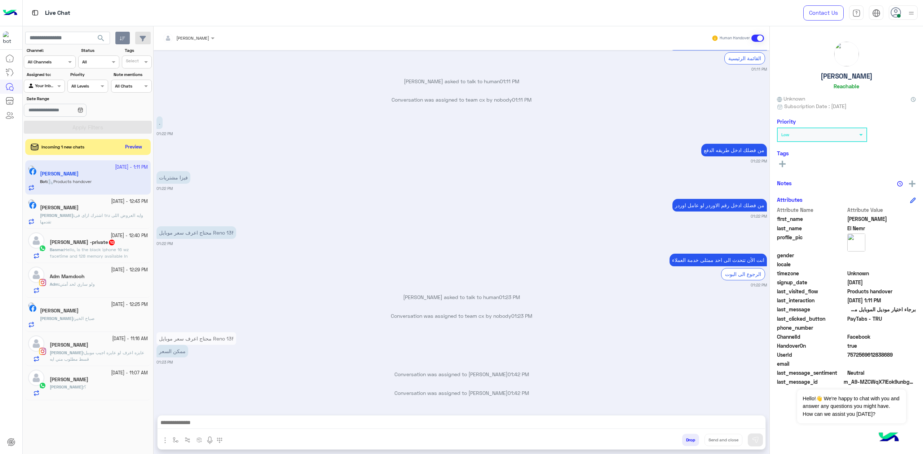
click at [122, 42] on button "button" at bounding box center [122, 38] width 15 height 13
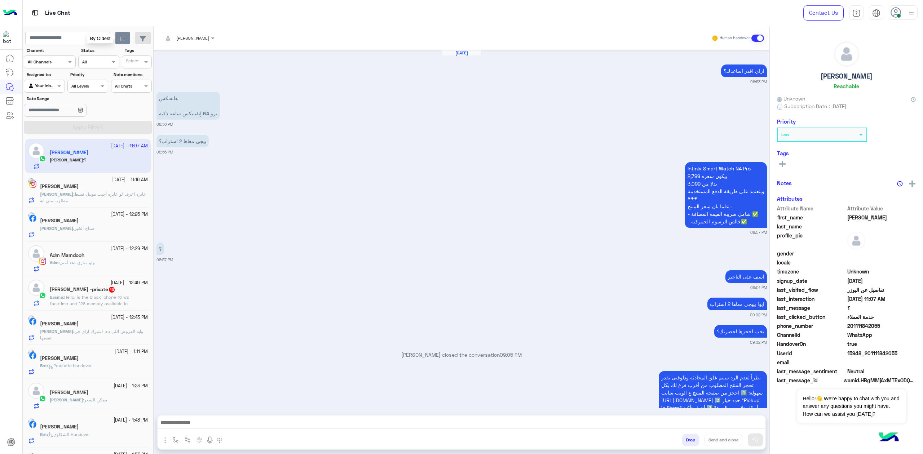
scroll to position [608, 0]
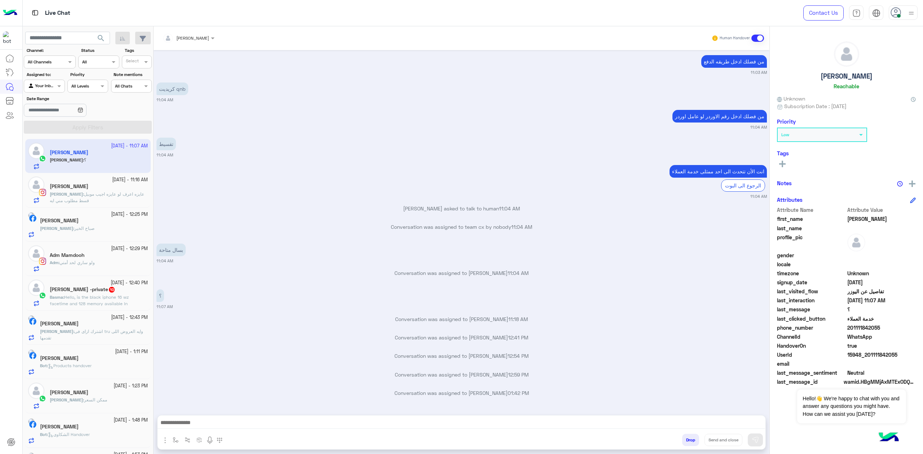
click at [91, 190] on div "Dina Moustafa" at bounding box center [99, 188] width 98 height 8
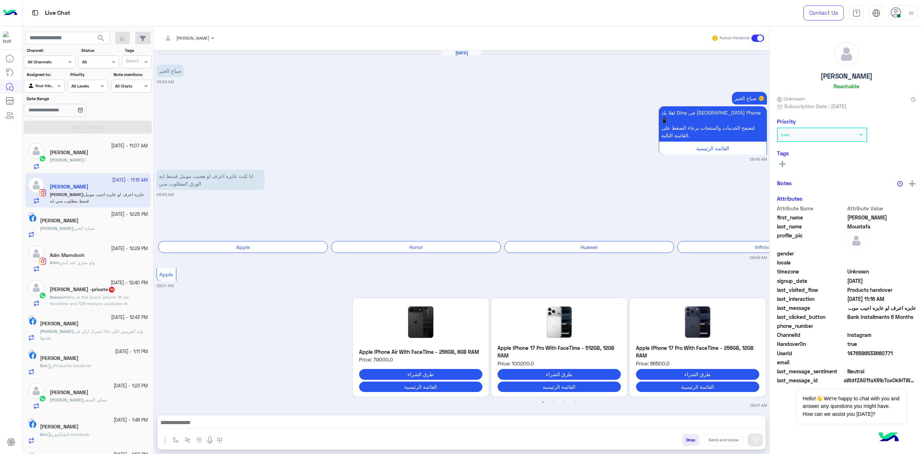
scroll to position [833, 0]
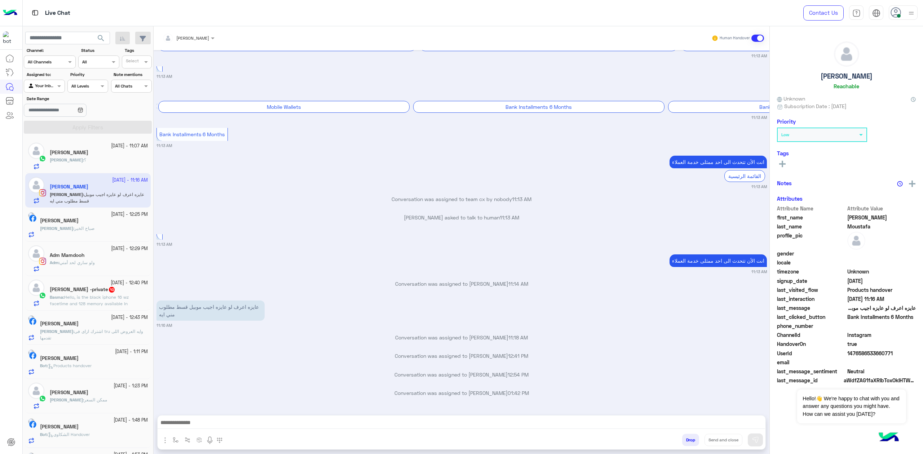
click at [110, 221] on div "Ahmed Gamal" at bounding box center [94, 222] width 108 height 8
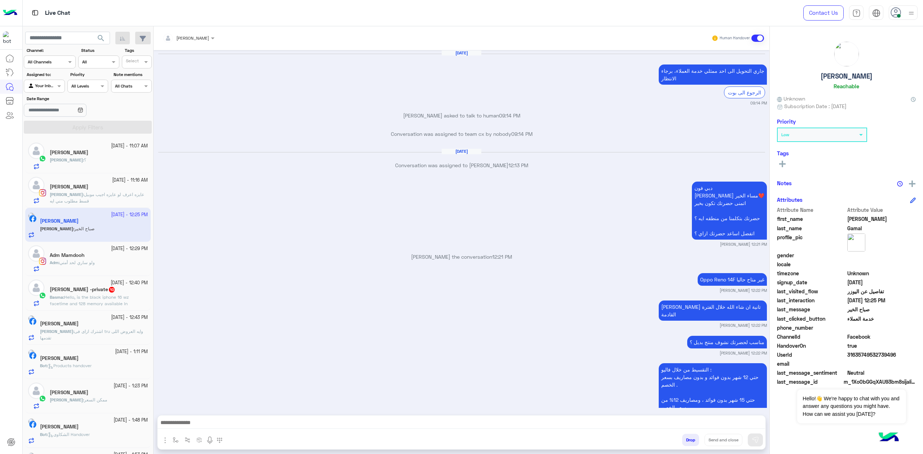
scroll to position [686, 0]
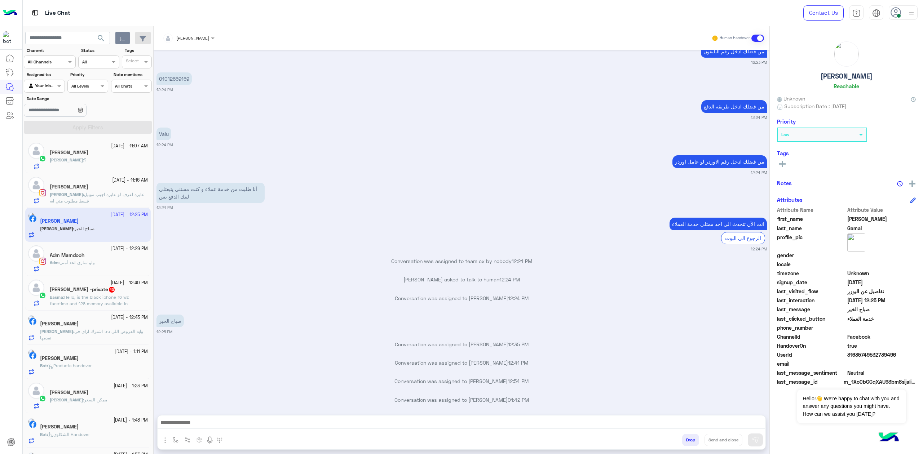
click at [120, 36] on icon "button" at bounding box center [123, 39] width 6 height 6
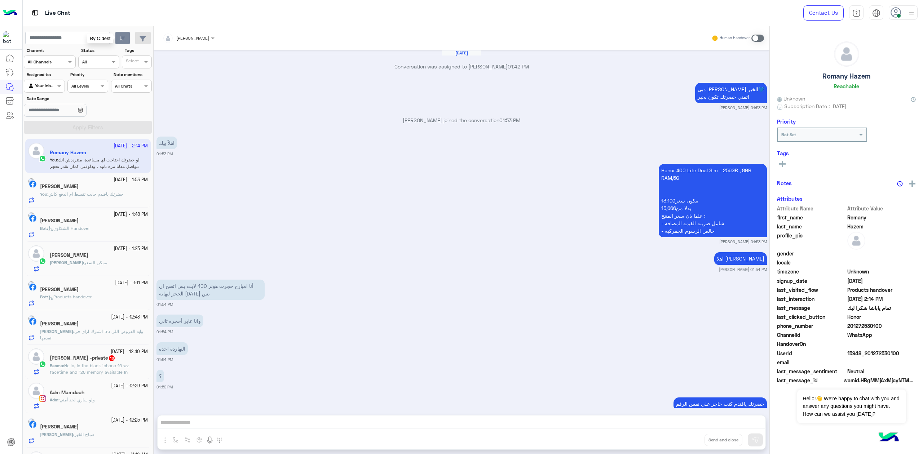
scroll to position [642, 0]
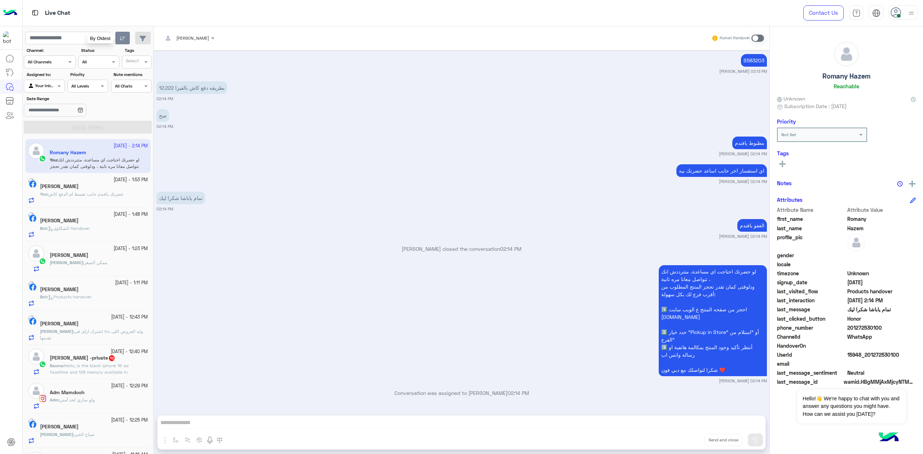
click at [92, 198] on p "You : حضرتك يافندم حابب تقسط ام الدفع كاش" at bounding box center [81, 194] width 83 height 6
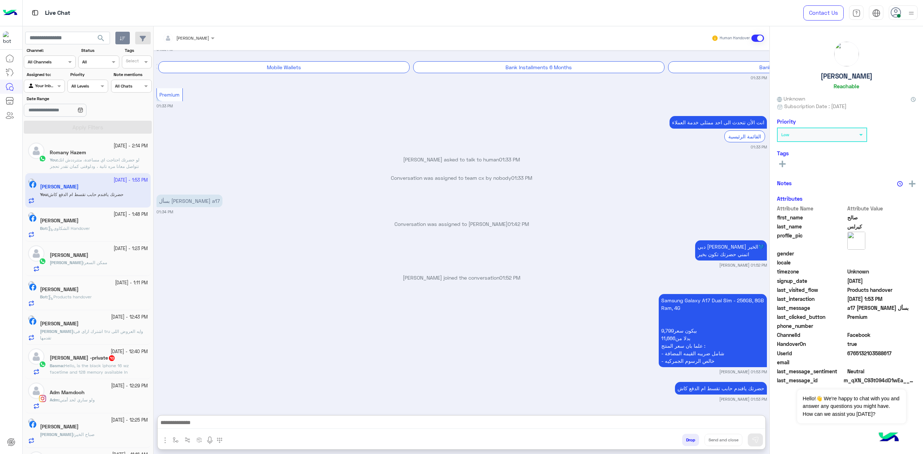
click at [265, 421] on textarea at bounding box center [462, 423] width 608 height 11
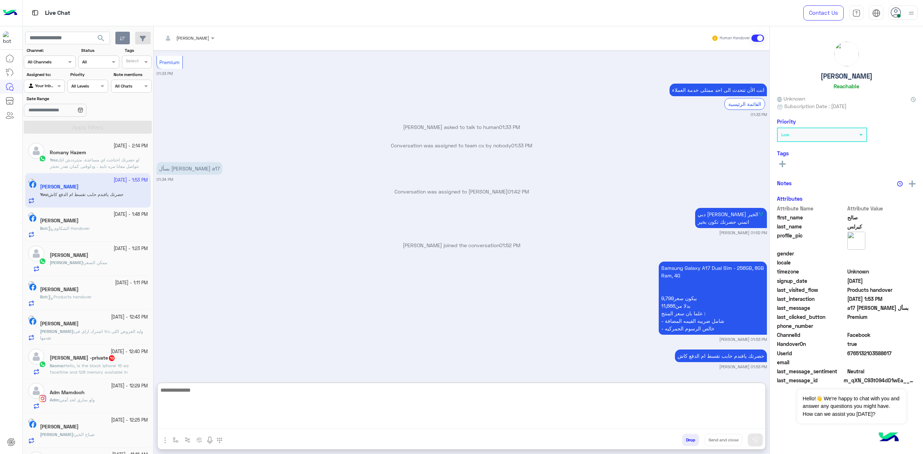
scroll to position [924, 0]
paste textarea "**********"
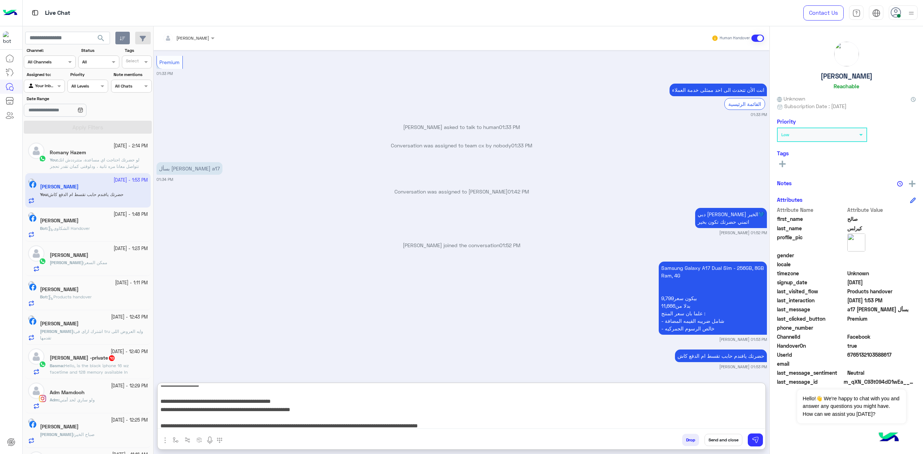
type textarea "**********"
click at [720, 444] on button "Send and close" at bounding box center [724, 440] width 38 height 12
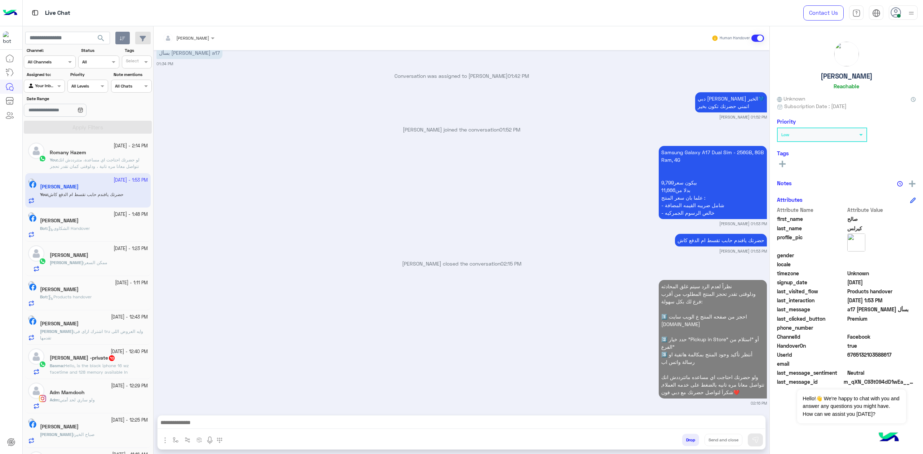
scroll to position [1045, 0]
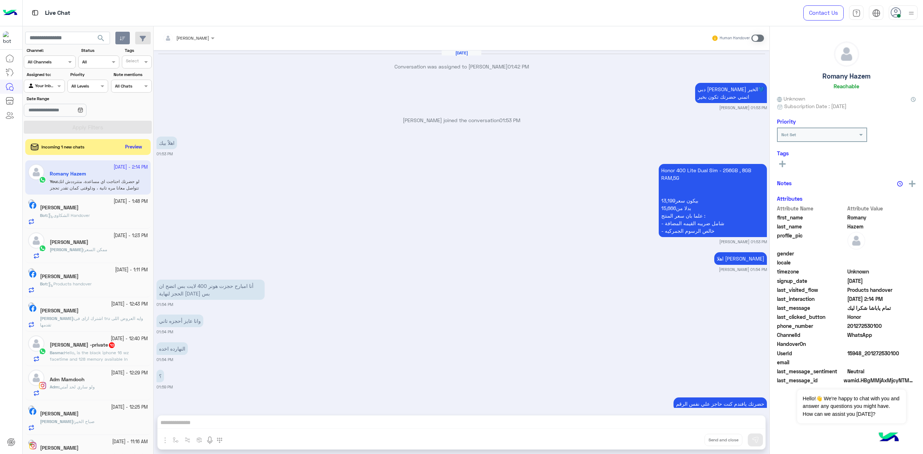
scroll to position [642, 0]
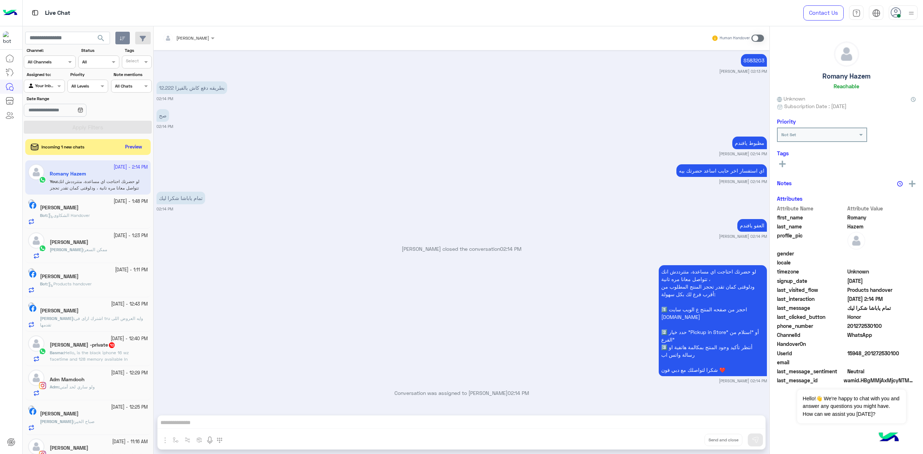
click at [908, 16] on img at bounding box center [911, 13] width 9 height 9
click at [869, 85] on label "Busy" at bounding box center [873, 86] width 79 height 13
click at [410, 86] on div "Oct 3, 2025 Conversation was assigned to mohaned hassanen 01:42 PM دبي فون مهند…" at bounding box center [462, 229] width 616 height 358
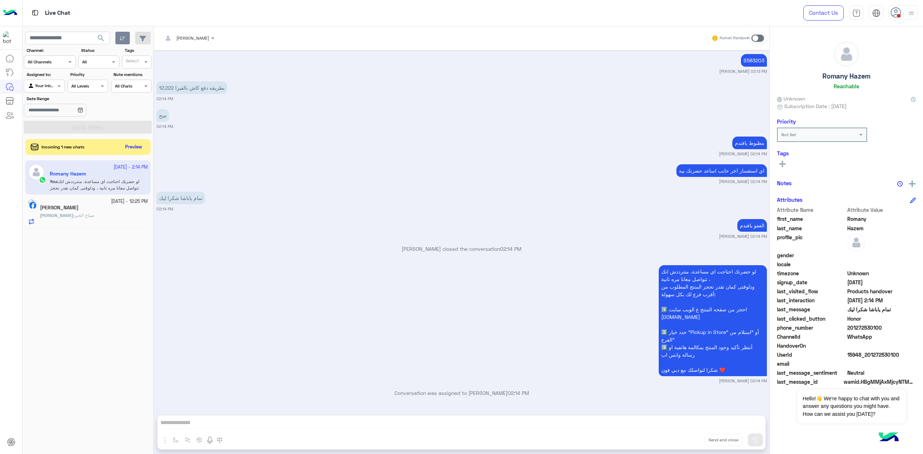
click at [105, 38] on button "search" at bounding box center [101, 40] width 18 height 16
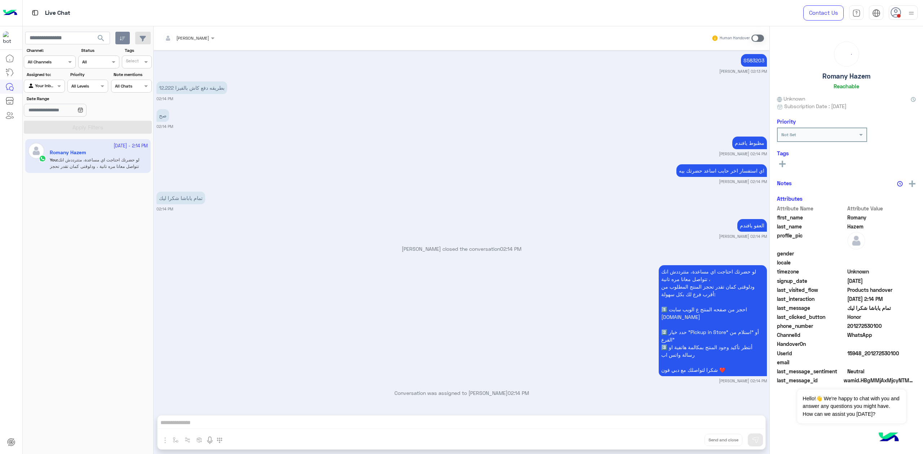
scroll to position [0, 0]
click at [906, 18] on div at bounding box center [903, 12] width 29 height 14
click at [886, 52] on label "Online" at bounding box center [873, 55] width 79 height 13
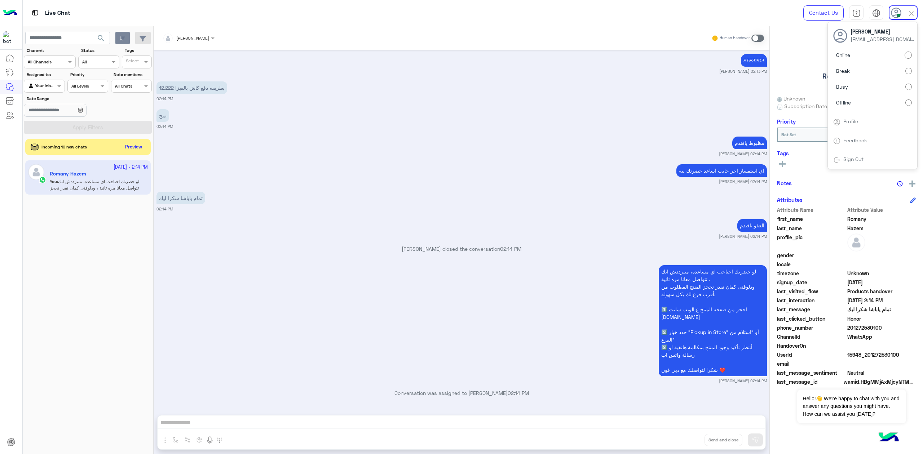
click at [126, 38] on button "button" at bounding box center [122, 38] width 15 height 13
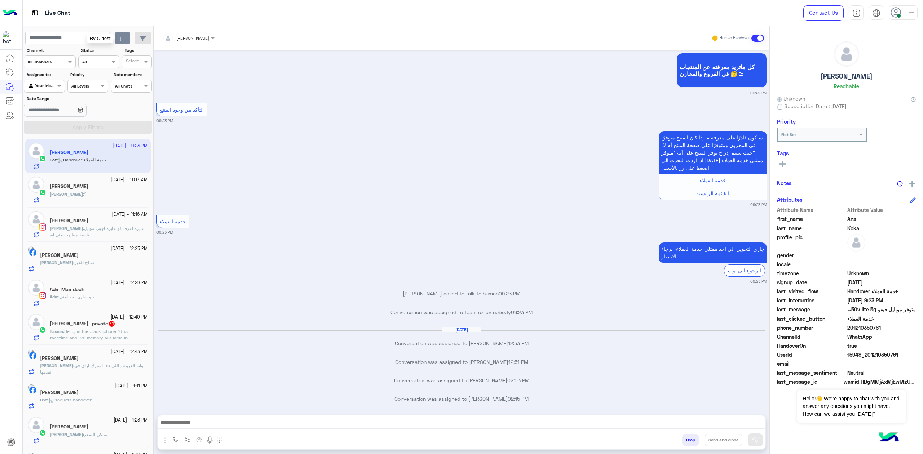
click at [123, 40] on icon "button" at bounding box center [123, 39] width 6 height 6
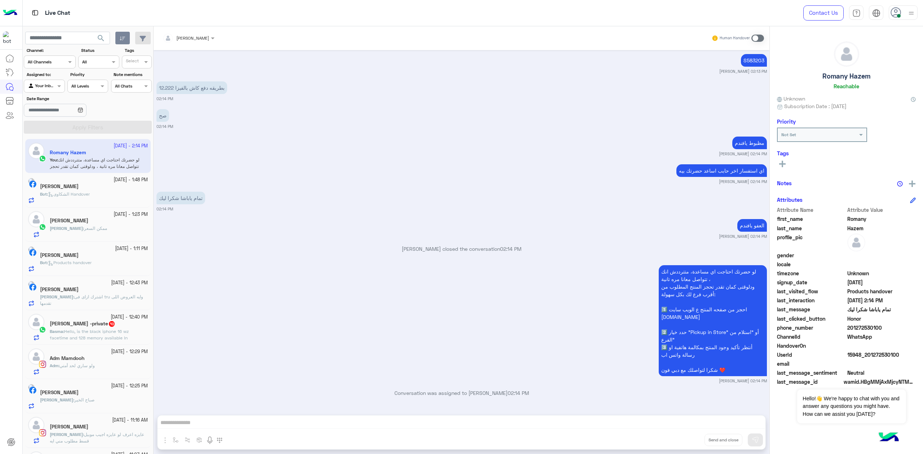
click at [759, 32] on div "Human Handover" at bounding box center [738, 38] width 53 height 13
click at [758, 35] on span at bounding box center [758, 38] width 13 height 7
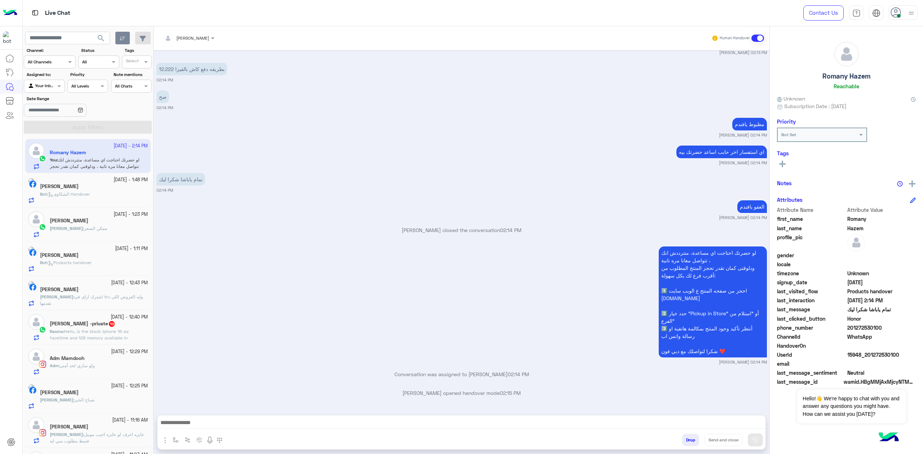
drag, startPoint x: 532, startPoint y: 427, endPoint x: 528, endPoint y: 425, distance: 4.8
click at [528, 426] on textarea at bounding box center [462, 423] width 608 height 11
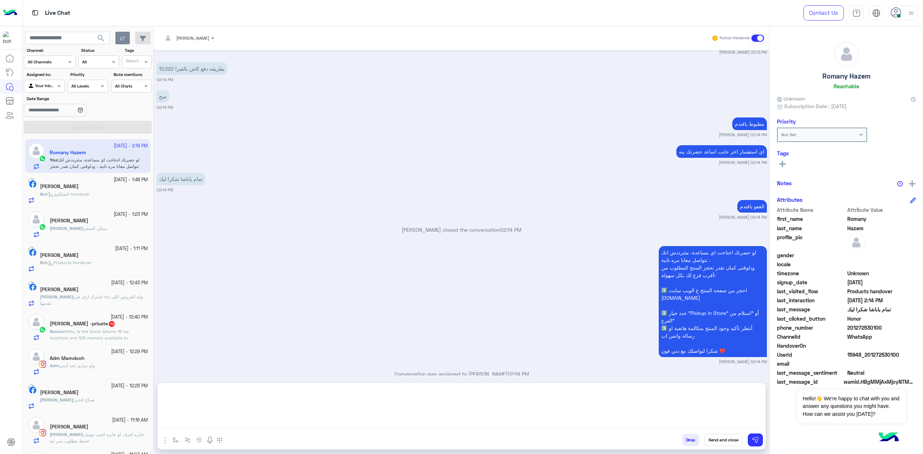
click at [725, 443] on button "Send and close" at bounding box center [724, 440] width 38 height 12
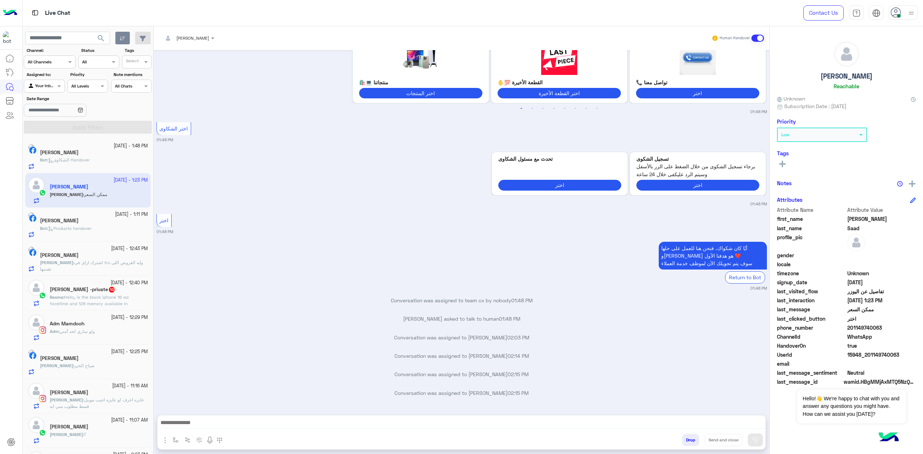
click at [902, 12] on div at bounding box center [903, 12] width 29 height 14
click at [890, 91] on label "Busy" at bounding box center [873, 86] width 79 height 13
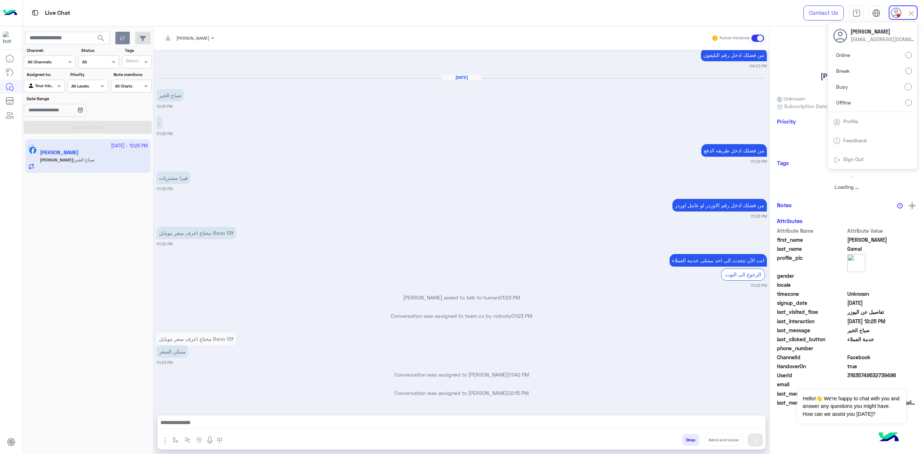
scroll to position [2034, 0]
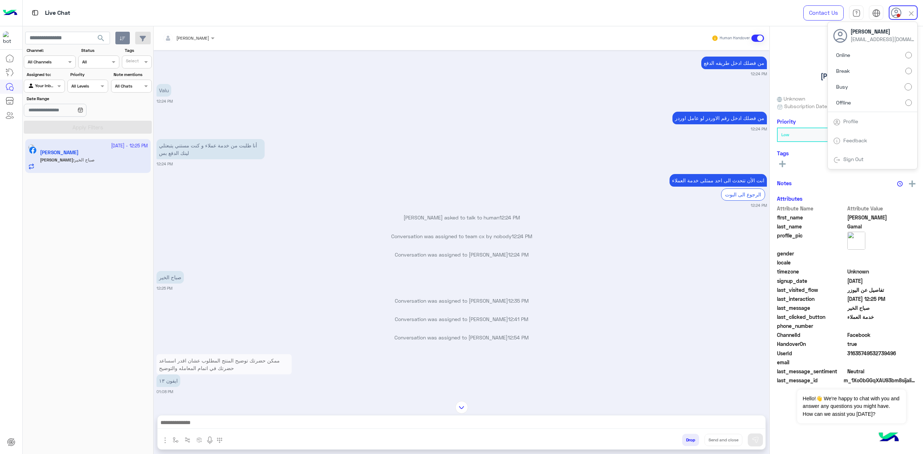
click at [102, 38] on span "search" at bounding box center [101, 38] width 9 height 9
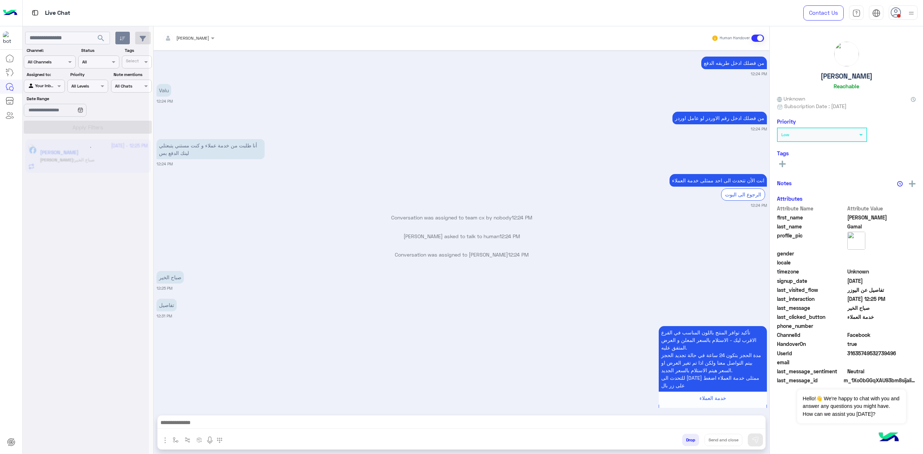
scroll to position [3828, 0]
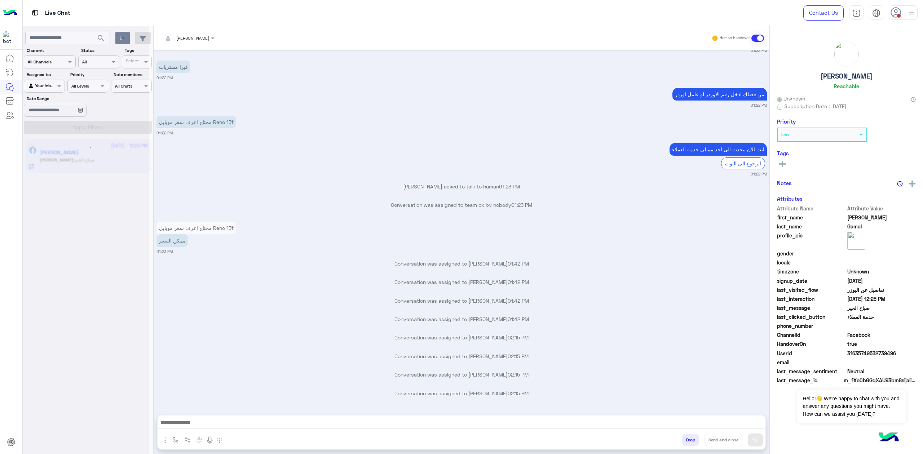
click at [357, 149] on div "انت الأن تتحدث الى احد ممثلى خدمة العملاء الرجوع الى البوت 01:22 PM" at bounding box center [462, 159] width 611 height 36
